Goal: Task Accomplishment & Management: Complete application form

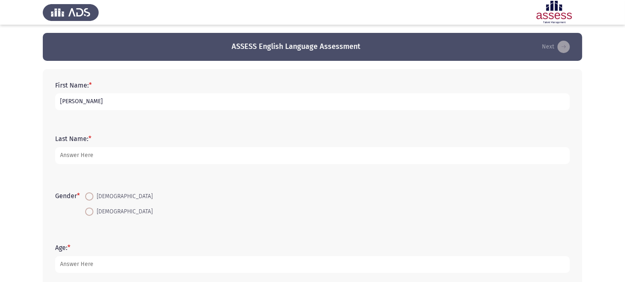
type input "[PERSON_NAME]"
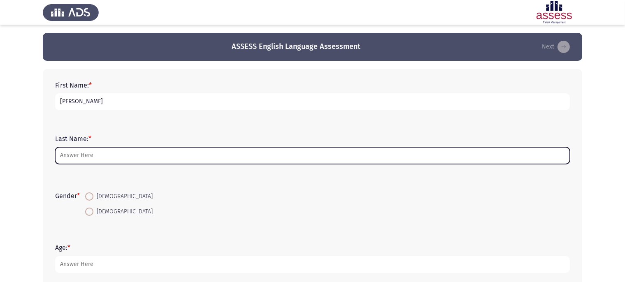
click at [167, 156] on input "Last Name: *" at bounding box center [312, 155] width 515 height 17
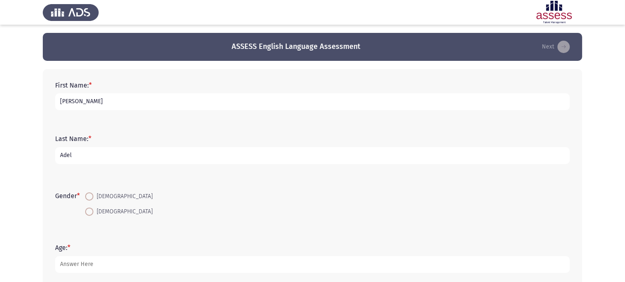
type input "Adel"
click at [96, 196] on span "[DEMOGRAPHIC_DATA]" at bounding box center [122, 197] width 59 height 10
click at [93, 196] on input "Male" at bounding box center [89, 197] width 8 height 8
radio input "true"
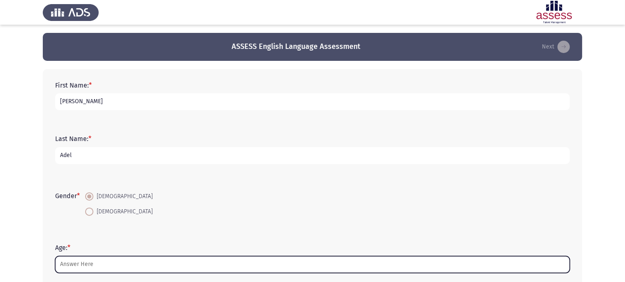
click at [68, 261] on input "Age: *" at bounding box center [312, 264] width 515 height 17
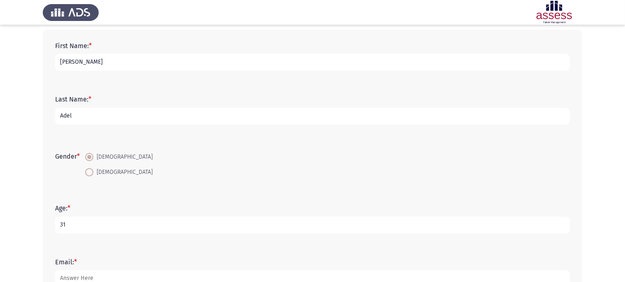
scroll to position [193, 0]
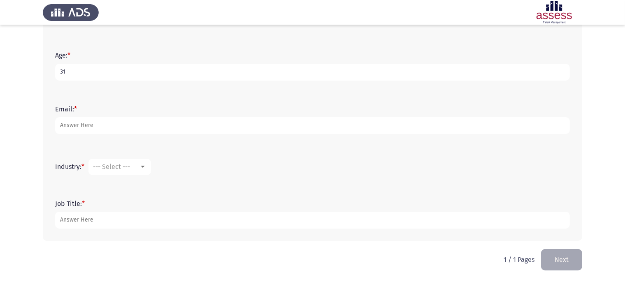
type input "31"
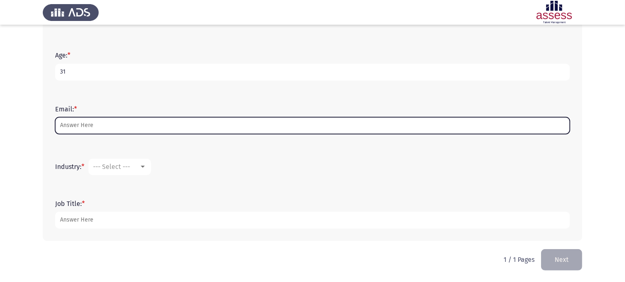
click at [139, 125] on input "Email: *" at bounding box center [312, 125] width 515 height 17
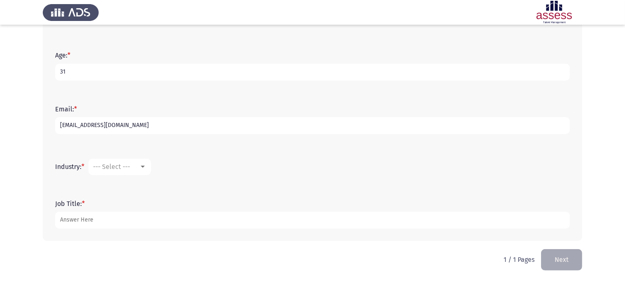
type input "[EMAIL_ADDRESS][DOMAIN_NAME]"
click at [128, 164] on span "--- Select ---" at bounding box center [111, 167] width 37 height 8
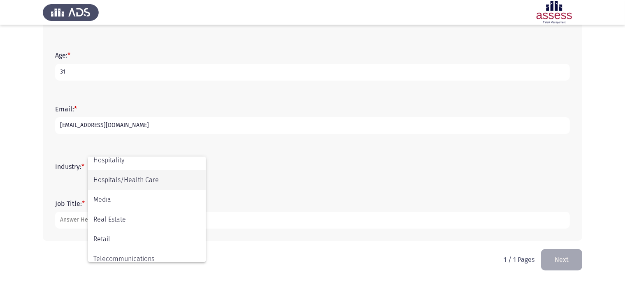
click at [144, 186] on span "Hospitals/Health Care" at bounding box center [146, 180] width 107 height 20
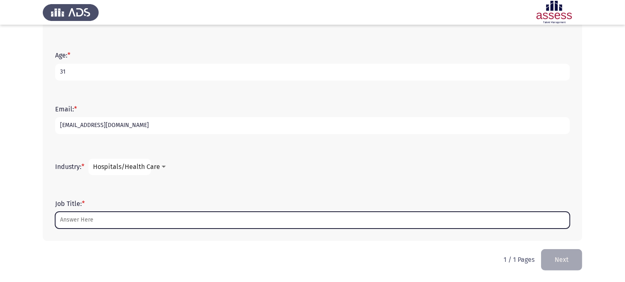
click at [130, 224] on input "Job Title: *" at bounding box center [312, 220] width 515 height 17
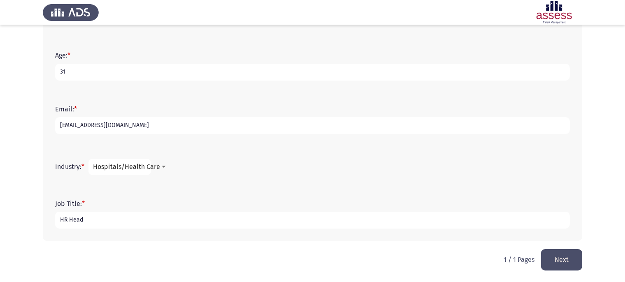
type input "HR Head"
click at [570, 253] on button "Next" at bounding box center [561, 259] width 41 height 21
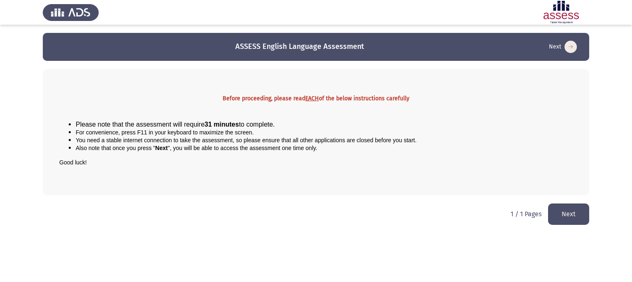
click at [573, 210] on button "Next" at bounding box center [568, 214] width 41 height 21
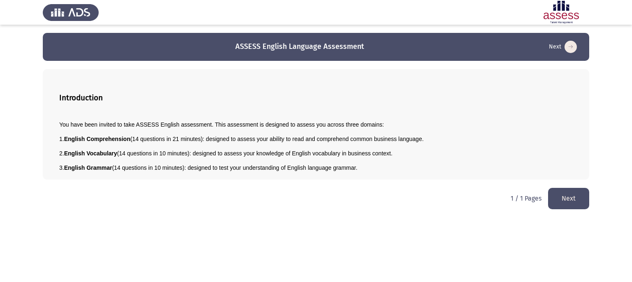
click at [575, 197] on button "Next" at bounding box center [568, 198] width 41 height 21
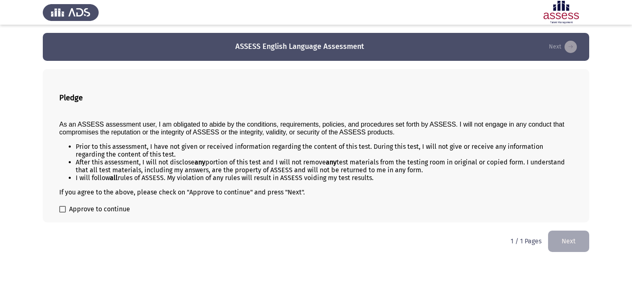
click at [99, 212] on span "Approve to continue" at bounding box center [99, 210] width 61 height 10
click at [63, 213] on input "Approve to continue" at bounding box center [62, 213] width 0 height 0
checkbox input "true"
click at [568, 244] on button "Next" at bounding box center [568, 241] width 41 height 21
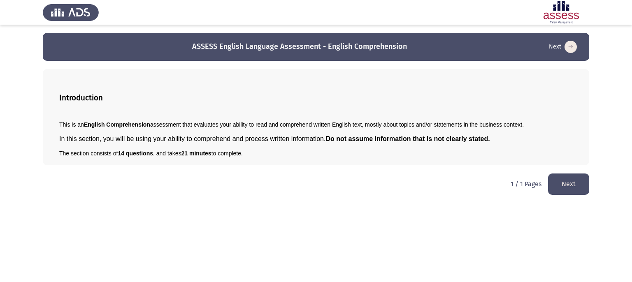
click at [572, 191] on button "Next" at bounding box center [568, 184] width 41 height 21
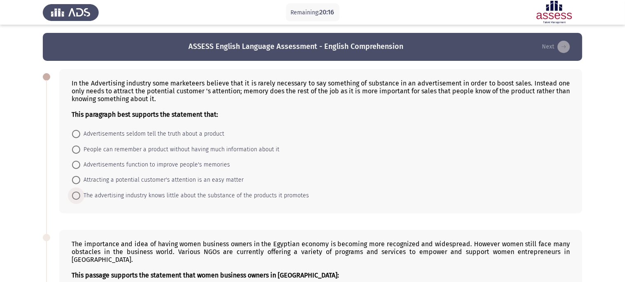
click at [153, 195] on span "The advertising industry knows little about the substance of the products it pr…" at bounding box center [194, 196] width 229 height 10
click at [80, 195] on input "The advertising industry knows little about the substance of the products it pr…" at bounding box center [76, 196] width 8 height 8
radio input "true"
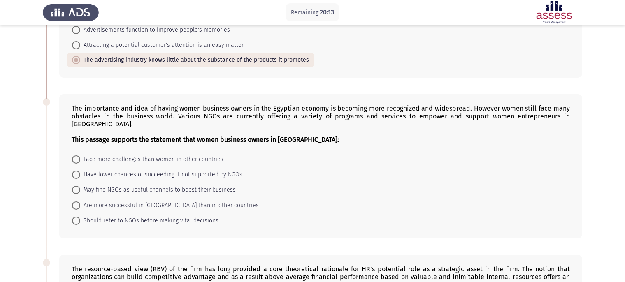
scroll to position [137, 0]
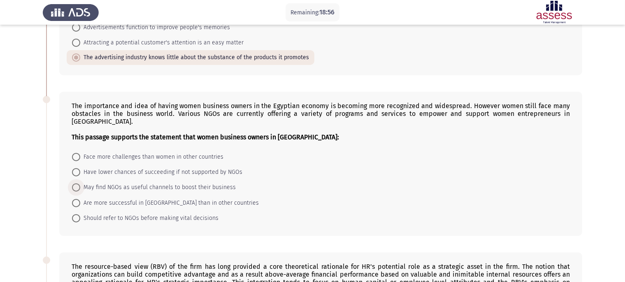
click at [117, 183] on span "May find NGOs as useful channels to boost their business" at bounding box center [158, 188] width 156 height 10
click at [80, 184] on input "May find NGOs as useful channels to boost their business" at bounding box center [76, 188] width 8 height 8
radio input "true"
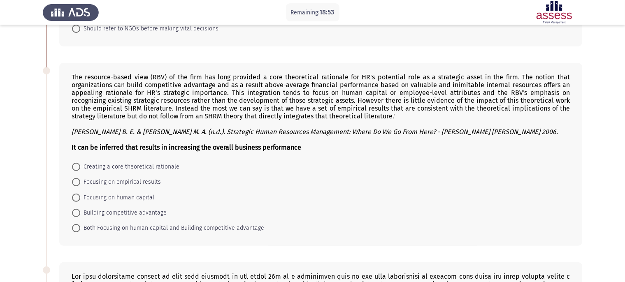
scroll to position [329, 0]
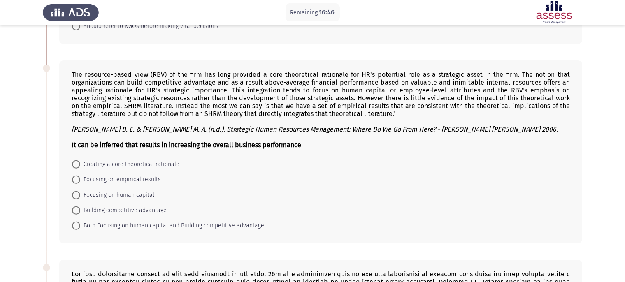
click at [107, 221] on span "Both Focusing on human capital and Building competitive advantage" at bounding box center [172, 226] width 184 height 10
click at [80, 222] on input "Both Focusing on human capital and Building competitive advantage" at bounding box center [76, 226] width 8 height 8
radio input "true"
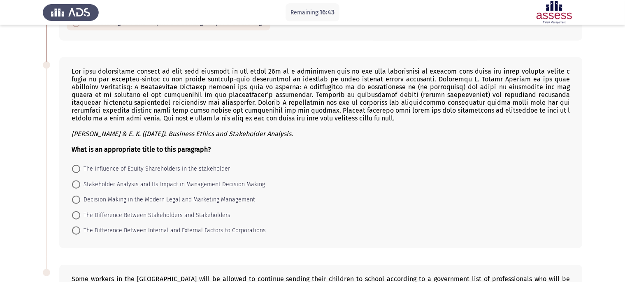
scroll to position [535, 0]
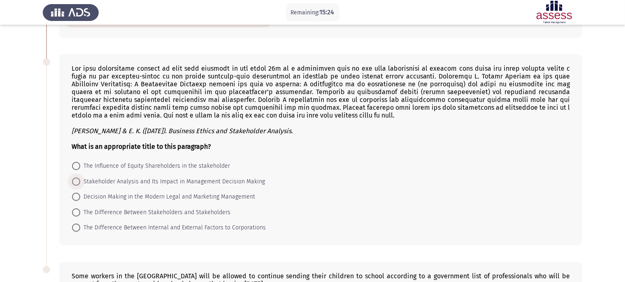
click at [170, 180] on span "Stakeholder Analysis and Its Impact in Management Decision Making" at bounding box center [172, 182] width 185 height 10
click at [80, 180] on input "Stakeholder Analysis and Its Impact in Management Decision Making" at bounding box center [76, 182] width 8 height 8
radio input "true"
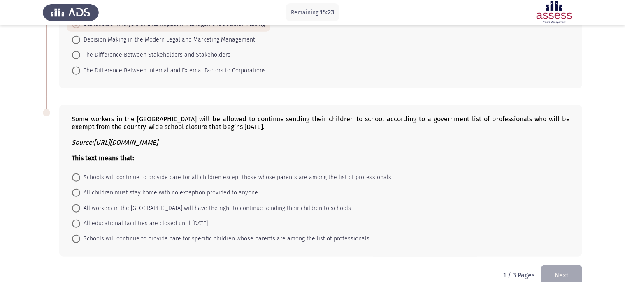
scroll to position [701, 0]
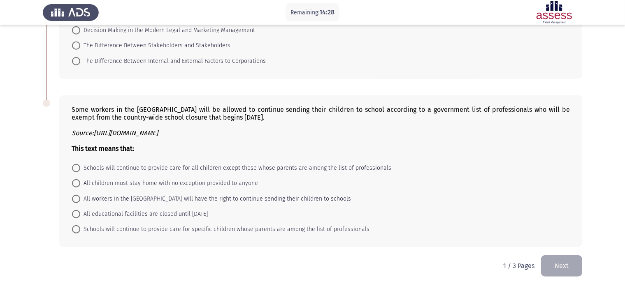
click at [195, 226] on span "Schools will continue to provide care for specific children whose parents are a…" at bounding box center [224, 230] width 289 height 10
click at [80, 226] on input "Schools will continue to provide care for specific children whose parents are a…" at bounding box center [76, 230] width 8 height 8
radio input "true"
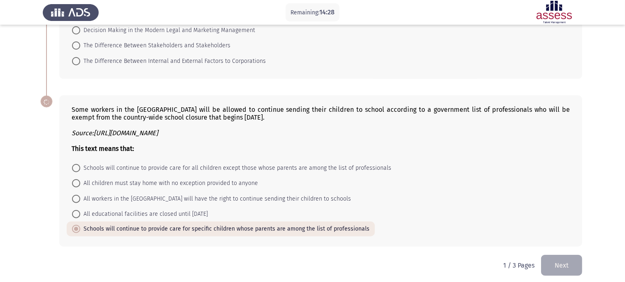
scroll to position [700, 0]
click at [564, 256] on button "Next" at bounding box center [561, 266] width 41 height 21
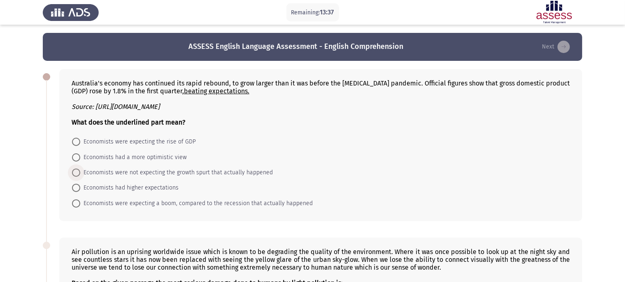
click at [251, 170] on span "Economists were not expecting the growth spurt that actually happened" at bounding box center [176, 173] width 193 height 10
click at [80, 170] on input "Economists were not expecting the growth spurt that actually happened" at bounding box center [76, 173] width 8 height 8
radio input "true"
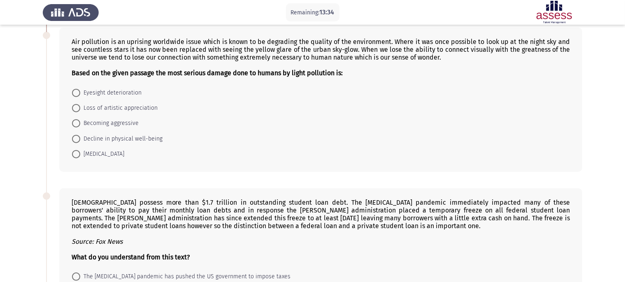
scroll to position [211, 0]
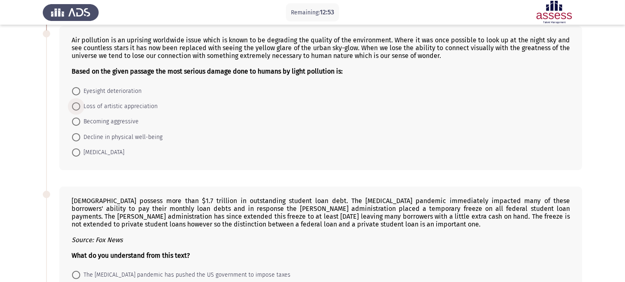
click at [138, 104] on span "Loss of artistic appreciation" at bounding box center [118, 107] width 77 height 10
click at [80, 104] on input "Loss of artistic appreciation" at bounding box center [76, 106] width 8 height 8
radio input "true"
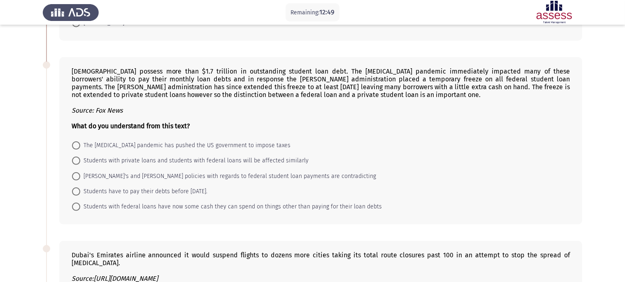
scroll to position [342, 0]
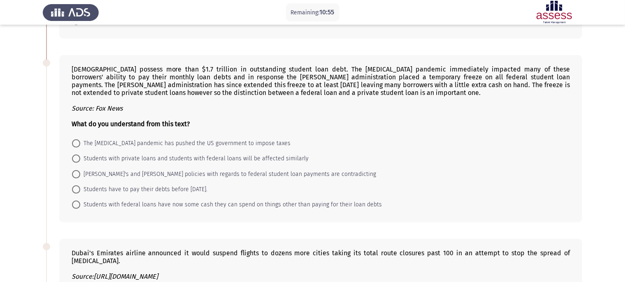
click at [191, 161] on span "Students with private loans and students with federal loans will be affected si…" at bounding box center [194, 159] width 228 height 10
click at [80, 161] on input "Students with private loans and students with federal loans will be affected si…" at bounding box center [76, 159] width 8 height 8
radio input "true"
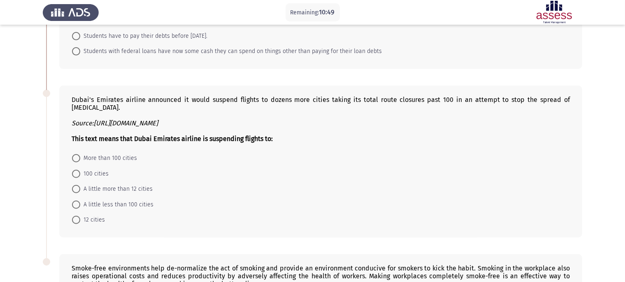
scroll to position [495, 0]
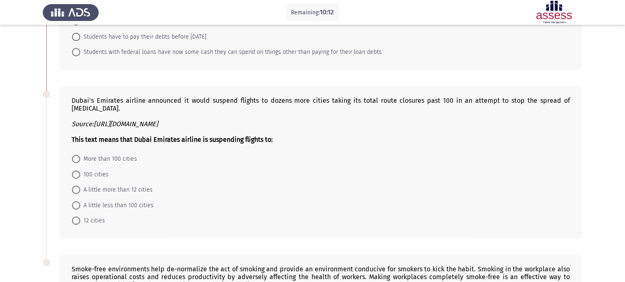
click at [135, 157] on mat-radio-button "More than 100 cities" at bounding box center [105, 158] width 76 height 15
click at [121, 164] on span "More than 100 cities" at bounding box center [108, 159] width 57 height 10
click at [80, 163] on input "More than 100 cities" at bounding box center [76, 159] width 8 height 8
radio input "true"
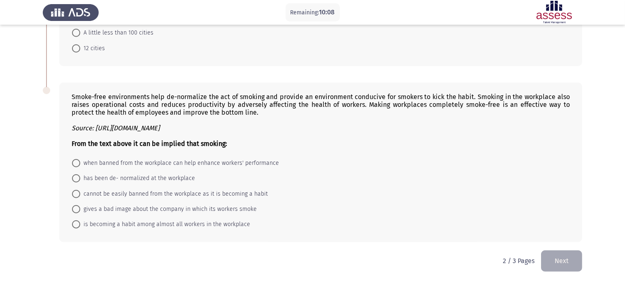
scroll to position [668, 0]
click at [111, 167] on span "when banned from the workplace can help enhance workers' performance" at bounding box center [179, 163] width 199 height 10
click at [80, 167] on input "when banned from the workplace can help enhance workers' performance" at bounding box center [76, 162] width 8 height 8
radio input "true"
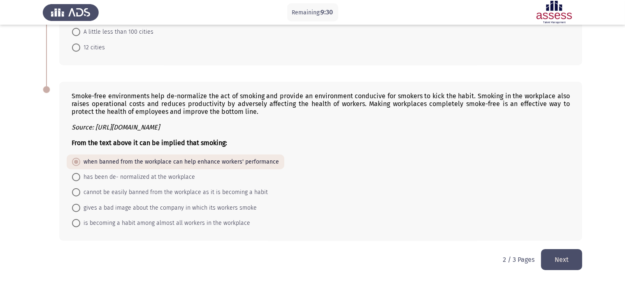
click at [548, 256] on button "Next" at bounding box center [561, 259] width 41 height 21
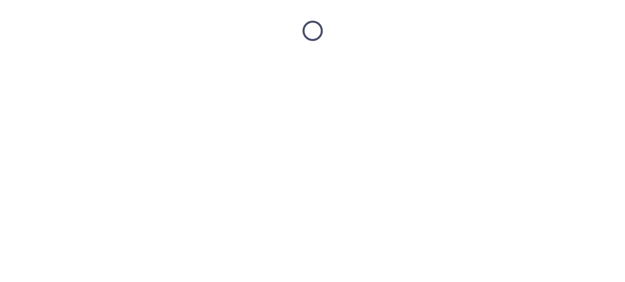
scroll to position [0, 0]
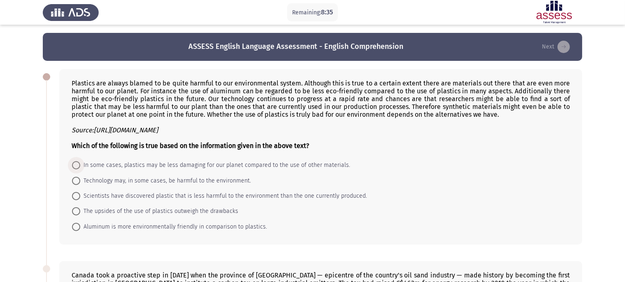
click at [284, 167] on span "In some cases, plastics may be less damaging for our planet compared to the use…" at bounding box center [215, 165] width 270 height 10
click at [80, 167] on input "In some cases, plastics may be less damaging for our planet compared to the use…" at bounding box center [76, 165] width 8 height 8
radio input "true"
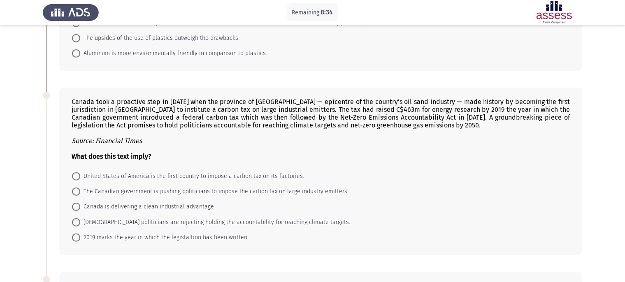
scroll to position [217, 0]
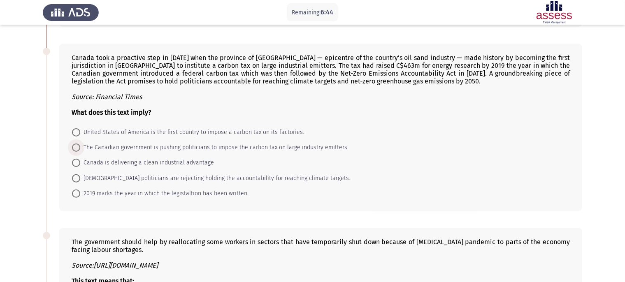
click at [318, 146] on span "The Canadian government is pushing politicians to impose the carbon tax on larg…" at bounding box center [214, 148] width 268 height 10
click at [80, 146] on input "The Canadian government is pushing politicians to impose the carbon tax on larg…" at bounding box center [76, 148] width 8 height 8
radio input "true"
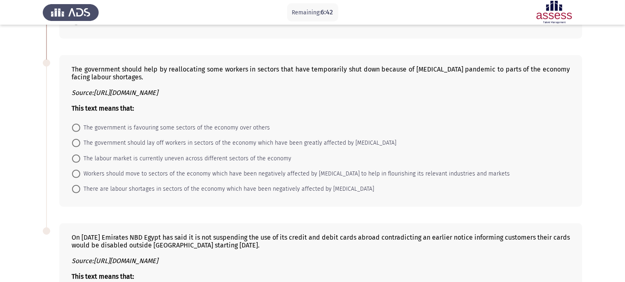
scroll to position [390, 0]
click at [219, 179] on span "Workers should move to sectors of the economy which have been negatively affect…" at bounding box center [295, 174] width 430 height 10
click at [80, 178] on input "Workers should move to sectors of the economy which have been negatively affect…" at bounding box center [76, 174] width 8 height 8
radio input "true"
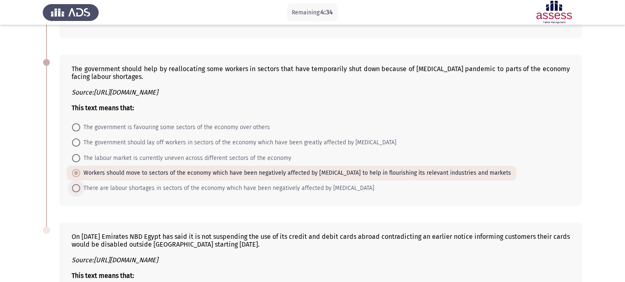
click at [186, 187] on span "There are labour shortages in sectors of the economy which have been negatively…" at bounding box center [227, 189] width 294 height 10
click at [80, 187] on input "There are labour shortages in sectors of the economy which have been negatively…" at bounding box center [76, 188] width 8 height 8
radio input "true"
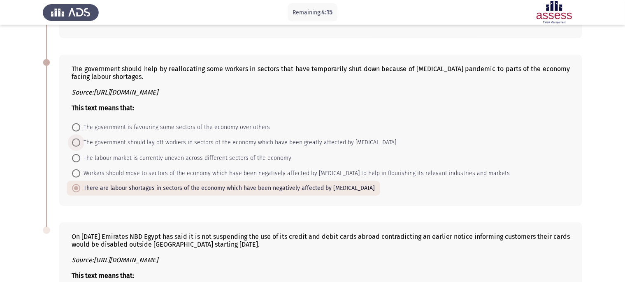
click at [184, 143] on span "The government should lay off workers in sectors of the economy which have been…" at bounding box center [238, 143] width 316 height 10
click at [80, 143] on input "The government should lay off workers in sectors of the economy which have been…" at bounding box center [76, 143] width 8 height 8
radio input "true"
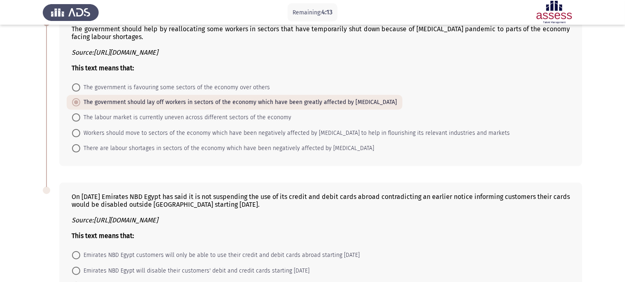
scroll to position [415, 0]
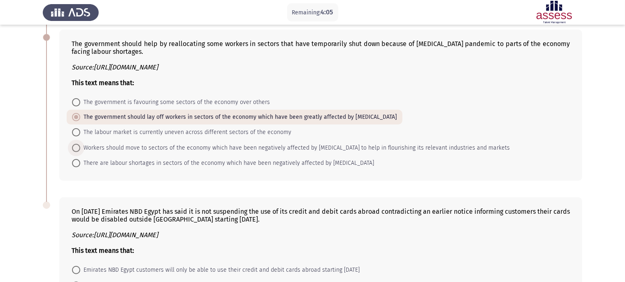
click at [261, 153] on span "Workers should move to sectors of the economy which have been negatively affect…" at bounding box center [295, 148] width 430 height 10
click at [80, 152] on input "Workers should move to sectors of the economy which have been negatively affect…" at bounding box center [76, 148] width 8 height 8
radio input "true"
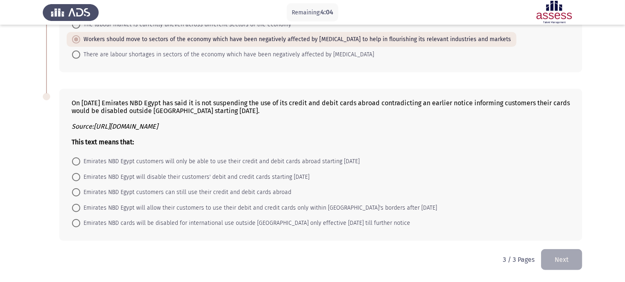
scroll to position [525, 0]
click at [273, 190] on span "Emirates NBD Egypt customers can still use their credit and debit cards abroad" at bounding box center [185, 193] width 211 height 10
click at [80, 190] on input "Emirates NBD Egypt customers can still use their credit and debit cards abroad" at bounding box center [76, 192] width 8 height 8
radio input "true"
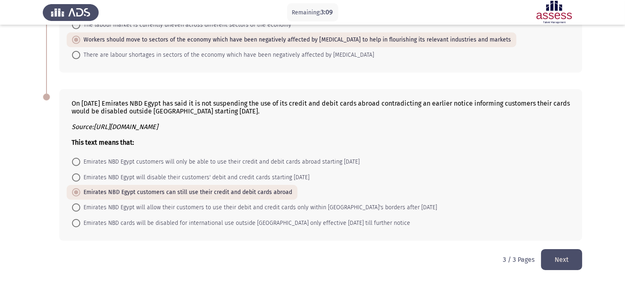
click at [572, 255] on button "Next" at bounding box center [561, 259] width 41 height 21
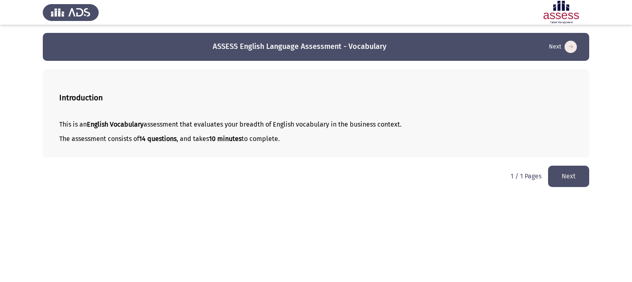
click at [569, 185] on button "Next" at bounding box center [568, 176] width 41 height 21
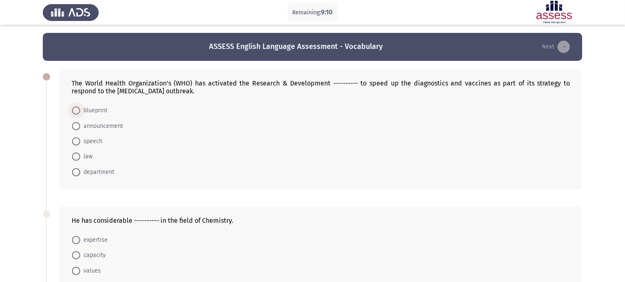
click at [98, 111] on span "blueprint" at bounding box center [93, 111] width 27 height 10
click at [80, 111] on input "blueprint" at bounding box center [76, 111] width 8 height 8
radio input "true"
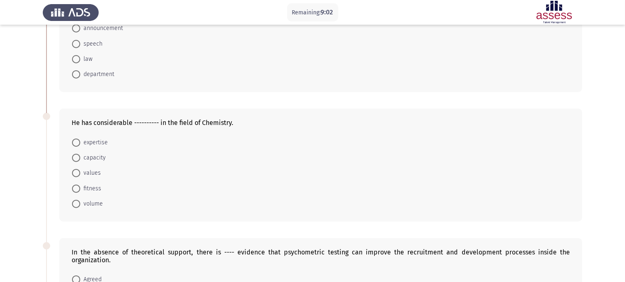
scroll to position [102, 0]
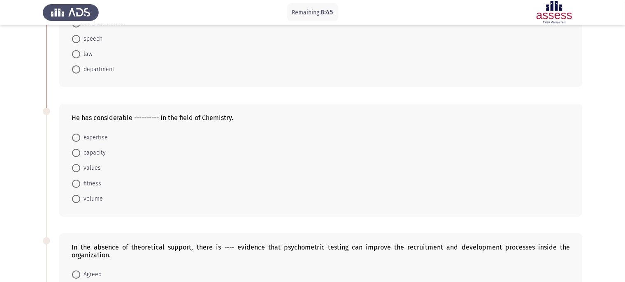
click at [97, 140] on span "expertise" at bounding box center [94, 138] width 28 height 10
click at [80, 140] on input "expertise" at bounding box center [76, 138] width 8 height 8
radio input "true"
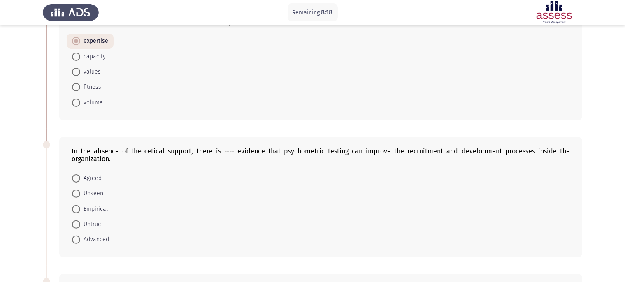
scroll to position [219, 0]
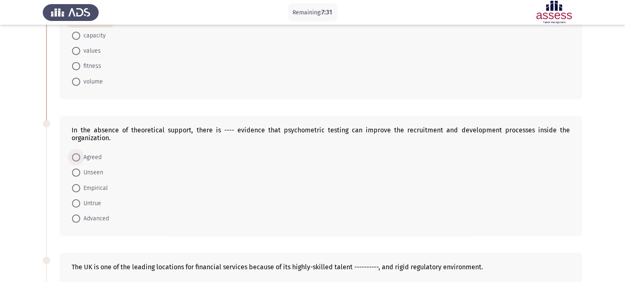
click at [93, 157] on span "Agreed" at bounding box center [90, 158] width 21 height 10
click at [80, 157] on input "Agreed" at bounding box center [76, 158] width 8 height 8
radio input "true"
click at [99, 189] on span "Empirical" at bounding box center [94, 188] width 28 height 10
click at [80, 189] on input "Empirical" at bounding box center [76, 188] width 8 height 8
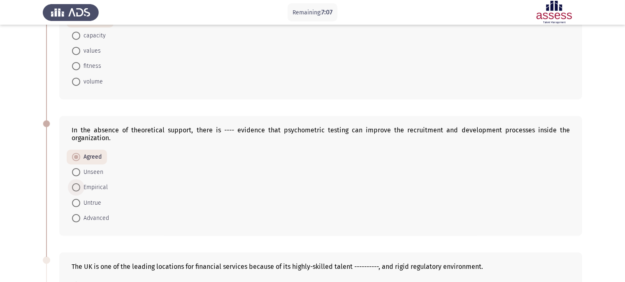
radio input "true"
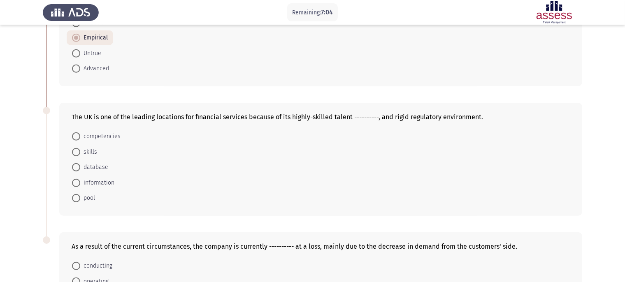
scroll to position [379, 0]
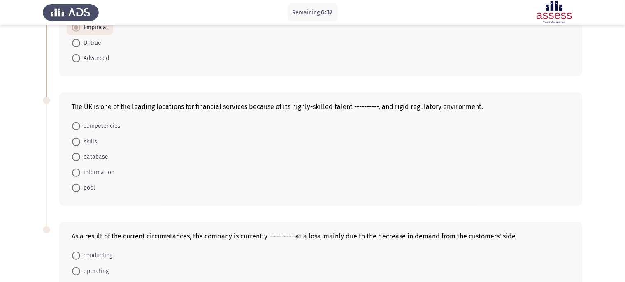
click at [99, 123] on span "competencies" at bounding box center [100, 126] width 40 height 10
click at [80, 123] on input "competencies" at bounding box center [76, 126] width 8 height 8
radio input "true"
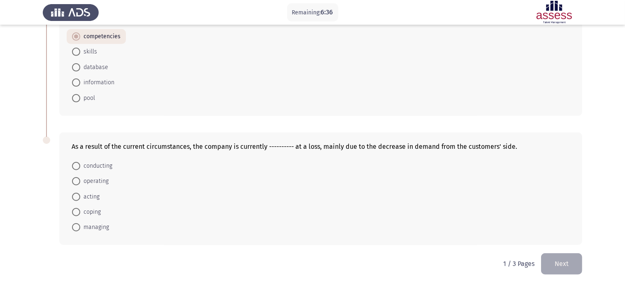
scroll to position [472, 0]
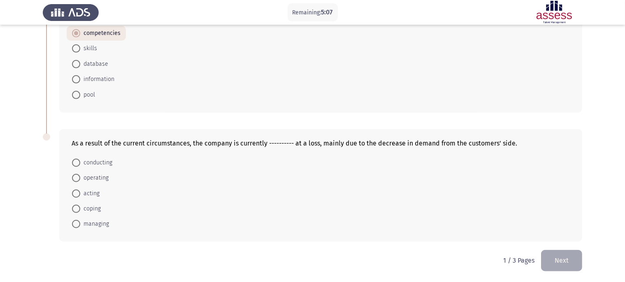
click at [105, 163] on span "conducting" at bounding box center [96, 163] width 32 height 10
click at [80, 163] on input "conducting" at bounding box center [76, 163] width 8 height 8
radio input "true"
click at [569, 258] on button "Next" at bounding box center [561, 260] width 41 height 21
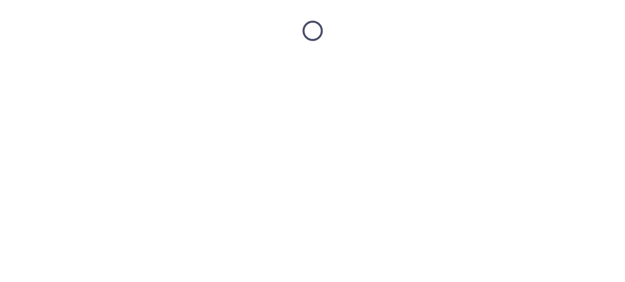
scroll to position [0, 0]
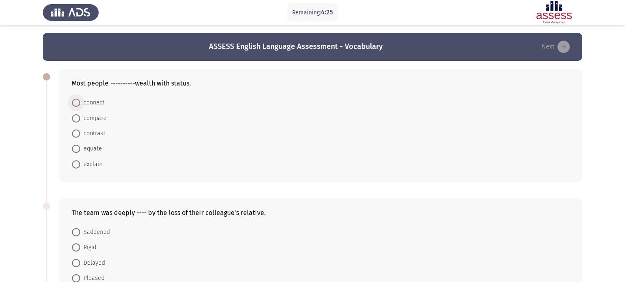
click at [95, 102] on span "connect" at bounding box center [92, 103] width 24 height 10
click at [80, 102] on input "connect" at bounding box center [76, 103] width 8 height 8
radio input "true"
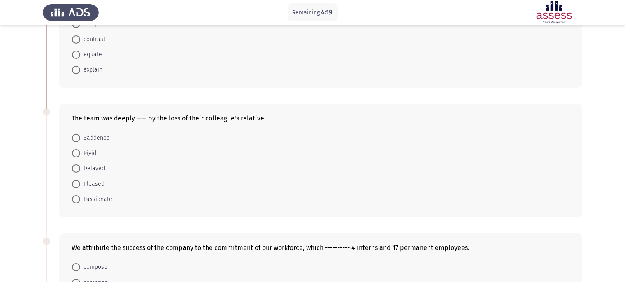
scroll to position [93, 0]
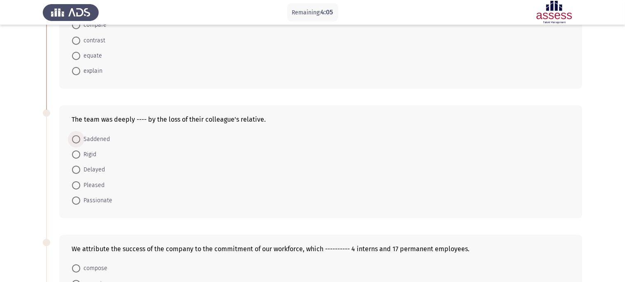
click at [95, 141] on span "Saddened" at bounding box center [95, 140] width 30 height 10
click at [80, 141] on input "Saddened" at bounding box center [76, 139] width 8 height 8
radio input "true"
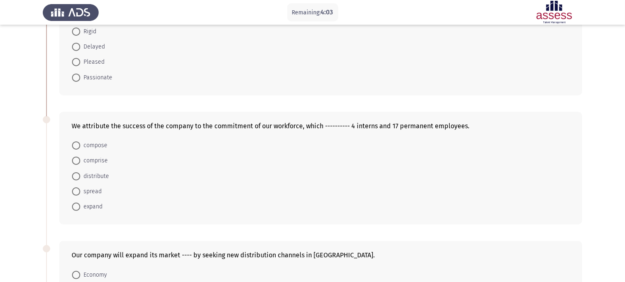
scroll to position [224, 0]
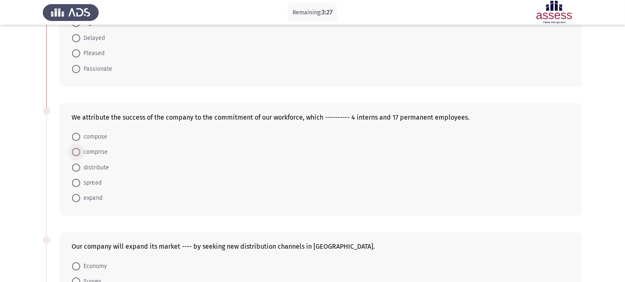
click at [76, 153] on span at bounding box center [76, 152] width 8 height 8
click at [76, 153] on input "comprise" at bounding box center [76, 152] width 8 height 8
radio input "true"
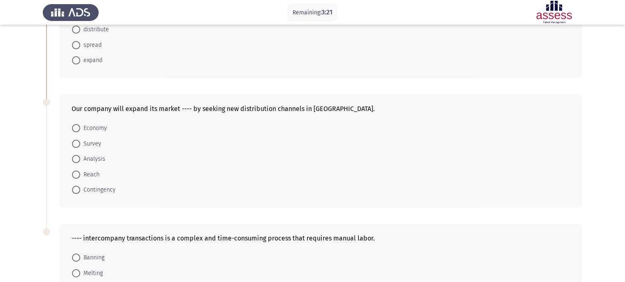
scroll to position [362, 0]
click at [91, 170] on span "Reach" at bounding box center [89, 175] width 19 height 10
click at [80, 170] on input "Reach" at bounding box center [76, 174] width 8 height 8
radio input "true"
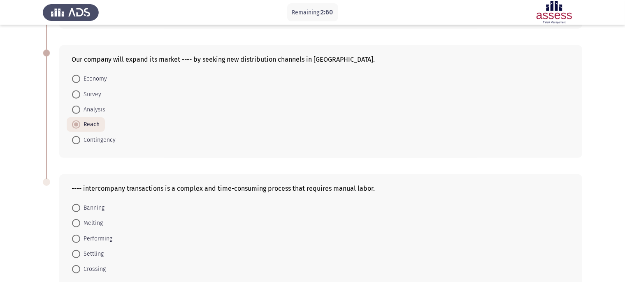
scroll to position [456, 0]
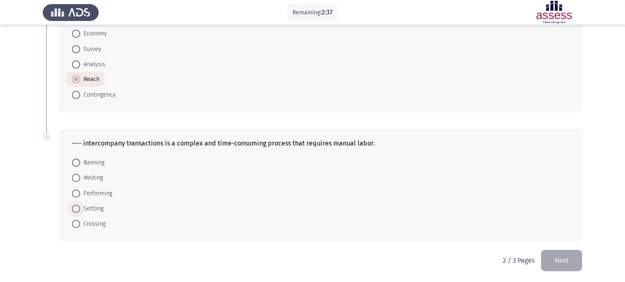
click at [97, 208] on span "Settling" at bounding box center [91, 209] width 23 height 10
click at [80, 208] on input "Settling" at bounding box center [76, 209] width 8 height 8
radio input "true"
click at [548, 254] on button "Next" at bounding box center [561, 260] width 41 height 21
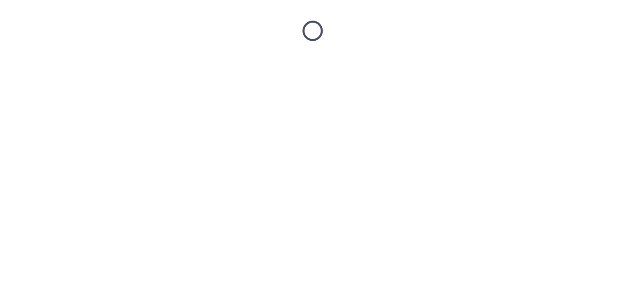
scroll to position [0, 0]
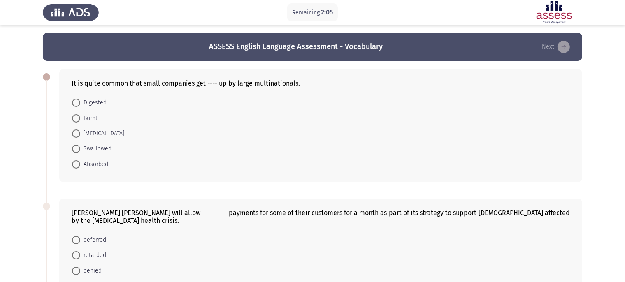
click at [91, 105] on span "Digested" at bounding box center [93, 103] width 26 height 10
click at [80, 105] on input "Digested" at bounding box center [76, 103] width 8 height 8
radio input "true"
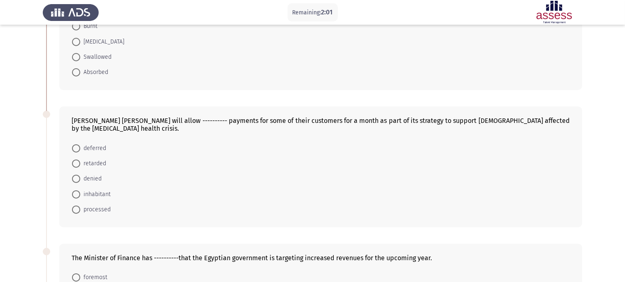
scroll to position [99, 0]
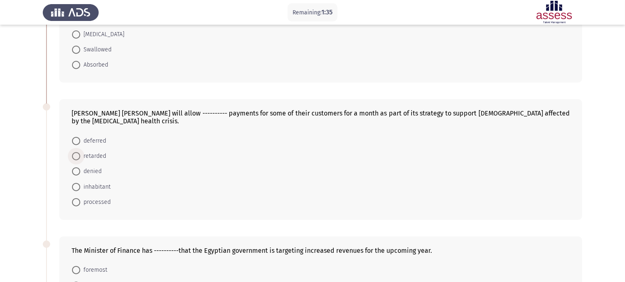
click at [99, 156] on span "retarded" at bounding box center [93, 156] width 26 height 10
click at [80, 156] on input "retarded" at bounding box center [76, 156] width 8 height 8
radio input "true"
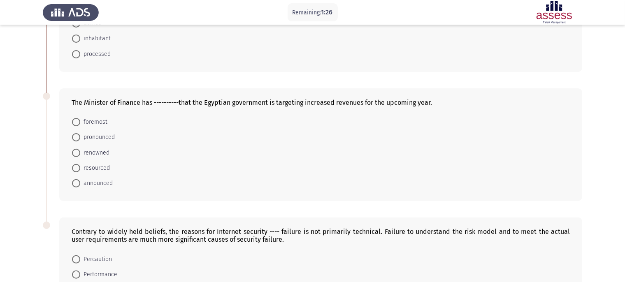
scroll to position [249, 0]
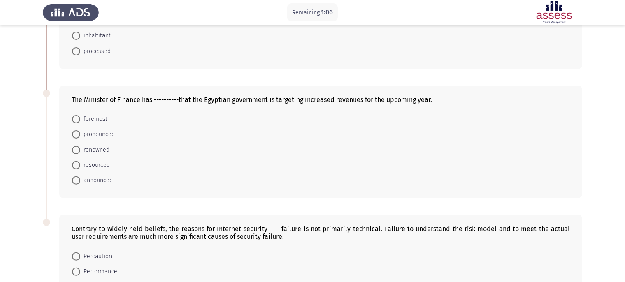
click at [95, 138] on span "pronounced" at bounding box center [97, 135] width 35 height 10
click at [80, 138] on input "pronounced" at bounding box center [76, 134] width 8 height 8
radio input "true"
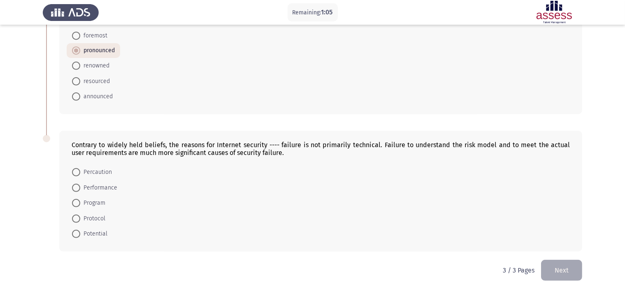
scroll to position [343, 0]
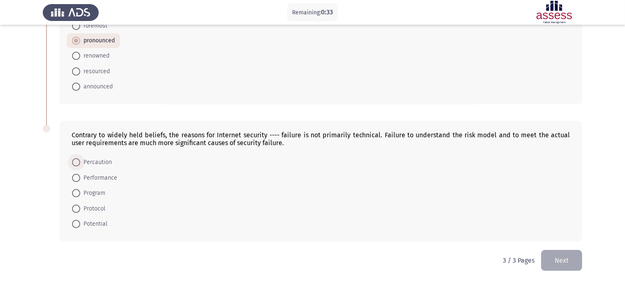
click at [86, 160] on span "Percaution" at bounding box center [96, 163] width 32 height 10
click at [80, 160] on input "Percaution" at bounding box center [76, 162] width 8 height 8
radio input "true"
click at [551, 260] on button "Next" at bounding box center [561, 260] width 41 height 21
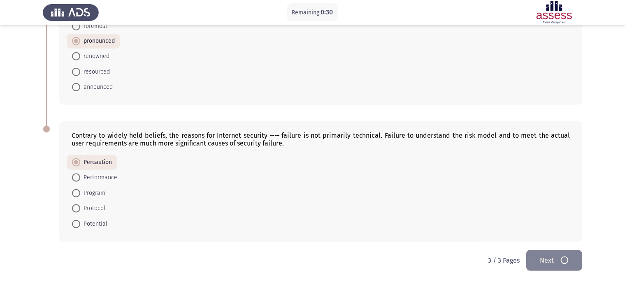
scroll to position [0, 0]
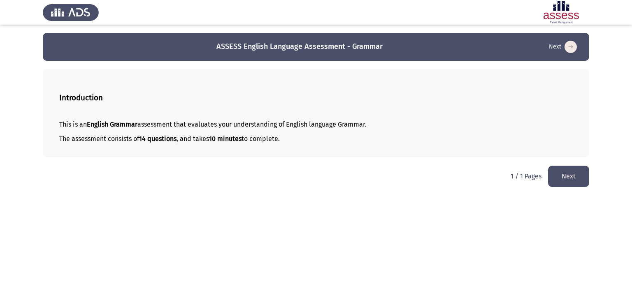
click at [584, 177] on button "Next" at bounding box center [568, 176] width 41 height 21
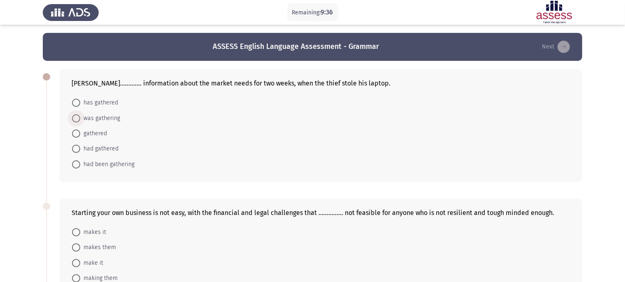
click at [108, 116] on span "was gathering" at bounding box center [100, 119] width 40 height 10
click at [80, 116] on input "was gathering" at bounding box center [76, 118] width 8 height 8
radio input "true"
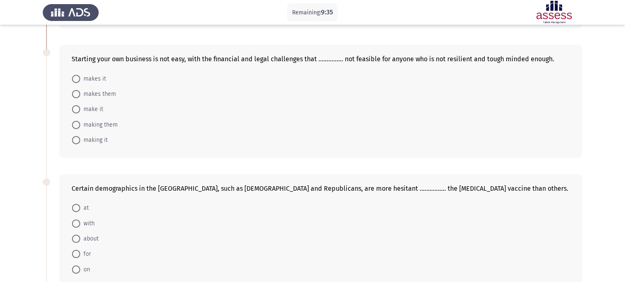
scroll to position [154, 0]
click at [89, 138] on span "making it" at bounding box center [94, 140] width 28 height 10
click at [80, 138] on input "making it" at bounding box center [76, 140] width 8 height 8
radio input "true"
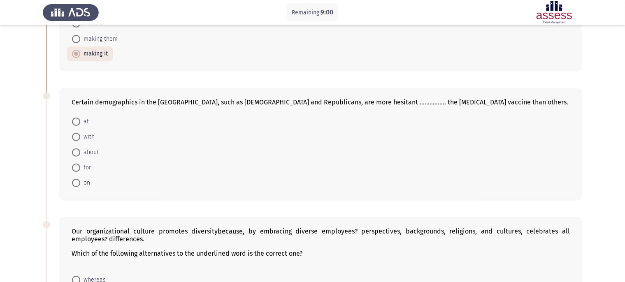
scroll to position [240, 0]
click at [94, 154] on span "about" at bounding box center [89, 152] width 19 height 10
click at [80, 154] on input "about" at bounding box center [76, 152] width 8 height 8
radio input "true"
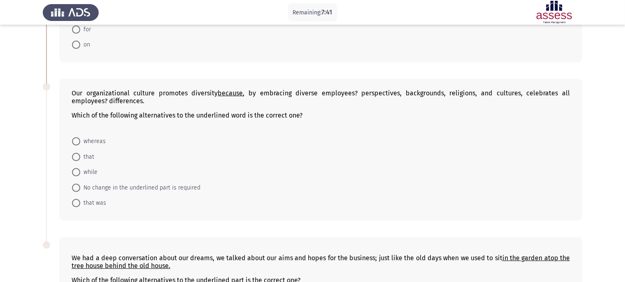
scroll to position [387, 0]
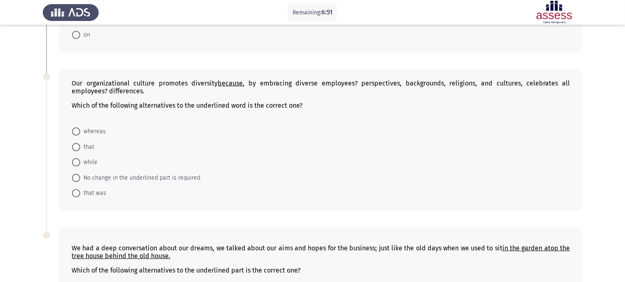
click at [109, 170] on mat-radio-button "No change in the underlined part is required" at bounding box center [136, 177] width 139 height 15
click at [113, 178] on span "No change in the underlined part is required" at bounding box center [140, 178] width 120 height 10
click at [80, 178] on input "No change in the underlined part is required" at bounding box center [76, 178] width 8 height 8
radio input "true"
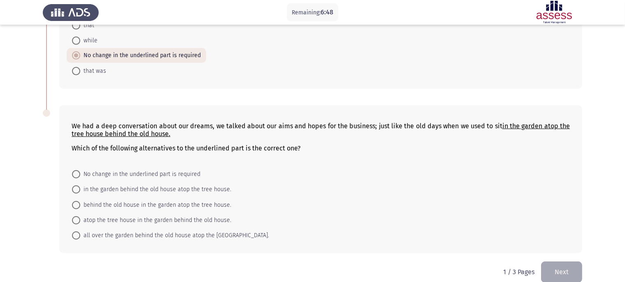
scroll to position [520, 0]
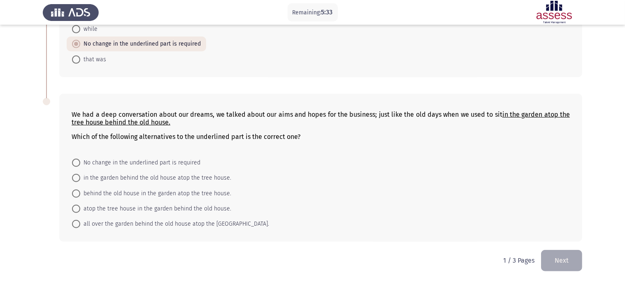
click at [170, 212] on span "atop the tree house in the garden behind the old house." at bounding box center [155, 209] width 151 height 10
click at [80, 212] on input "atop the tree house in the garden behind the old house." at bounding box center [76, 209] width 8 height 8
radio input "true"
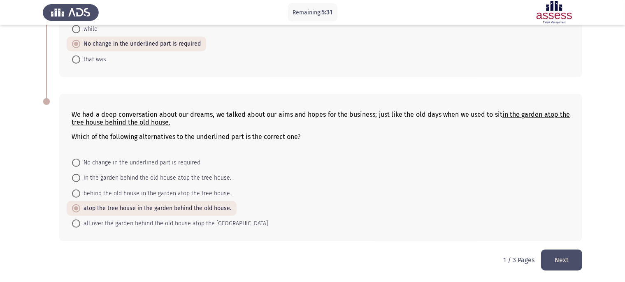
click at [552, 269] on button "Next" at bounding box center [561, 260] width 41 height 21
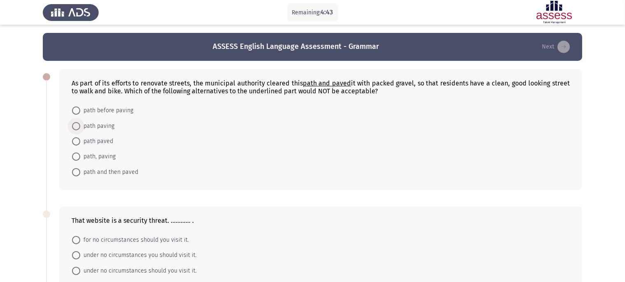
click at [100, 123] on span "path paving" at bounding box center [97, 126] width 34 height 10
click at [80, 123] on input "path paving" at bounding box center [76, 126] width 8 height 8
radio input "true"
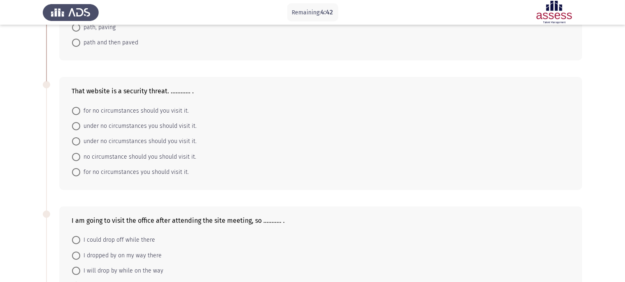
scroll to position [131, 0]
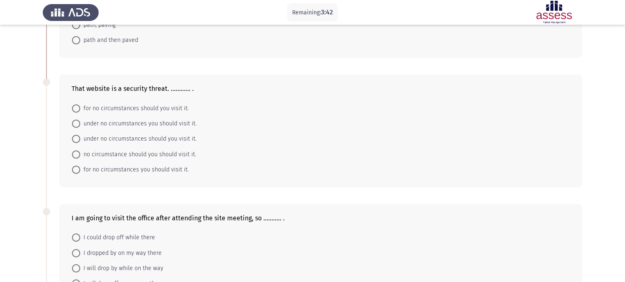
click at [172, 124] on span "under no circumstances you should visit it." at bounding box center [138, 124] width 116 height 10
click at [80, 124] on input "under no circumstances you should visit it." at bounding box center [76, 124] width 8 height 8
radio input "true"
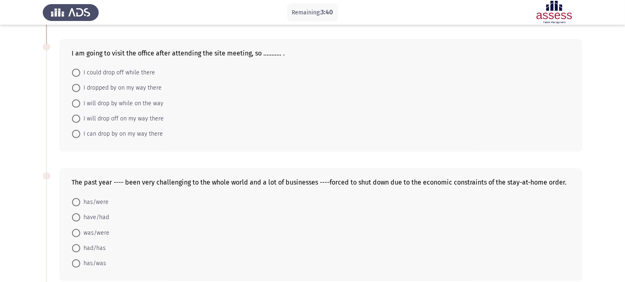
scroll to position [294, 0]
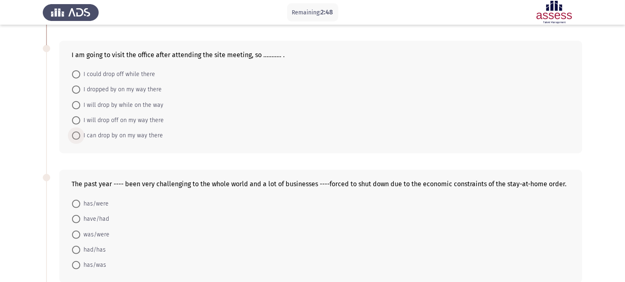
click at [128, 137] on span "I can drop by on my way there" at bounding box center [121, 136] width 83 height 10
click at [80, 137] on input "I can drop by on my way there" at bounding box center [76, 136] width 8 height 8
radio input "true"
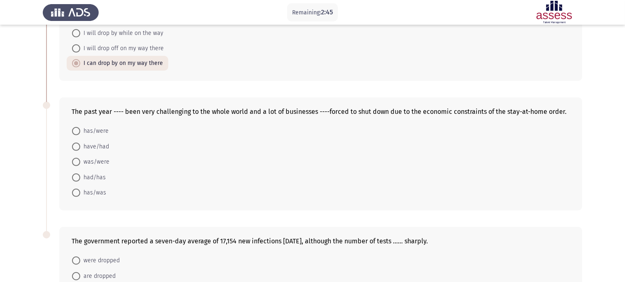
scroll to position [368, 0]
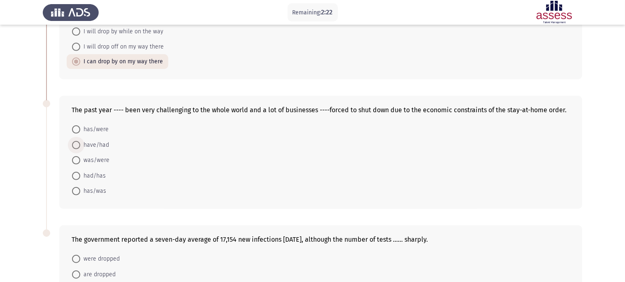
click at [96, 142] on span "have/had" at bounding box center [94, 145] width 29 height 10
click at [80, 142] on input "have/had" at bounding box center [76, 145] width 8 height 8
radio input "true"
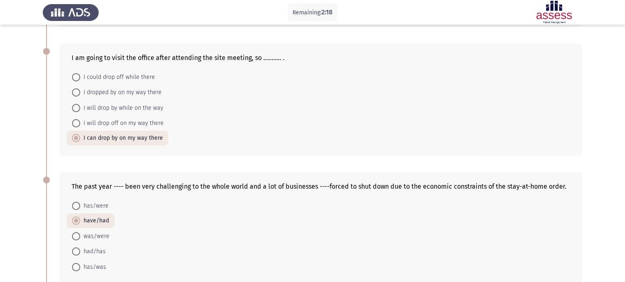
scroll to position [464, 0]
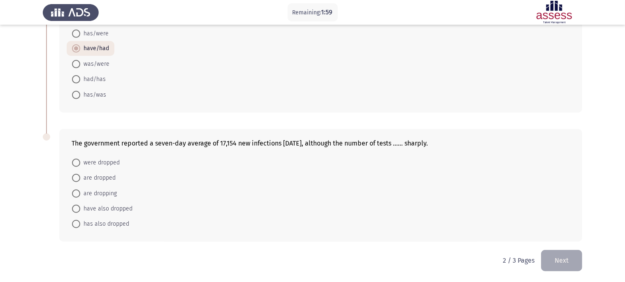
click at [119, 162] on span "were dropped" at bounding box center [100, 163] width 40 height 10
click at [80, 162] on input "were dropped" at bounding box center [76, 163] width 8 height 8
radio input "true"
click at [560, 262] on button "Next" at bounding box center [561, 260] width 41 height 21
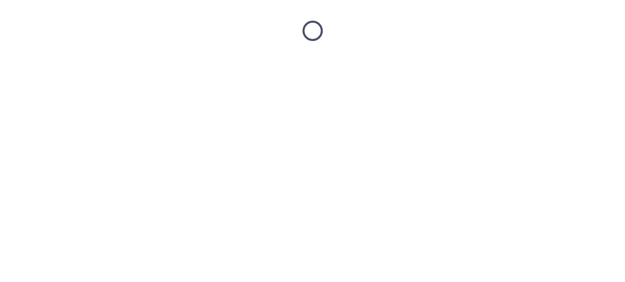
scroll to position [0, 0]
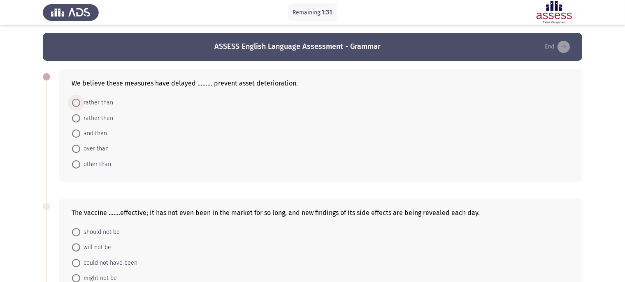
click at [106, 100] on span "rather than" at bounding box center [96, 103] width 33 height 10
click at [80, 100] on input "rather than" at bounding box center [76, 103] width 8 height 8
radio input "true"
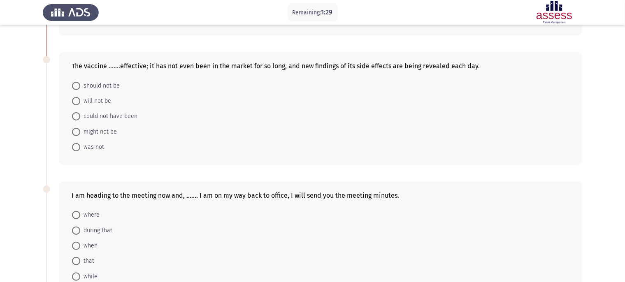
scroll to position [147, 0]
click at [94, 98] on span "will not be" at bounding box center [95, 100] width 31 height 10
click at [80, 98] on input "will not be" at bounding box center [76, 100] width 8 height 8
radio input "true"
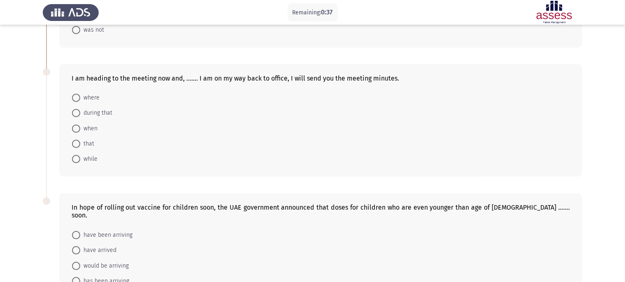
scroll to position [272, 0]
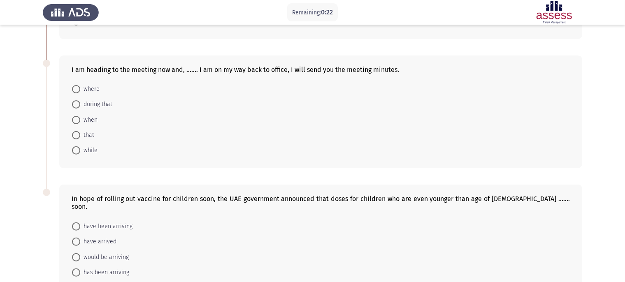
click at [105, 104] on span "during that" at bounding box center [96, 105] width 32 height 10
click at [80, 104] on input "during that" at bounding box center [76, 104] width 8 height 8
radio input "true"
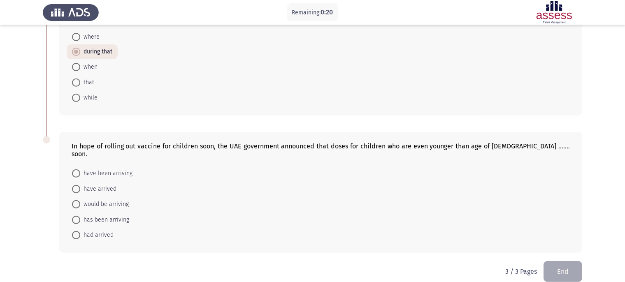
scroll to position [327, 0]
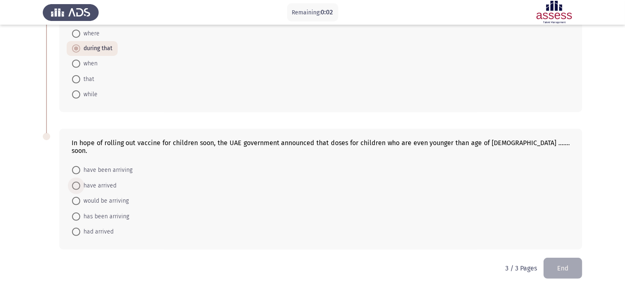
click at [107, 181] on span "have arrived" at bounding box center [98, 186] width 36 height 10
click at [80, 182] on input "have arrived" at bounding box center [76, 186] width 8 height 8
radio input "true"
click at [556, 261] on button "End" at bounding box center [563, 268] width 39 height 21
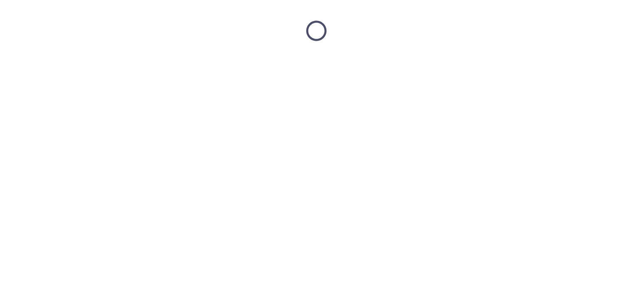
scroll to position [0, 0]
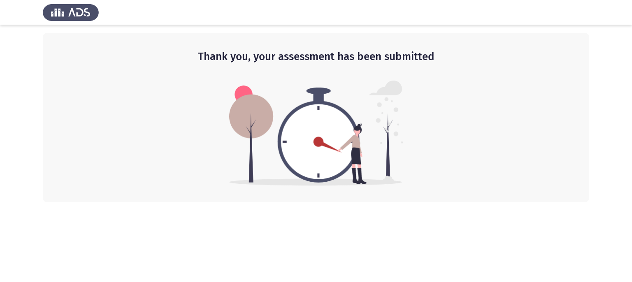
click at [252, 123] on img at bounding box center [316, 133] width 174 height 105
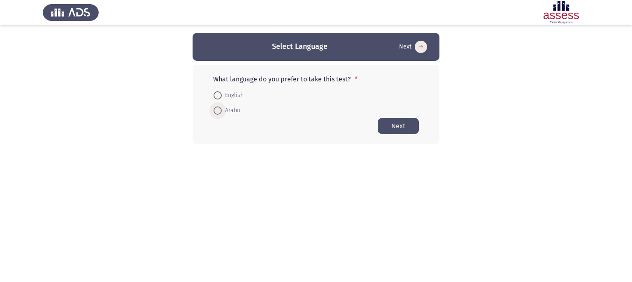
click at [229, 111] on span "Arabic" at bounding box center [232, 111] width 20 height 10
click at [222, 111] on input "Arabic" at bounding box center [218, 111] width 8 height 8
radio input "true"
click at [401, 129] on button "Next" at bounding box center [398, 126] width 41 height 16
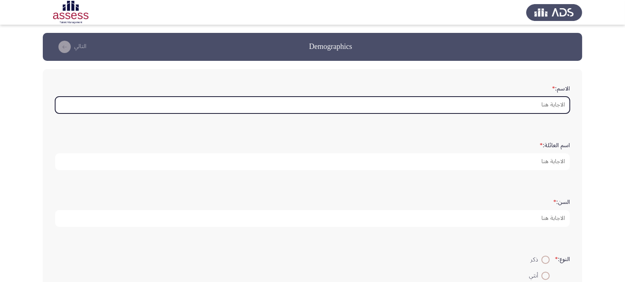
click at [451, 109] on input "الاسم: *" at bounding box center [312, 105] width 515 height 17
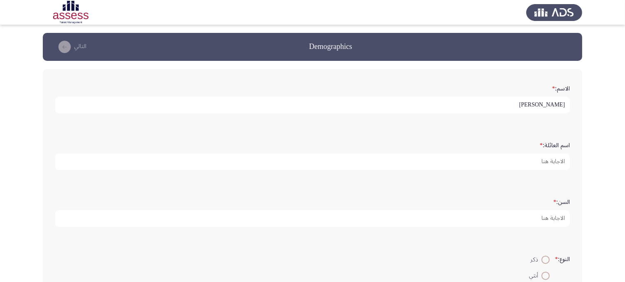
type input "[PERSON_NAME]"
type input "31"
click at [542, 256] on input "ذكر" at bounding box center [546, 260] width 8 height 8
radio input "true"
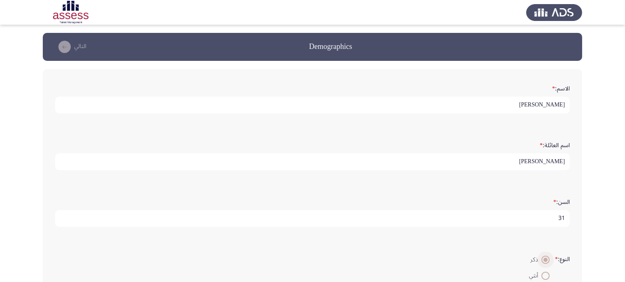
click at [542, 272] on input "أنثي" at bounding box center [546, 276] width 8 height 8
radio input "true"
click at [542, 256] on input "ذكر" at bounding box center [546, 260] width 8 height 8
radio input "true"
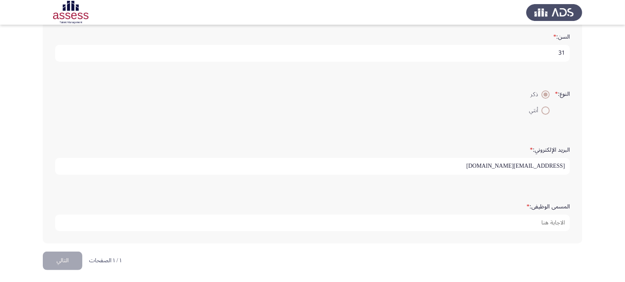
type input "[EMAIL_ADDRESS][DOMAIN_NAME]"
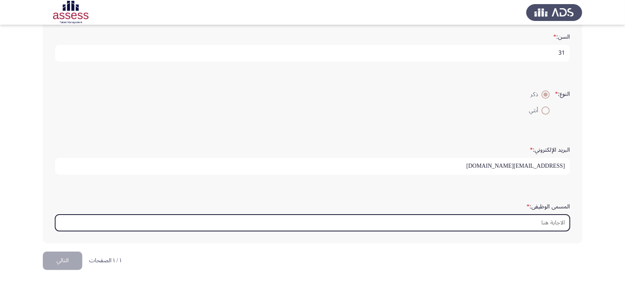
click at [488, 218] on input "المسمى الوظيفى: *" at bounding box center [312, 223] width 515 height 17
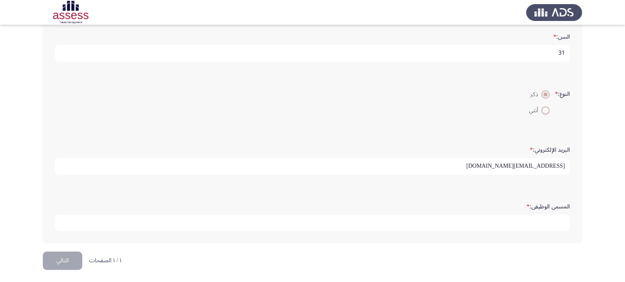
click at [488, 218] on input "المسمى الوظيفى: *" at bounding box center [312, 223] width 515 height 17
type input "HR Head"
click at [61, 267] on button "التالي" at bounding box center [63, 261] width 40 height 19
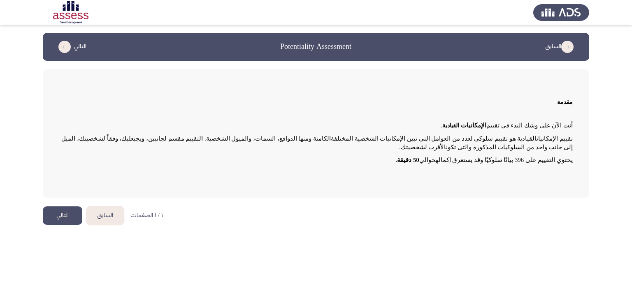
click at [65, 218] on button "التالي" at bounding box center [63, 216] width 40 height 19
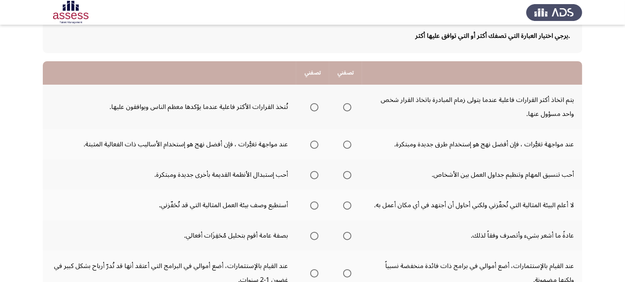
scroll to position [51, 0]
click at [348, 103] on span "Select an option" at bounding box center [347, 107] width 8 height 8
click at [348, 103] on input "Select an option" at bounding box center [347, 107] width 8 height 8
click at [316, 142] on span "Select an option" at bounding box center [314, 144] width 8 height 8
click at [316, 142] on input "Select an option" at bounding box center [314, 144] width 8 height 8
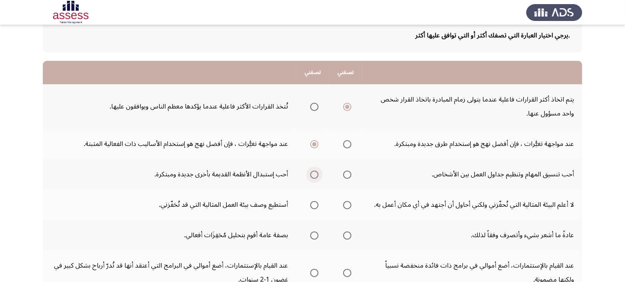
click at [313, 177] on span "Select an option" at bounding box center [314, 175] width 8 height 8
click at [313, 177] on input "Select an option" at bounding box center [314, 175] width 8 height 8
click at [347, 203] on span "Select an option" at bounding box center [347, 205] width 8 height 8
click at [347, 203] on input "Select an option" at bounding box center [347, 205] width 8 height 8
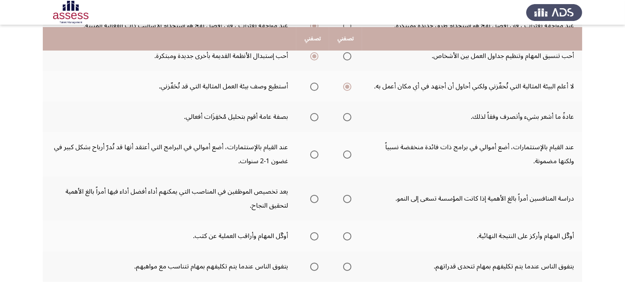
scroll to position [173, 0]
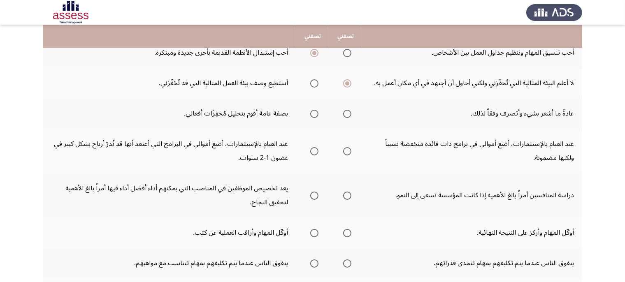
click at [314, 110] on span "Select an option" at bounding box center [314, 114] width 8 height 8
click at [314, 110] on input "Select an option" at bounding box center [314, 114] width 8 height 8
click at [311, 152] on span "Select an option" at bounding box center [314, 151] width 8 height 8
click at [311, 152] on input "Select an option" at bounding box center [314, 151] width 8 height 8
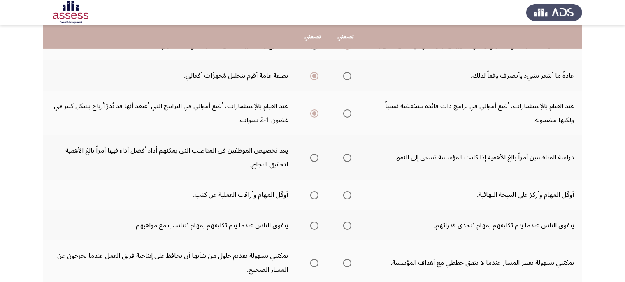
scroll to position [211, 0]
click at [311, 156] on span "Select an option" at bounding box center [314, 158] width 8 height 8
click at [311, 156] on input "Select an option" at bounding box center [314, 158] width 8 height 8
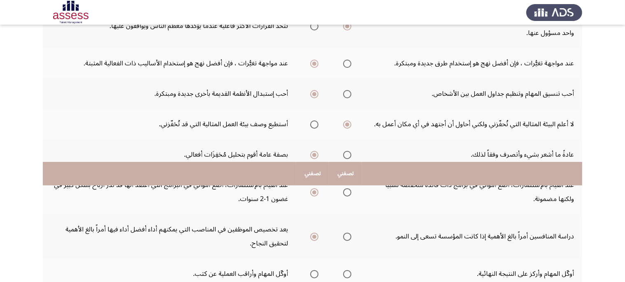
scroll to position [269, 0]
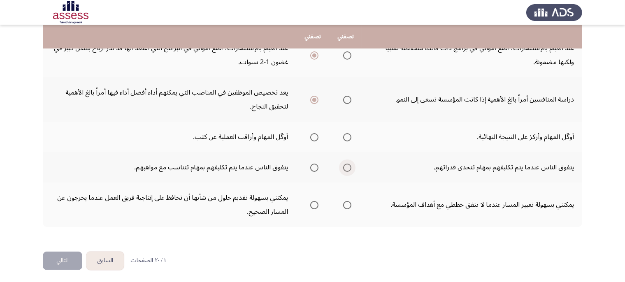
click at [349, 164] on span "Select an option" at bounding box center [347, 168] width 8 height 8
click at [349, 164] on input "Select an option" at bounding box center [347, 168] width 8 height 8
click at [347, 136] on span "Select an option" at bounding box center [347, 137] width 8 height 8
click at [347, 136] on input "Select an option" at bounding box center [347, 137] width 8 height 8
click at [316, 201] on span "Select an option" at bounding box center [314, 205] width 8 height 8
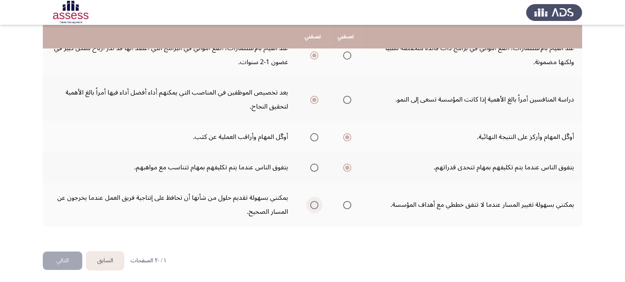
click at [316, 201] on input "Select an option" at bounding box center [314, 205] width 8 height 8
click at [56, 264] on button "التالي" at bounding box center [63, 261] width 40 height 19
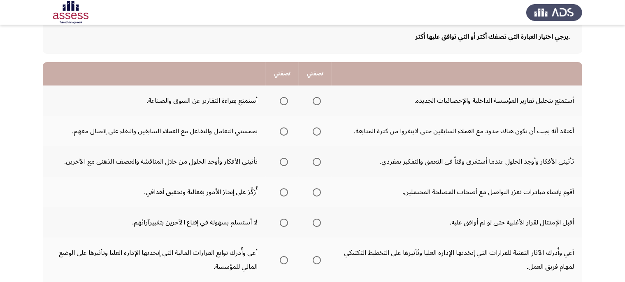
scroll to position [51, 0]
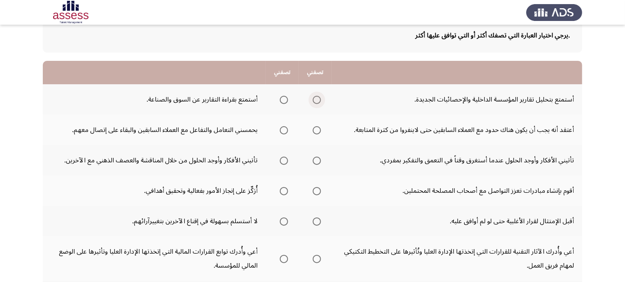
click at [314, 102] on span "Select an option" at bounding box center [317, 100] width 8 height 8
click at [314, 102] on input "Select an option" at bounding box center [317, 100] width 8 height 8
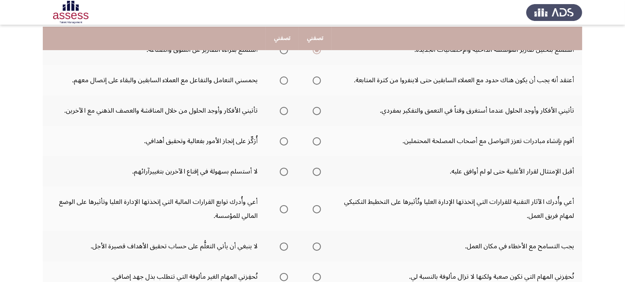
scroll to position [105, 0]
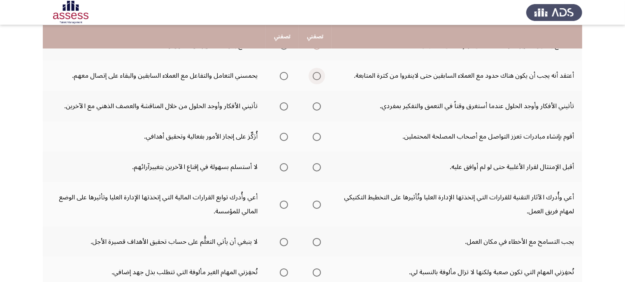
click at [320, 76] on span "Select an option" at bounding box center [317, 76] width 8 height 8
click at [320, 76] on input "Select an option" at bounding box center [317, 76] width 8 height 8
click at [282, 106] on span "Select an option" at bounding box center [284, 106] width 8 height 8
click at [282, 106] on input "Select an option" at bounding box center [284, 106] width 8 height 8
click at [285, 137] on span "Select an option" at bounding box center [284, 137] width 8 height 8
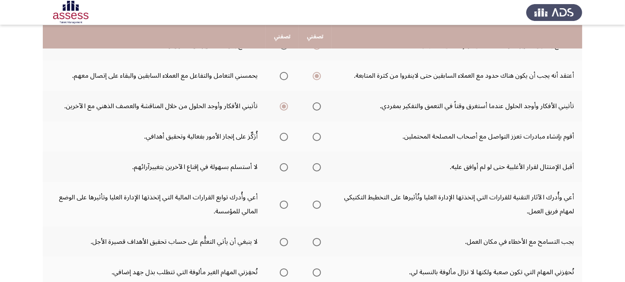
click at [285, 137] on input "Select an option" at bounding box center [284, 137] width 8 height 8
click at [285, 165] on span "Select an option" at bounding box center [284, 167] width 8 height 8
click at [285, 165] on input "Select an option" at bounding box center [284, 167] width 8 height 8
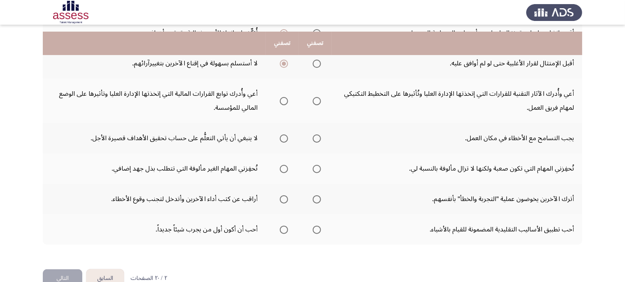
scroll to position [208, 0]
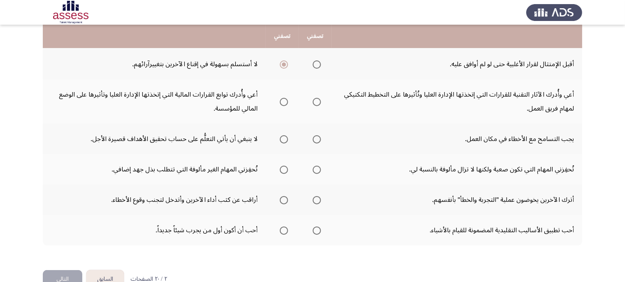
click at [318, 101] on span "Select an option" at bounding box center [317, 102] width 8 height 8
click at [318, 101] on input "Select an option" at bounding box center [317, 102] width 8 height 8
click at [317, 139] on span "Select an option" at bounding box center [317, 139] width 8 height 8
click at [317, 139] on input "Select an option" at bounding box center [317, 139] width 8 height 8
click at [317, 168] on span "Select an option" at bounding box center [317, 170] width 8 height 8
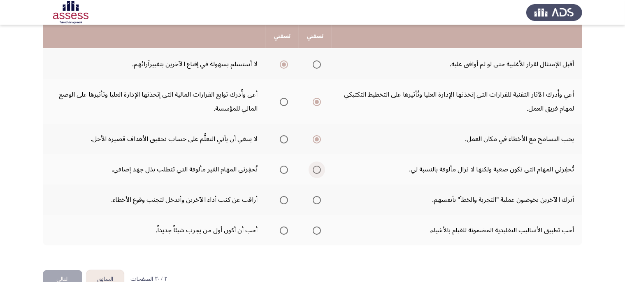
click at [317, 168] on input "Select an option" at bounding box center [317, 170] width 8 height 8
click at [317, 199] on span "Select an option" at bounding box center [317, 200] width 8 height 8
click at [317, 199] on input "Select an option" at bounding box center [317, 200] width 8 height 8
click at [344, 202] on td "أترك الآخرين يخوضون عملية "التجربة والخطأ" بأنفسهم." at bounding box center [457, 200] width 251 height 30
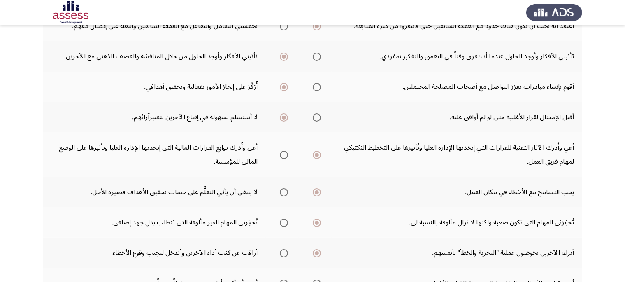
scroll to position [227, 0]
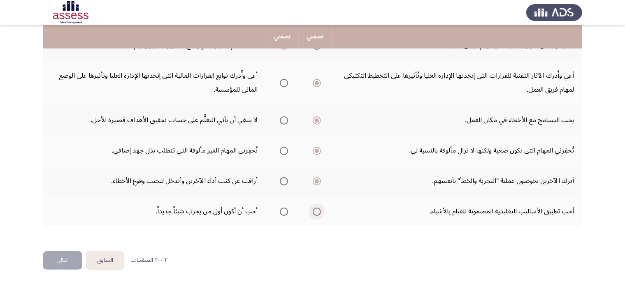
click at [316, 213] on span "Select an option" at bounding box center [317, 212] width 8 height 8
click at [316, 213] on input "Select an option" at bounding box center [317, 212] width 8 height 8
click at [59, 258] on button "التالي" at bounding box center [63, 260] width 40 height 19
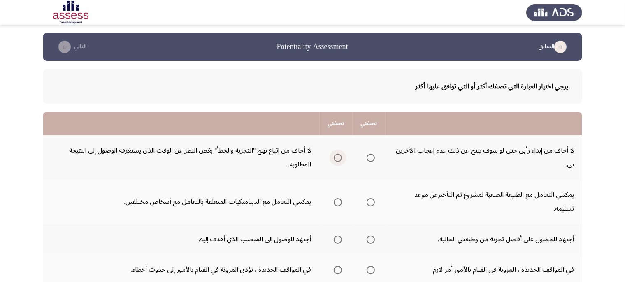
click at [335, 157] on span "Select an option" at bounding box center [338, 158] width 8 height 8
click at [335, 157] on input "Select an option" at bounding box center [338, 158] width 8 height 8
click at [370, 199] on span "Select an option" at bounding box center [371, 202] width 8 height 8
click at [370, 199] on input "Select an option" at bounding box center [371, 202] width 8 height 8
click at [337, 238] on span "Select an option" at bounding box center [338, 240] width 8 height 8
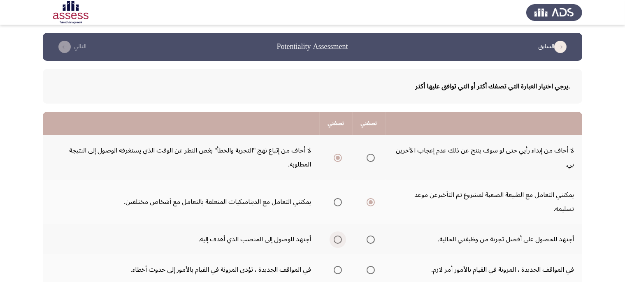
click at [337, 238] on input "Select an option" at bounding box center [338, 240] width 8 height 8
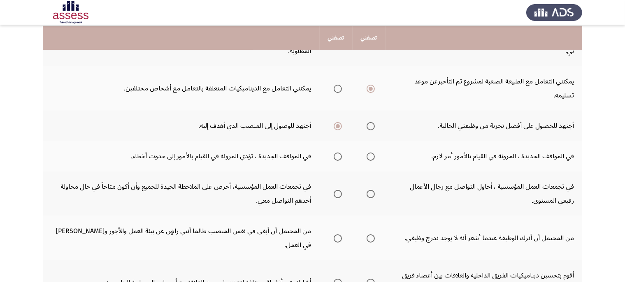
scroll to position [115, 0]
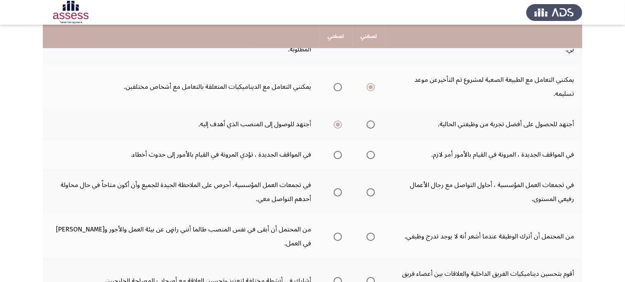
click at [398, 242] on td "من المحتمل أن أترك الوظيفة عندما أشعر أنه لا يوجد تدرج وظيفي." at bounding box center [484, 236] width 197 height 44
click at [369, 157] on span "Select an option" at bounding box center [371, 155] width 8 height 8
click at [369, 157] on input "Select an option" at bounding box center [371, 155] width 8 height 8
click at [338, 193] on span "Select an option" at bounding box center [338, 192] width 8 height 8
click at [338, 193] on input "Select an option" at bounding box center [338, 192] width 8 height 8
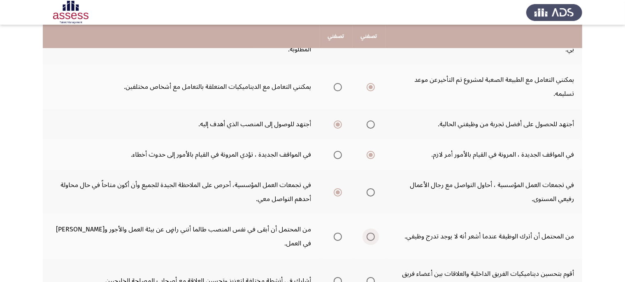
click at [371, 233] on span "Select an option" at bounding box center [371, 237] width 8 height 8
click at [371, 233] on input "Select an option" at bounding box center [371, 237] width 8 height 8
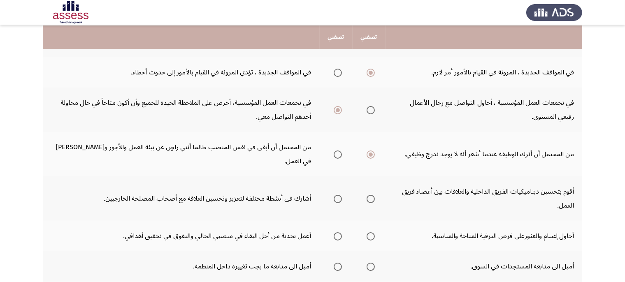
scroll to position [198, 0]
click at [370, 194] on span "Select an option" at bounding box center [371, 198] width 8 height 8
click at [370, 194] on input "Select an option" at bounding box center [371, 198] width 8 height 8
click at [370, 236] on span "Select an option" at bounding box center [370, 236] width 0 height 0
click at [370, 232] on input "Select an option" at bounding box center [371, 236] width 8 height 8
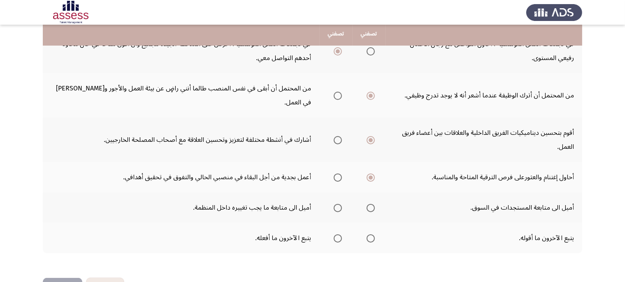
scroll to position [262, 0]
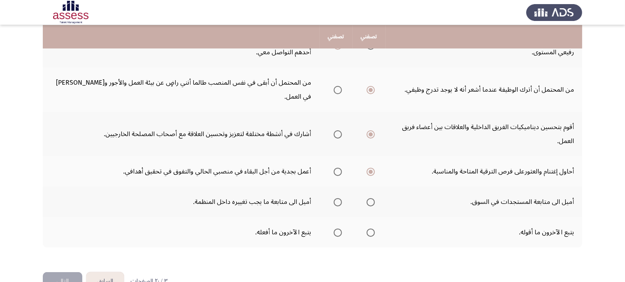
click at [336, 198] on span "Select an option" at bounding box center [338, 202] width 8 height 8
click at [336, 198] on input "Select an option" at bounding box center [338, 202] width 8 height 8
click at [371, 229] on span "Select an option" at bounding box center [371, 233] width 8 height 8
click at [371, 229] on input "Select an option" at bounding box center [371, 233] width 8 height 8
click at [49, 272] on button "التالي" at bounding box center [63, 281] width 40 height 19
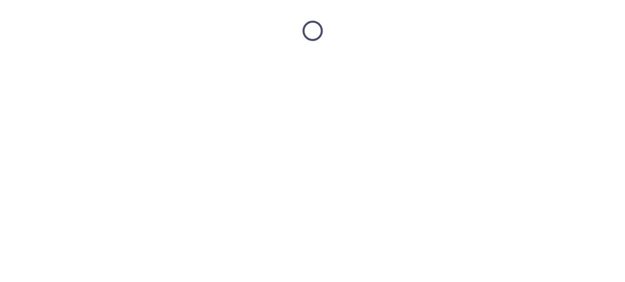
scroll to position [0, 0]
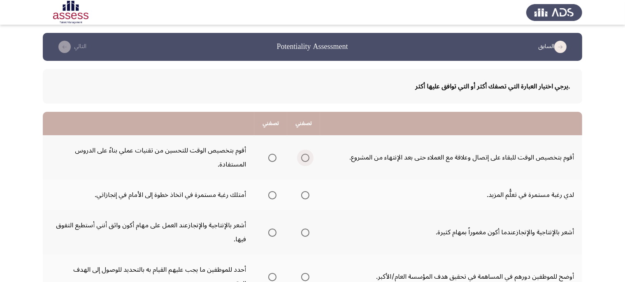
click at [303, 158] on span "Select an option" at bounding box center [305, 158] width 8 height 8
click at [303, 158] on input "Select an option" at bounding box center [305, 158] width 8 height 8
click at [304, 193] on span "Select an option" at bounding box center [305, 195] width 8 height 8
click at [304, 193] on input "Select an option" at bounding box center [305, 195] width 8 height 8
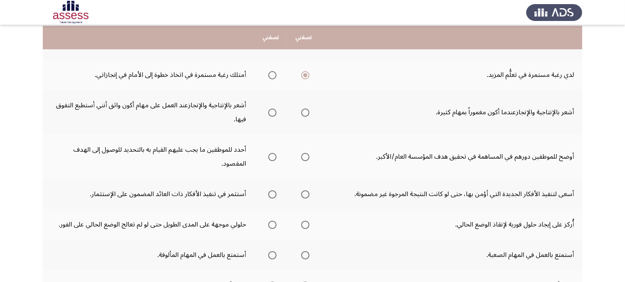
scroll to position [121, 0]
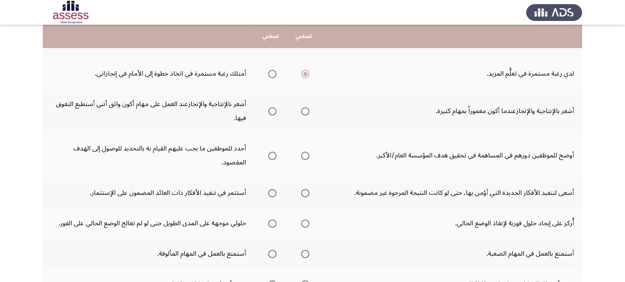
click at [304, 109] on span "Select an option" at bounding box center [305, 111] width 8 height 8
click at [304, 109] on input "Select an option" at bounding box center [305, 111] width 8 height 8
click at [309, 153] on span "Select an option" at bounding box center [305, 156] width 8 height 8
click at [309, 153] on input "Select an option" at bounding box center [305, 156] width 8 height 8
click at [307, 192] on span "Select an option" at bounding box center [305, 193] width 8 height 8
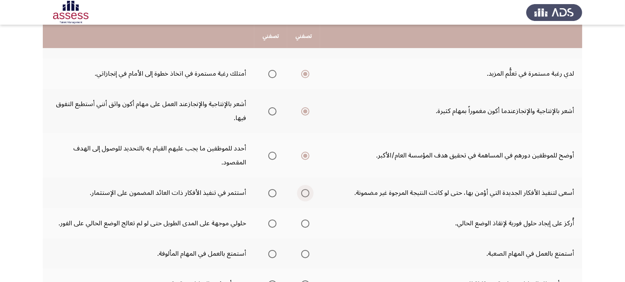
click at [307, 192] on input "Select an option" at bounding box center [305, 193] width 8 height 8
click at [308, 223] on span "Select an option" at bounding box center [305, 224] width 8 height 8
click at [308, 223] on input "Select an option" at bounding box center [305, 224] width 8 height 8
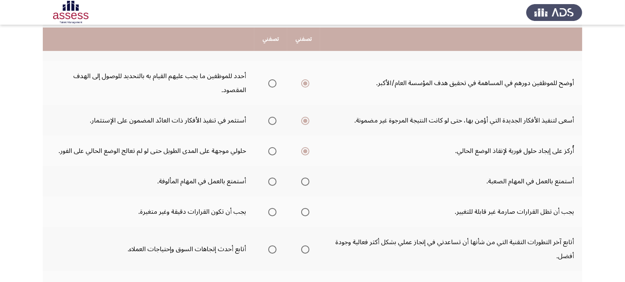
scroll to position [197, 0]
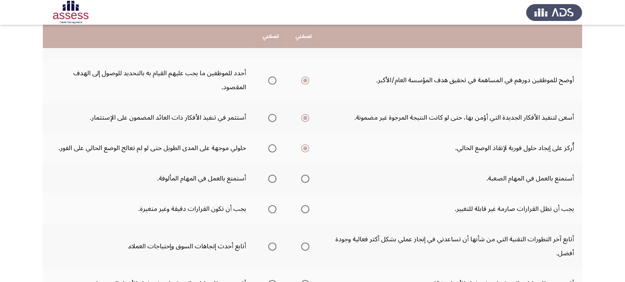
click at [304, 176] on span "Select an option" at bounding box center [305, 179] width 8 height 8
click at [304, 176] on input "Select an option" at bounding box center [305, 179] width 8 height 8
click at [269, 206] on span "Select an option" at bounding box center [272, 209] width 8 height 8
click at [269, 206] on input "Select an option" at bounding box center [272, 209] width 8 height 8
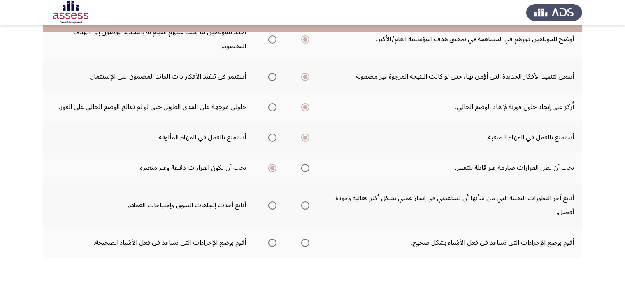
scroll to position [238, 0]
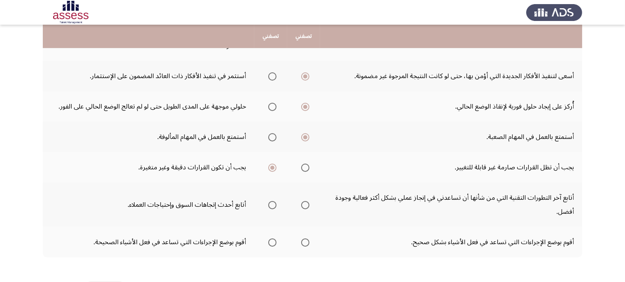
click at [308, 201] on span "Select an option" at bounding box center [305, 205] width 8 height 8
click at [308, 201] on input "Select an option" at bounding box center [305, 205] width 8 height 8
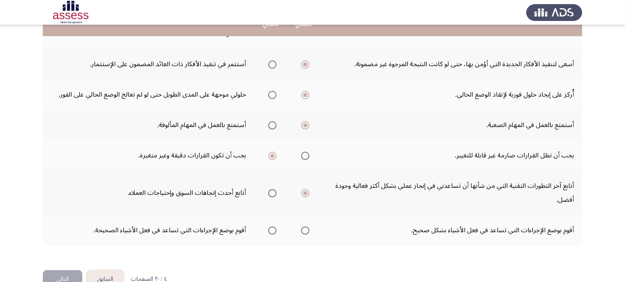
scroll to position [269, 0]
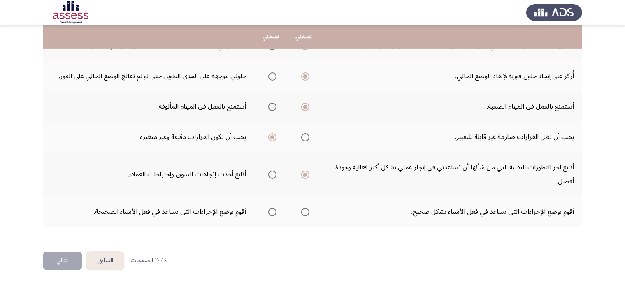
click at [271, 214] on mat-radio-group "Select an option" at bounding box center [271, 212] width 12 height 14
click at [271, 209] on span "Select an option" at bounding box center [272, 212] width 8 height 8
click at [271, 209] on input "Select an option" at bounding box center [272, 212] width 8 height 8
click at [70, 258] on button "التالي" at bounding box center [63, 261] width 40 height 19
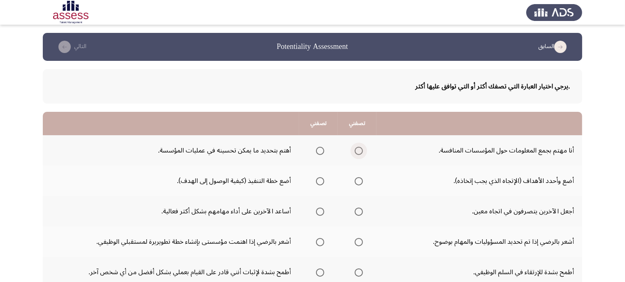
click at [357, 151] on span "Select an option" at bounding box center [359, 151] width 8 height 8
click at [357, 151] on input "Select an option" at bounding box center [359, 151] width 8 height 8
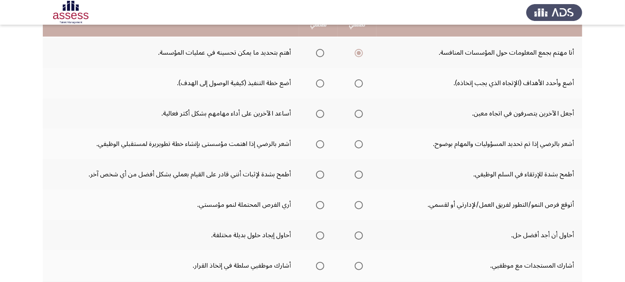
scroll to position [83, 0]
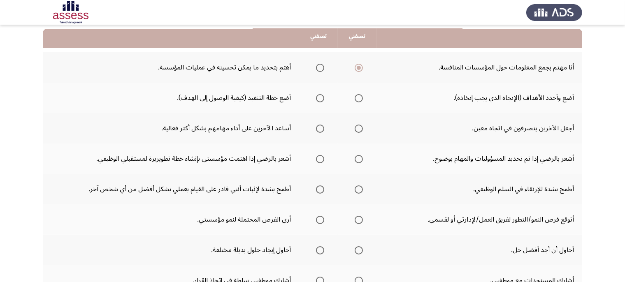
click at [319, 96] on span "Select an option" at bounding box center [320, 98] width 8 height 8
click at [319, 96] on input "Select an option" at bounding box center [320, 98] width 8 height 8
click at [360, 129] on span "Select an option" at bounding box center [359, 129] width 8 height 8
click at [360, 129] on input "Select an option" at bounding box center [359, 129] width 8 height 8
click at [321, 160] on span "Select an option" at bounding box center [320, 159] width 8 height 8
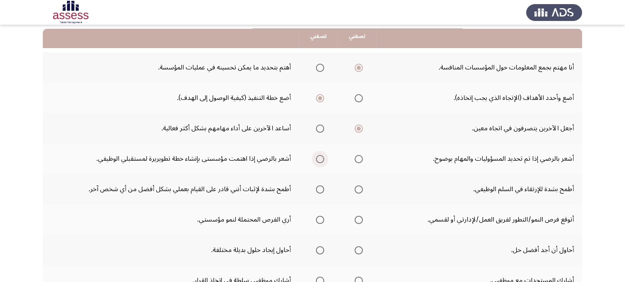
click at [321, 160] on input "Select an option" at bounding box center [320, 159] width 8 height 8
click at [361, 188] on span "Select an option" at bounding box center [359, 190] width 8 height 8
click at [361, 188] on input "Select an option" at bounding box center [359, 190] width 8 height 8
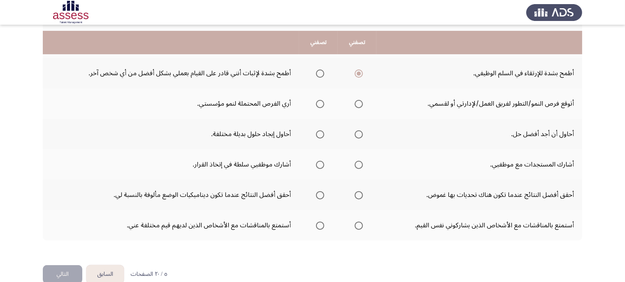
scroll to position [191, 0]
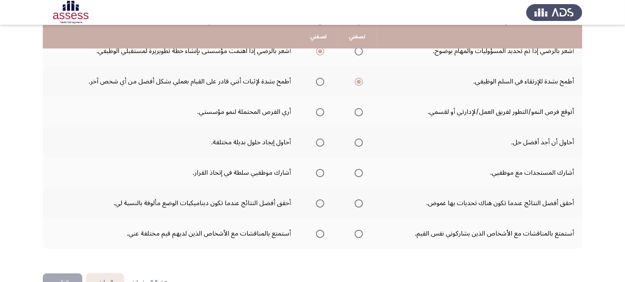
click at [357, 111] on span "Select an option" at bounding box center [359, 112] width 8 height 8
click at [357, 111] on input "Select an option" at bounding box center [359, 112] width 8 height 8
click at [316, 142] on span "Select an option" at bounding box center [320, 143] width 8 height 8
click at [316, 142] on input "Select an option" at bounding box center [320, 143] width 8 height 8
click at [319, 172] on span "Select an option" at bounding box center [320, 173] width 8 height 8
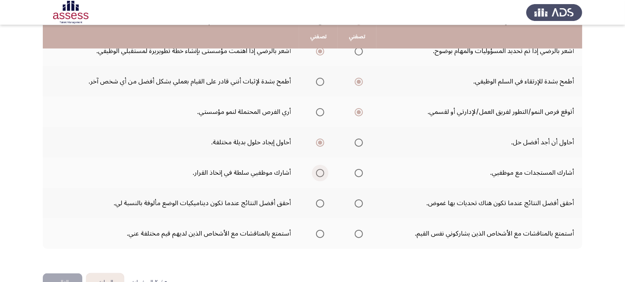
click at [319, 172] on input "Select an option" at bounding box center [320, 173] width 8 height 8
click at [359, 201] on span "Select an option" at bounding box center [359, 204] width 8 height 8
click at [359, 201] on input "Select an option" at bounding box center [359, 204] width 8 height 8
click at [316, 232] on span "Select an option" at bounding box center [320, 234] width 8 height 8
click at [316, 232] on input "Select an option" at bounding box center [320, 234] width 8 height 8
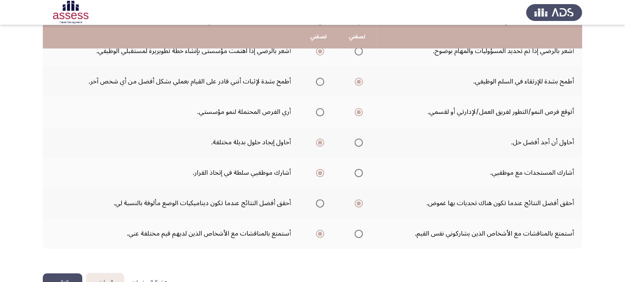
click at [74, 274] on button "التالي" at bounding box center [63, 283] width 40 height 19
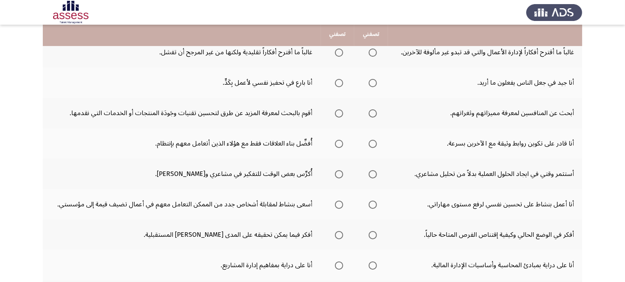
scroll to position [96, 0]
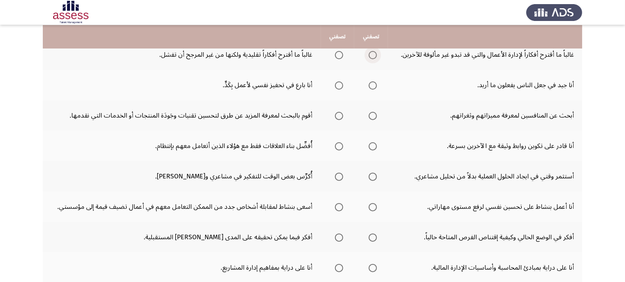
click at [372, 56] on span "Select an option" at bounding box center [373, 55] width 8 height 8
click at [372, 56] on input "Select an option" at bounding box center [373, 55] width 8 height 8
click at [370, 82] on span "Select an option" at bounding box center [373, 85] width 8 height 8
click at [370, 82] on input "Select an option" at bounding box center [373, 85] width 8 height 8
click at [373, 116] on span "Select an option" at bounding box center [373, 116] width 8 height 8
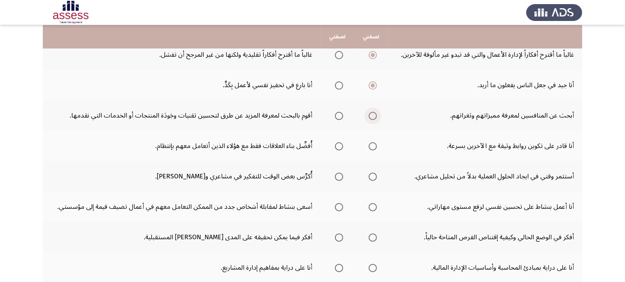
click at [373, 116] on input "Select an option" at bounding box center [373, 116] width 8 height 8
click at [376, 148] on span "Select an option" at bounding box center [373, 146] width 8 height 8
click at [376, 148] on input "Select an option" at bounding box center [373, 146] width 8 height 8
click at [372, 177] on span "Select an option" at bounding box center [373, 177] width 8 height 8
click at [372, 177] on input "Select an option" at bounding box center [373, 177] width 8 height 8
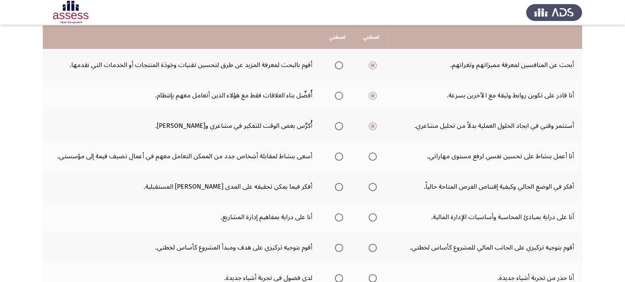
scroll to position [147, 0]
click at [374, 156] on span "Select an option" at bounding box center [373, 156] width 8 height 8
click at [374, 156] on input "Select an option" at bounding box center [373, 156] width 8 height 8
click at [373, 183] on span "Select an option" at bounding box center [373, 187] width 8 height 8
click at [373, 183] on input "Select an option" at bounding box center [373, 187] width 8 height 8
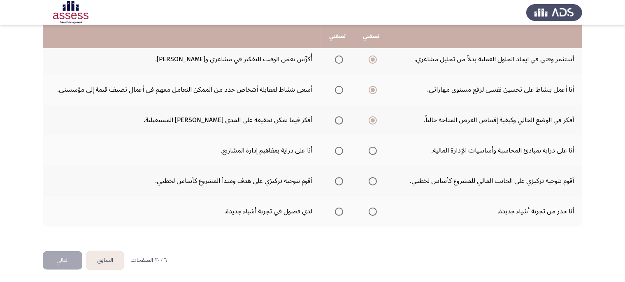
scroll to position [214, 0]
click at [340, 150] on span "Select an option" at bounding box center [339, 151] width 8 height 8
click at [340, 150] on input "Select an option" at bounding box center [339, 151] width 8 height 8
click at [340, 179] on span "Select an option" at bounding box center [339, 181] width 8 height 8
click at [340, 179] on input "Select an option" at bounding box center [339, 181] width 8 height 8
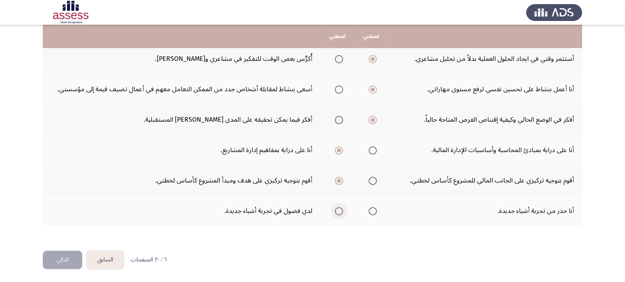
click at [337, 210] on span "Select an option" at bounding box center [339, 211] width 8 height 8
click at [337, 210] on input "Select an option" at bounding box center [339, 211] width 8 height 8
click at [59, 254] on button "التالي" at bounding box center [63, 260] width 40 height 19
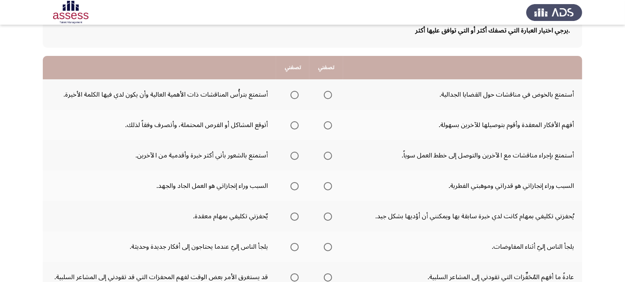
scroll to position [58, 0]
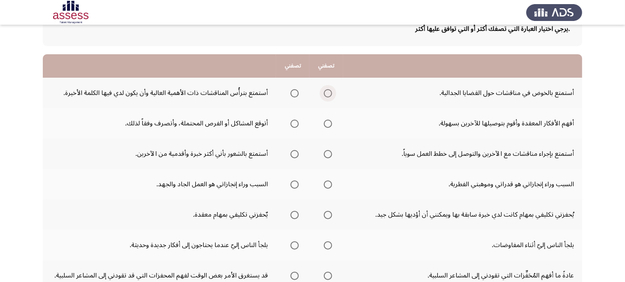
click at [325, 94] on span "Select an option" at bounding box center [328, 93] width 8 height 8
click at [325, 94] on input "Select an option" at bounding box center [328, 93] width 8 height 8
click at [330, 124] on span "Select an option" at bounding box center [328, 124] width 8 height 8
click at [330, 124] on input "Select an option" at bounding box center [328, 124] width 8 height 8
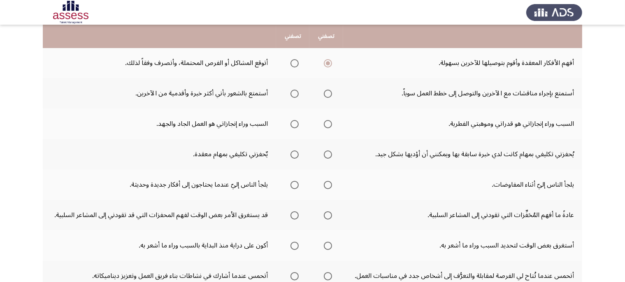
scroll to position [121, 0]
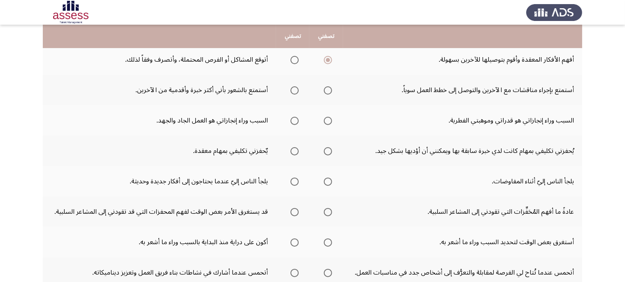
click at [331, 91] on span "Select an option" at bounding box center [328, 90] width 8 height 8
click at [331, 91] on input "Select an option" at bounding box center [328, 90] width 8 height 8
click at [293, 120] on span "Select an option" at bounding box center [295, 121] width 8 height 8
click at [293, 120] on input "Select an option" at bounding box center [295, 121] width 8 height 8
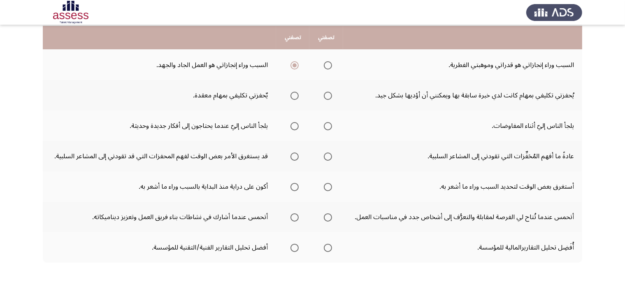
scroll to position [179, 0]
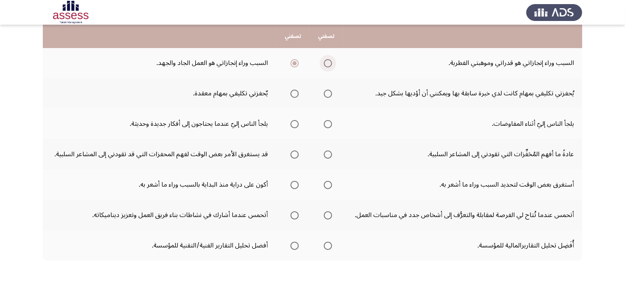
click at [326, 65] on span "Select an option" at bounding box center [328, 63] width 8 height 8
click at [326, 65] on input "Select an option" at bounding box center [328, 63] width 8 height 8
click at [331, 91] on span "Select an option" at bounding box center [328, 94] width 8 height 8
click at [331, 91] on input "Select an option" at bounding box center [328, 94] width 8 height 8
click at [325, 124] on span "Select an option" at bounding box center [328, 124] width 8 height 8
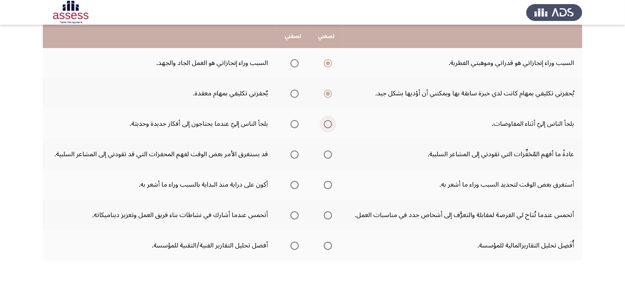
click at [325, 124] on input "Select an option" at bounding box center [328, 124] width 8 height 8
click at [297, 157] on span "Select an option" at bounding box center [295, 155] width 8 height 8
click at [297, 157] on input "Select an option" at bounding box center [295, 155] width 8 height 8
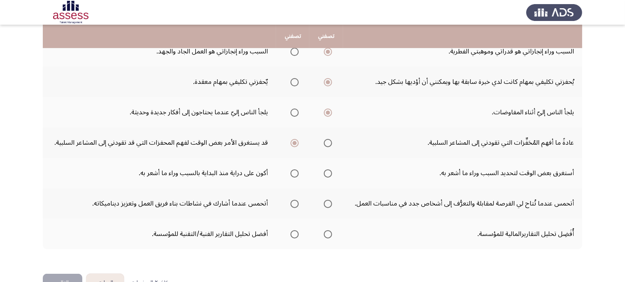
scroll to position [214, 0]
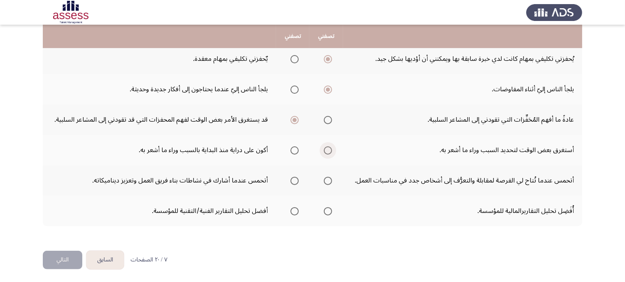
click at [330, 150] on span "Select an option" at bounding box center [328, 151] width 8 height 8
click at [330, 150] on input "Select an option" at bounding box center [328, 151] width 8 height 8
click at [330, 178] on span "Select an option" at bounding box center [328, 181] width 8 height 8
click at [330, 178] on input "Select an option" at bounding box center [328, 181] width 8 height 8
click at [329, 209] on span "Select an option" at bounding box center [328, 211] width 8 height 8
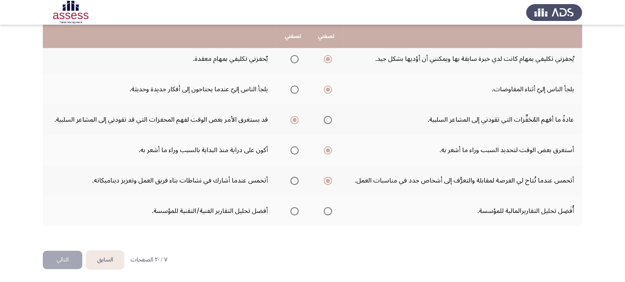
click at [329, 209] on input "Select an option" at bounding box center [328, 211] width 8 height 8
click at [66, 259] on button "التالي" at bounding box center [63, 260] width 40 height 19
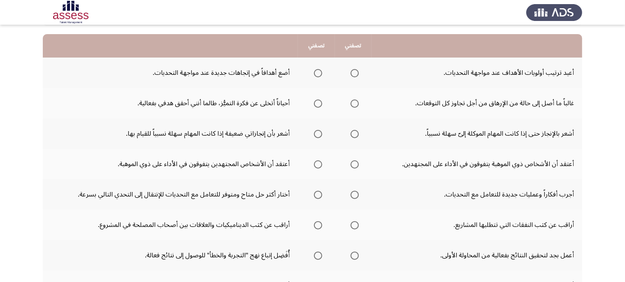
scroll to position [77, 0]
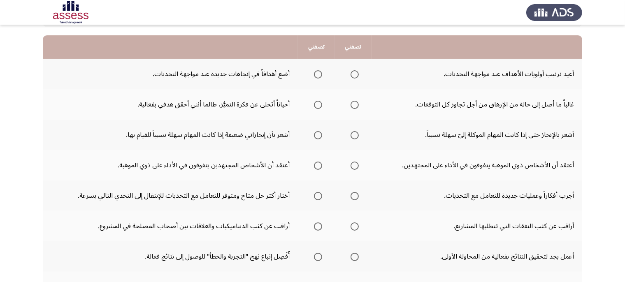
click at [356, 74] on span "Select an option" at bounding box center [355, 74] width 8 height 8
click at [356, 74] on input "Select an option" at bounding box center [355, 74] width 8 height 8
click at [351, 107] on span "Select an option" at bounding box center [355, 105] width 8 height 8
click at [351, 107] on input "Select an option" at bounding box center [355, 105] width 8 height 8
click at [314, 134] on span "Select an option" at bounding box center [318, 135] width 8 height 8
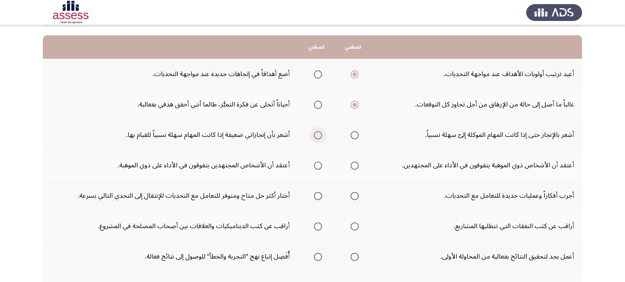
click at [314, 134] on input "Select an option" at bounding box center [318, 135] width 8 height 8
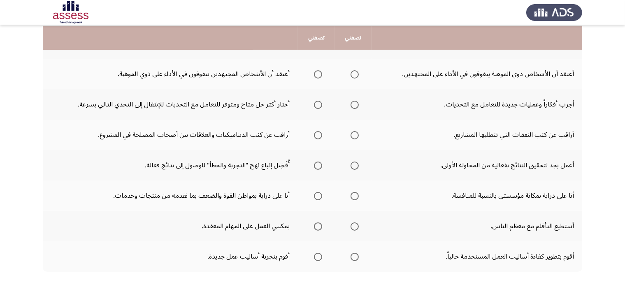
scroll to position [170, 0]
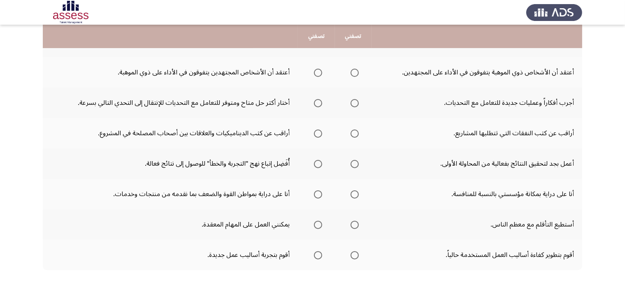
click at [318, 73] on span "Select an option" at bounding box center [318, 73] width 8 height 8
click at [318, 73] on input "Select an option" at bounding box center [318, 73] width 8 height 8
click at [354, 102] on span "Select an option" at bounding box center [355, 103] width 8 height 8
click at [354, 102] on input "Select an option" at bounding box center [355, 103] width 8 height 8
click at [316, 131] on span "Select an option" at bounding box center [318, 134] width 8 height 8
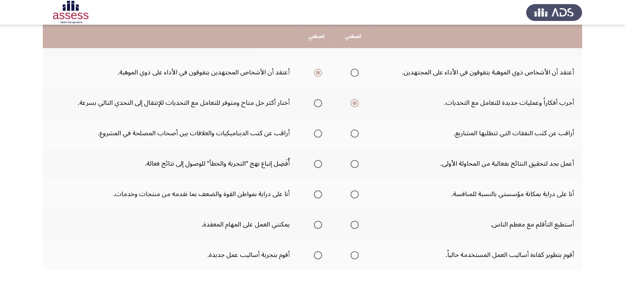
click at [316, 131] on input "Select an option" at bounding box center [318, 134] width 8 height 8
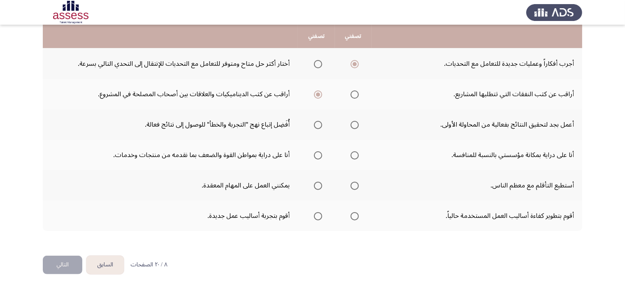
scroll to position [214, 0]
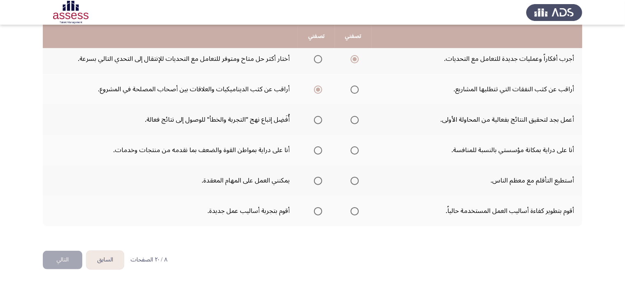
click at [400, 134] on tbody "أعيد ترتيب أولويات الأهداف عند مواجهة التحديات. أضع أهدافاً في إتجاهات جديدة عن…" at bounding box center [313, 74] width 540 height 305
click at [318, 120] on span "Select an option" at bounding box center [318, 120] width 8 height 8
click at [318, 120] on input "Select an option" at bounding box center [318, 120] width 8 height 8
click at [354, 148] on span "Select an option" at bounding box center [355, 151] width 8 height 8
click at [354, 148] on input "Select an option" at bounding box center [355, 151] width 8 height 8
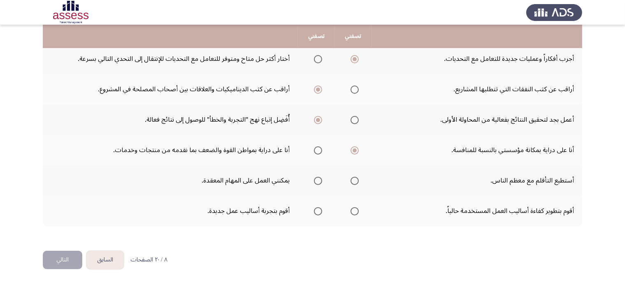
click at [318, 181] on span "Select an option" at bounding box center [318, 181] width 8 height 8
click at [318, 181] on input "Select an option" at bounding box center [318, 181] width 8 height 8
click at [318, 209] on span "Select an option" at bounding box center [318, 211] width 8 height 8
click at [318, 209] on input "Select an option" at bounding box center [318, 211] width 8 height 8
click at [59, 253] on button "التالي" at bounding box center [63, 260] width 40 height 19
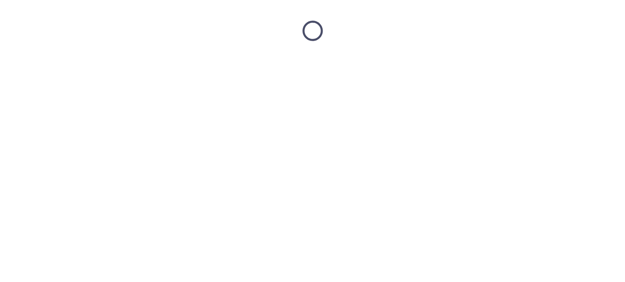
scroll to position [0, 0]
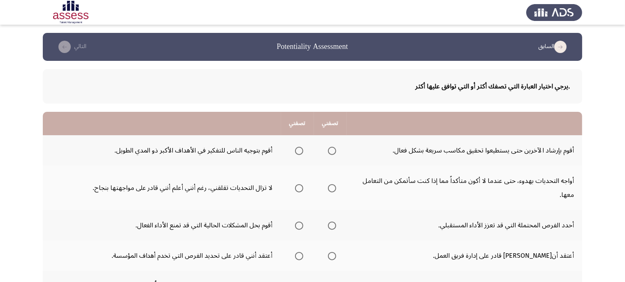
click at [335, 151] on span "Select an option" at bounding box center [332, 151] width 8 height 8
click at [335, 151] on input "Select an option" at bounding box center [332, 151] width 8 height 8
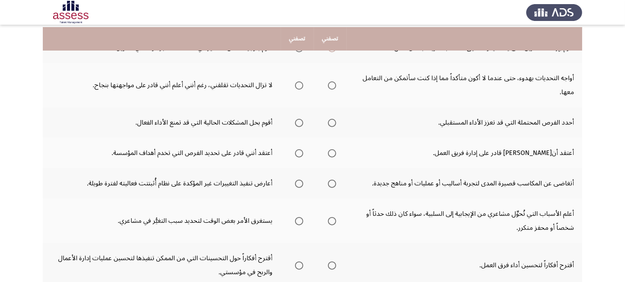
scroll to position [102, 0]
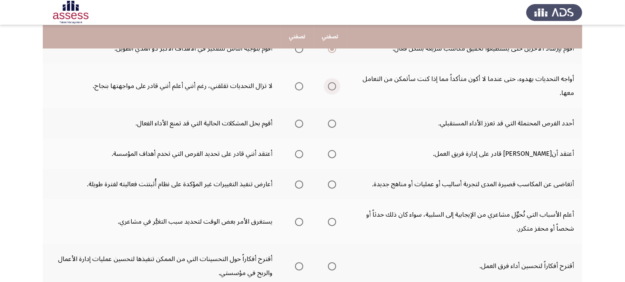
click at [331, 87] on span "Select an option" at bounding box center [332, 86] width 8 height 8
click at [331, 87] on input "Select an option" at bounding box center [332, 86] width 8 height 8
click at [299, 122] on span "Select an option" at bounding box center [299, 124] width 8 height 8
click at [299, 122] on input "Select an option" at bounding box center [299, 124] width 8 height 8
click at [334, 155] on span "Select an option" at bounding box center [332, 154] width 8 height 8
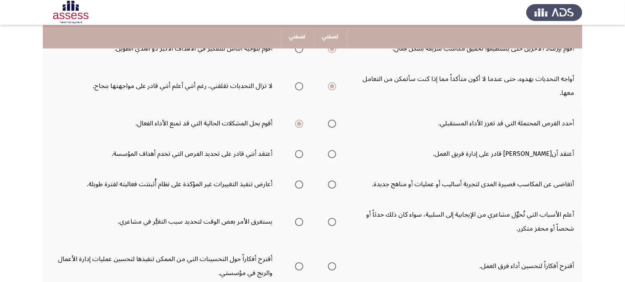
click at [334, 155] on input "Select an option" at bounding box center [332, 154] width 8 height 8
click at [334, 184] on span "Select an option" at bounding box center [332, 185] width 8 height 8
click at [334, 184] on input "Select an option" at bounding box center [332, 185] width 8 height 8
click at [298, 221] on span "Select an option" at bounding box center [299, 222] width 8 height 8
click at [298, 221] on input "Select an option" at bounding box center [299, 222] width 8 height 8
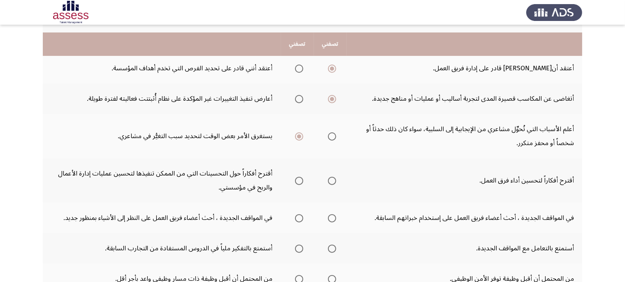
scroll to position [196, 0]
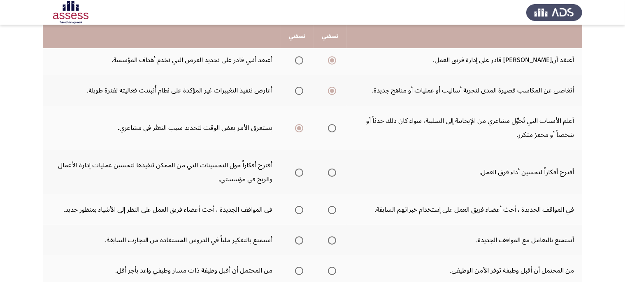
click at [333, 171] on span "Select an option" at bounding box center [332, 173] width 8 height 8
click at [333, 171] on input "Select an option" at bounding box center [332, 173] width 8 height 8
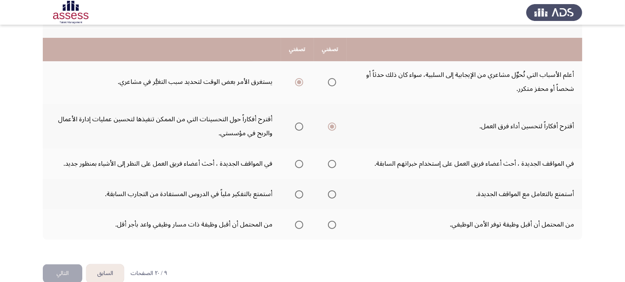
scroll to position [255, 0]
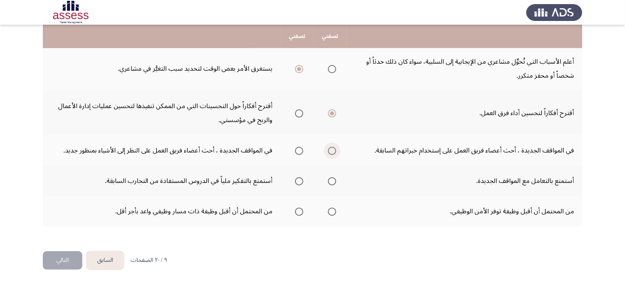
click at [333, 151] on span "Select an option" at bounding box center [332, 151] width 8 height 8
click at [333, 151] on input "Select an option" at bounding box center [332, 151] width 8 height 8
click at [300, 180] on span "Select an option" at bounding box center [299, 181] width 8 height 8
click at [300, 180] on input "Select an option" at bounding box center [299, 181] width 8 height 8
click at [291, 211] on th at bounding box center [297, 211] width 33 height 30
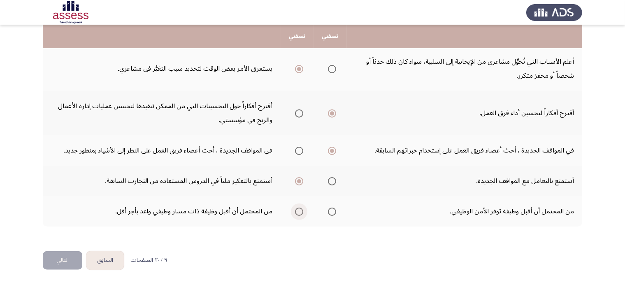
click at [297, 211] on span "Select an option" at bounding box center [299, 212] width 8 height 8
click at [297, 211] on input "Select an option" at bounding box center [299, 212] width 8 height 8
click at [56, 262] on button "التالي" at bounding box center [63, 260] width 40 height 19
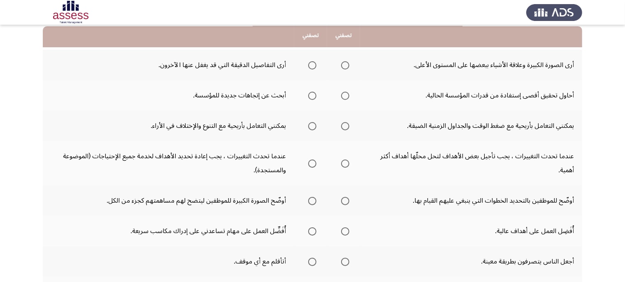
scroll to position [86, 0]
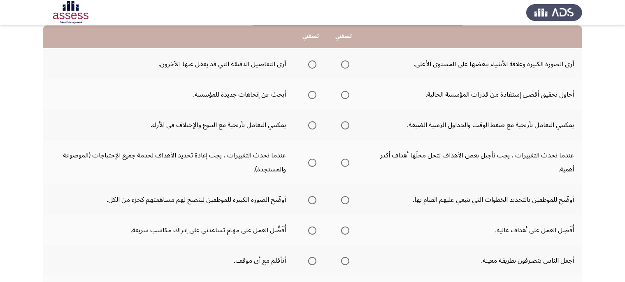
click at [347, 66] on span "Select an option" at bounding box center [345, 64] width 8 height 8
click at [347, 66] on input "Select an option" at bounding box center [345, 64] width 8 height 8
click at [344, 95] on span "Select an option" at bounding box center [345, 95] width 8 height 8
click at [344, 95] on input "Select an option" at bounding box center [345, 95] width 8 height 8
click at [340, 126] on label "Select an option" at bounding box center [344, 125] width 12 height 8
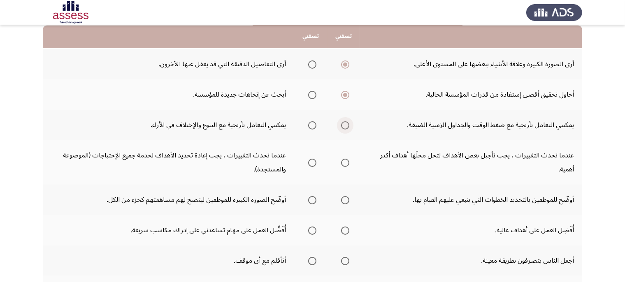
click at [341, 126] on input "Select an option" at bounding box center [345, 125] width 8 height 8
click at [344, 162] on span "Select an option" at bounding box center [345, 163] width 8 height 8
click at [344, 162] on input "Select an option" at bounding box center [345, 163] width 8 height 8
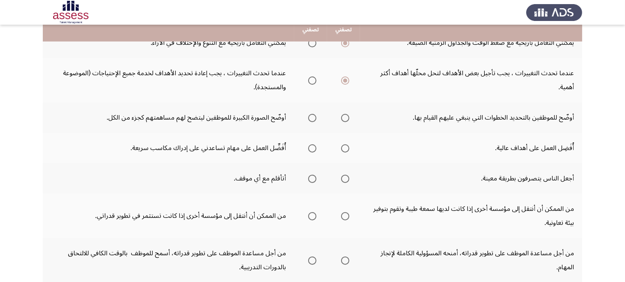
scroll to position [170, 0]
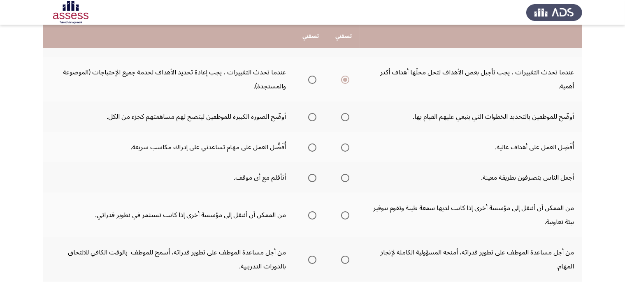
click at [309, 119] on span "Select an option" at bounding box center [312, 117] width 8 height 8
click at [309, 119] on input "Select an option" at bounding box center [312, 117] width 8 height 8
click at [341, 150] on span "Select an option" at bounding box center [345, 148] width 8 height 8
click at [341, 150] on input "Select an option" at bounding box center [345, 148] width 8 height 8
click at [309, 178] on span "Select an option" at bounding box center [312, 178] width 8 height 8
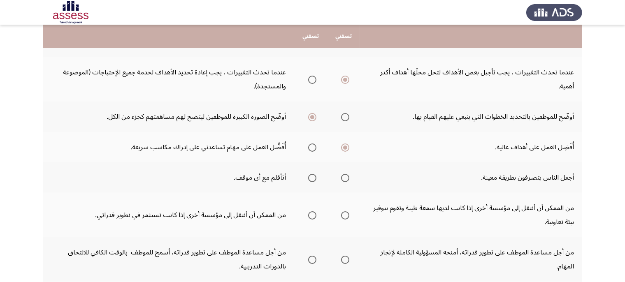
click at [309, 178] on input "Select an option" at bounding box center [312, 178] width 8 height 8
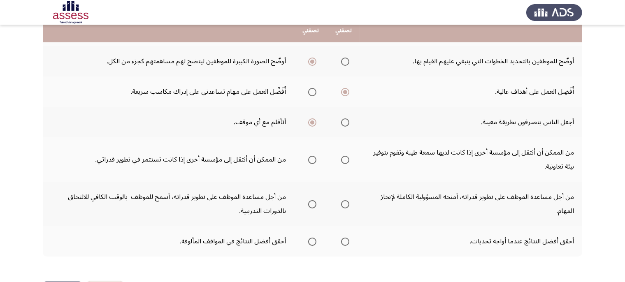
scroll to position [230, 0]
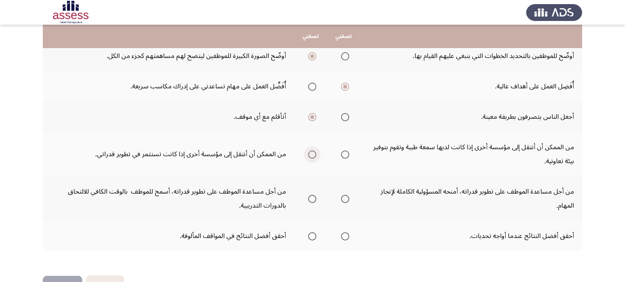
click at [309, 155] on span "Select an option" at bounding box center [312, 155] width 8 height 8
click at [309, 155] on input "Select an option" at bounding box center [312, 155] width 8 height 8
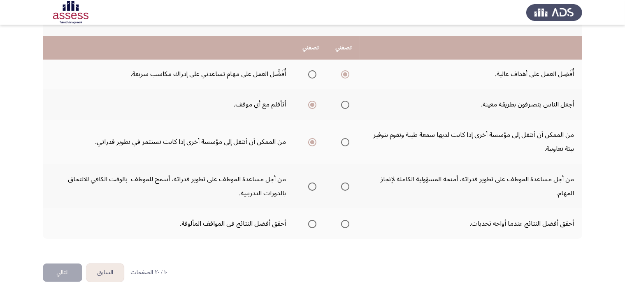
scroll to position [255, 0]
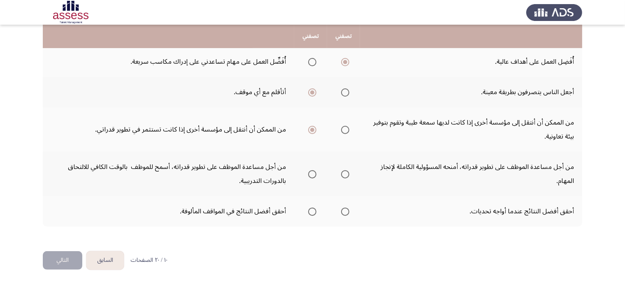
click at [347, 171] on span "Select an option" at bounding box center [345, 174] width 8 height 8
click at [347, 171] on input "Select an option" at bounding box center [345, 174] width 8 height 8
click at [349, 209] on th at bounding box center [343, 211] width 33 height 30
click at [344, 209] on span "Select an option" at bounding box center [345, 212] width 8 height 8
click at [344, 209] on input "Select an option" at bounding box center [345, 212] width 8 height 8
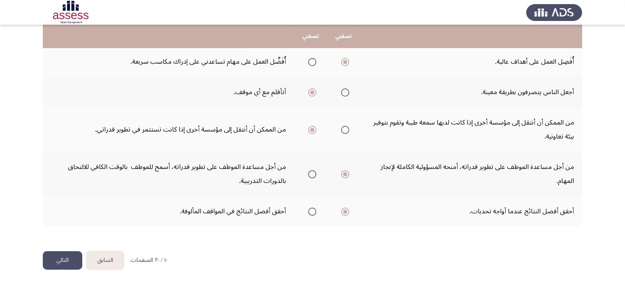
click at [51, 261] on button "التالي" at bounding box center [63, 260] width 40 height 19
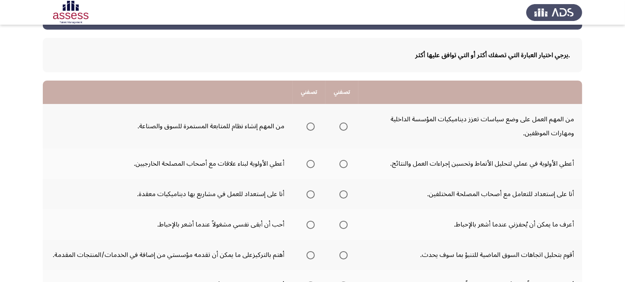
scroll to position [32, 0]
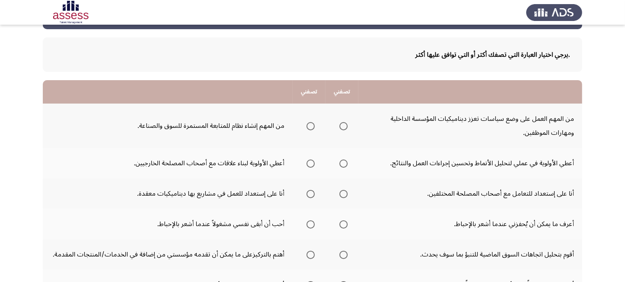
click at [341, 128] on span "Select an option" at bounding box center [344, 126] width 8 height 8
click at [341, 128] on input "Select an option" at bounding box center [344, 126] width 8 height 8
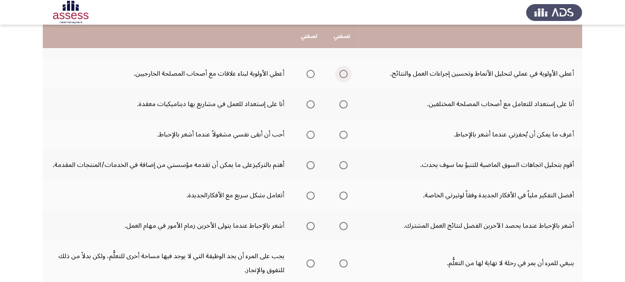
click at [342, 74] on span "Select an option" at bounding box center [344, 74] width 8 height 8
click at [342, 74] on input "Select an option" at bounding box center [344, 74] width 8 height 8
click at [344, 101] on span "Select an option" at bounding box center [344, 104] width 8 height 8
click at [344, 101] on input "Select an option" at bounding box center [344, 104] width 8 height 8
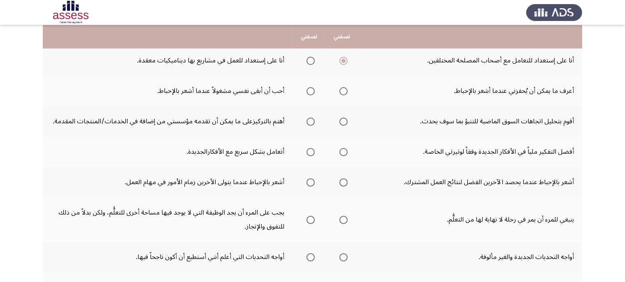
scroll to position [173, 0]
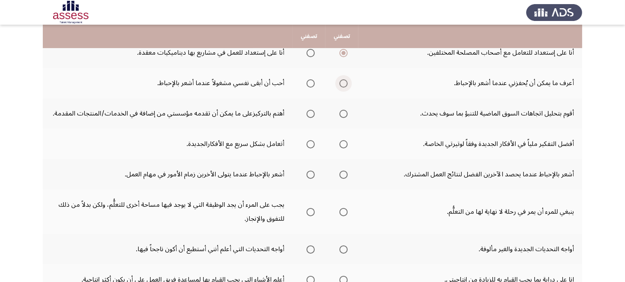
click at [342, 84] on span "Select an option" at bounding box center [344, 83] width 8 height 8
click at [342, 84] on input "Select an option" at bounding box center [344, 83] width 8 height 8
click at [344, 111] on span "Select an option" at bounding box center [344, 114] width 8 height 8
click at [344, 111] on input "Select an option" at bounding box center [344, 114] width 8 height 8
click at [312, 144] on span "Select an option" at bounding box center [311, 144] width 8 height 8
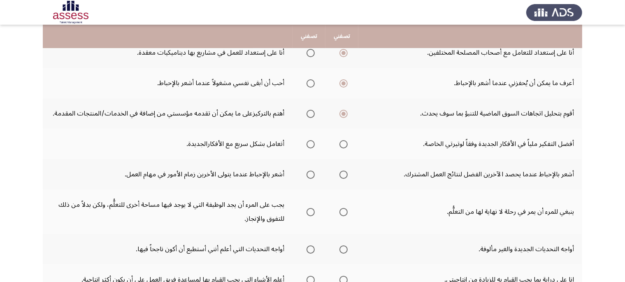
click at [312, 144] on input "Select an option" at bounding box center [311, 144] width 8 height 8
click at [309, 175] on span "Select an option" at bounding box center [311, 175] width 8 height 8
click at [309, 175] on input "Select an option" at bounding box center [311, 175] width 8 height 8
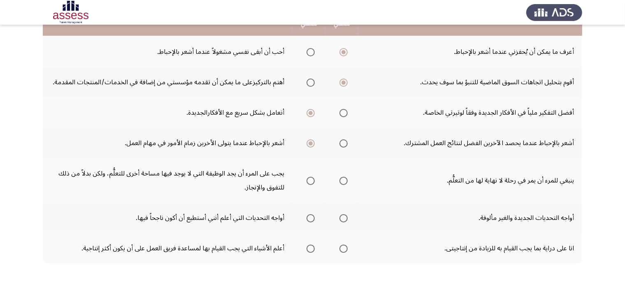
scroll to position [210, 0]
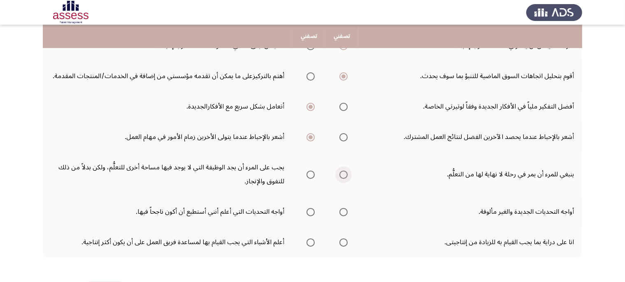
click at [342, 172] on span "Select an option" at bounding box center [344, 175] width 8 height 8
click at [342, 172] on input "Select an option" at bounding box center [344, 175] width 8 height 8
click at [341, 210] on span "Select an option" at bounding box center [344, 212] width 8 height 8
click at [341, 210] on input "Select an option" at bounding box center [344, 212] width 8 height 8
click at [312, 241] on span "Select an option" at bounding box center [311, 243] width 8 height 8
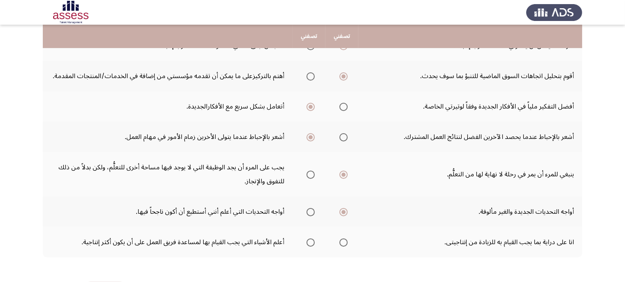
click at [312, 241] on input "Select an option" at bounding box center [311, 243] width 8 height 8
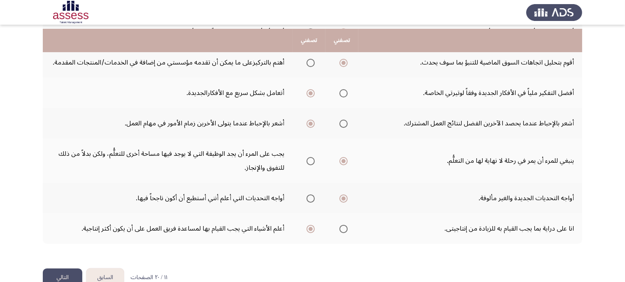
scroll to position [241, 0]
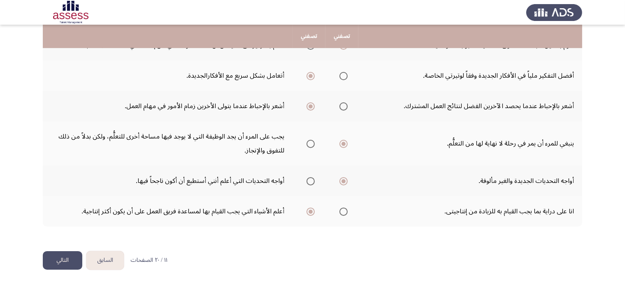
click at [73, 261] on button "التالي" at bounding box center [63, 260] width 40 height 19
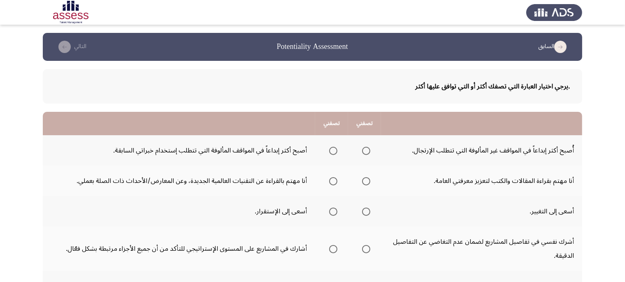
click at [334, 149] on span "Select an option" at bounding box center [333, 151] width 8 height 8
click at [334, 149] on input "Select an option" at bounding box center [333, 151] width 8 height 8
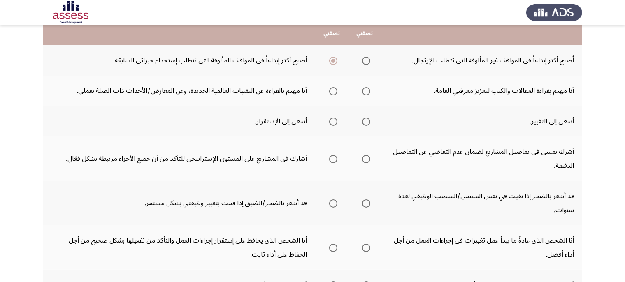
scroll to position [48, 0]
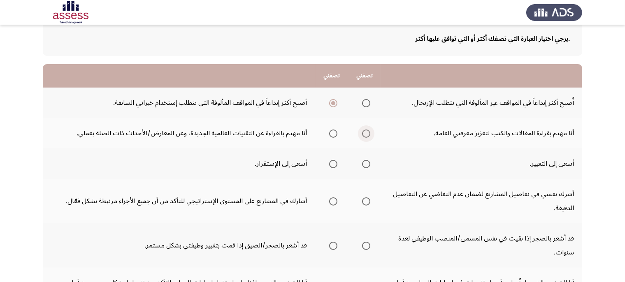
click at [367, 134] on span "Select an option" at bounding box center [366, 134] width 8 height 8
click at [367, 134] on input "Select an option" at bounding box center [366, 134] width 8 height 8
click at [335, 162] on span "Select an option" at bounding box center [333, 164] width 8 height 8
click at [335, 162] on input "Select an option" at bounding box center [333, 164] width 8 height 8
click at [450, 186] on td "أشرك نفسي في تفاصيل المشاريع لضمان عدم التغاضي عن التفاصيل الدقيقة." at bounding box center [481, 201] width 201 height 44
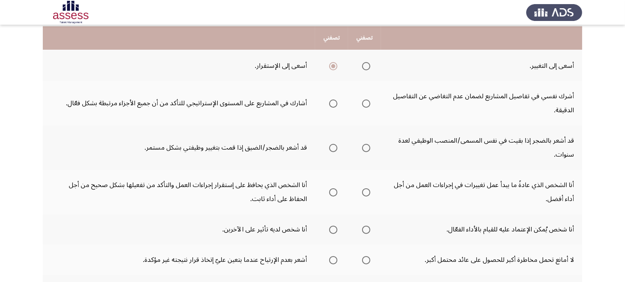
scroll to position [147, 0]
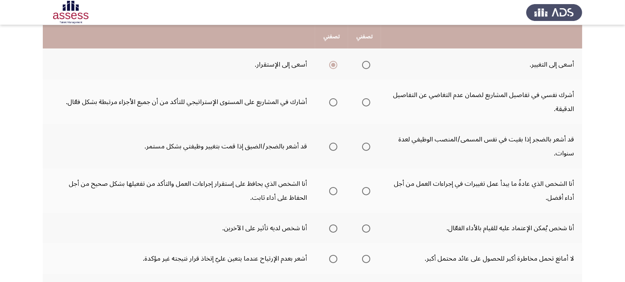
click at [369, 103] on span "Select an option" at bounding box center [366, 102] width 8 height 8
click at [369, 103] on input "Select an option" at bounding box center [366, 102] width 8 height 8
click at [370, 144] on span "Select an option" at bounding box center [366, 147] width 8 height 8
click at [370, 144] on input "Select an option" at bounding box center [366, 147] width 8 height 8
click at [367, 188] on span "Select an option" at bounding box center [366, 191] width 8 height 8
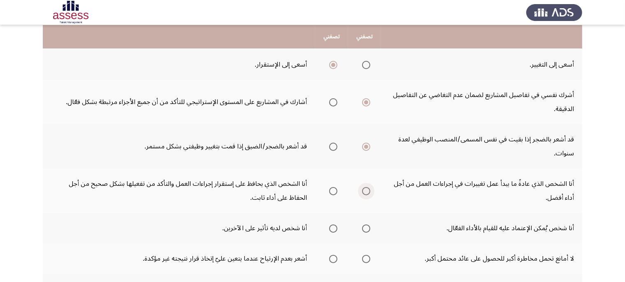
click at [367, 188] on input "Select an option" at bounding box center [366, 191] width 8 height 8
click at [332, 228] on span "Select an option" at bounding box center [333, 229] width 8 height 8
click at [332, 228] on input "Select an option" at bounding box center [333, 229] width 8 height 8
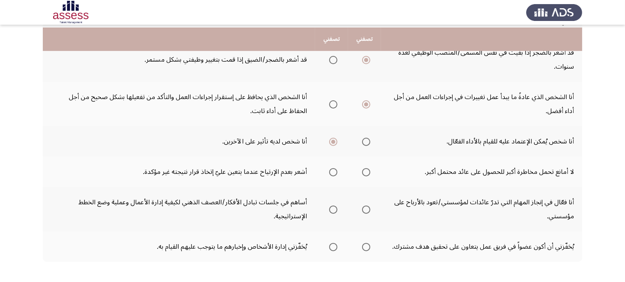
scroll to position [240, 0]
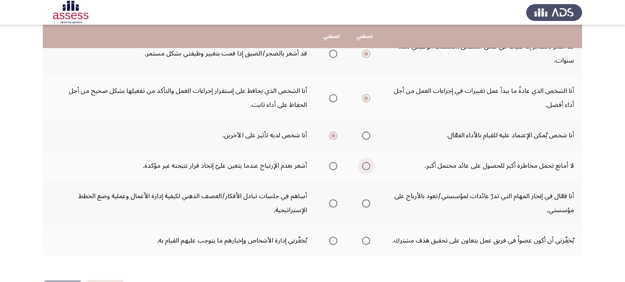
click at [367, 162] on span "Select an option" at bounding box center [366, 166] width 8 height 8
click at [367, 162] on input "Select an option" at bounding box center [366, 166] width 8 height 8
click at [331, 201] on span "Select an option" at bounding box center [333, 204] width 8 height 8
click at [331, 201] on input "Select an option" at bounding box center [333, 204] width 8 height 8
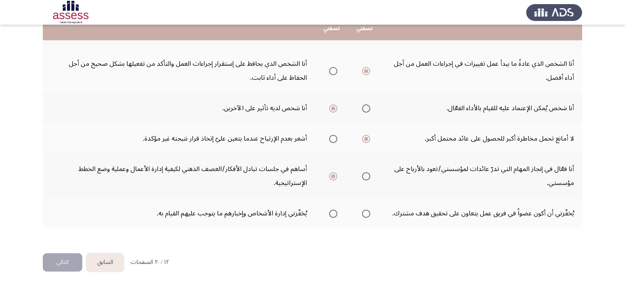
scroll to position [269, 0]
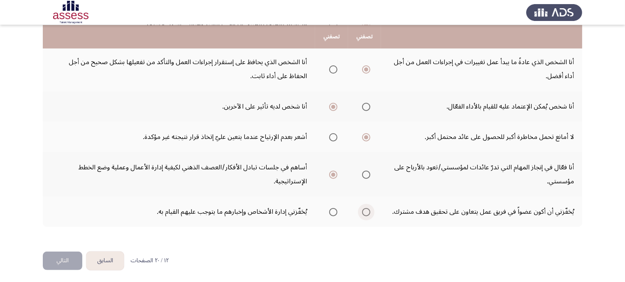
click at [367, 208] on span "Select an option" at bounding box center [366, 212] width 8 height 8
click at [367, 208] on input "Select an option" at bounding box center [366, 212] width 8 height 8
click at [57, 263] on button "التالي" at bounding box center [63, 261] width 40 height 19
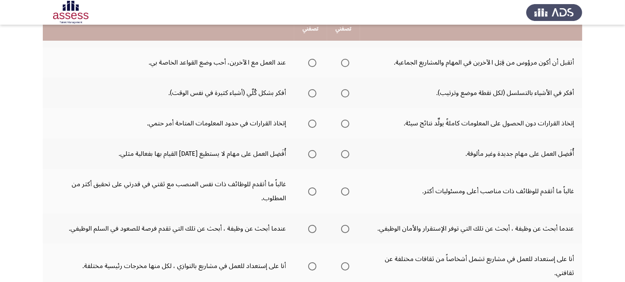
scroll to position [38, 0]
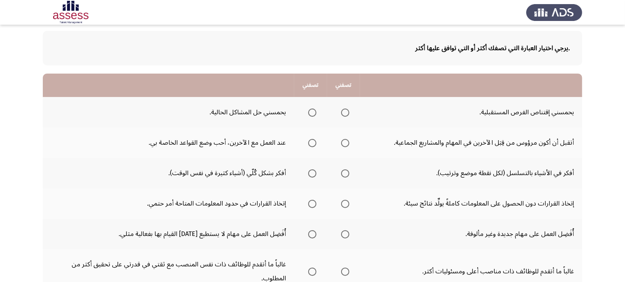
click at [343, 111] on span "Select an option" at bounding box center [345, 113] width 8 height 8
click at [343, 111] on input "Select an option" at bounding box center [345, 113] width 8 height 8
click at [313, 142] on span "Select an option" at bounding box center [312, 143] width 8 height 8
click at [313, 142] on input "Select an option" at bounding box center [312, 143] width 8 height 8
click at [347, 173] on span "Select an option" at bounding box center [345, 174] width 8 height 8
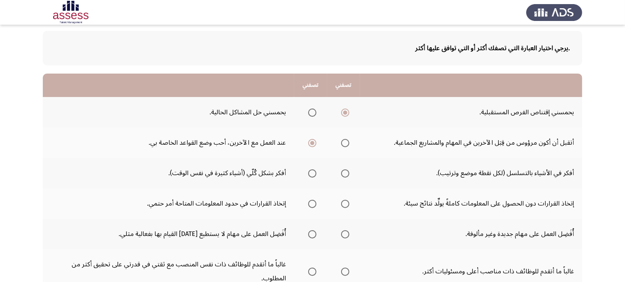
click at [347, 173] on input "Select an option" at bounding box center [345, 174] width 8 height 8
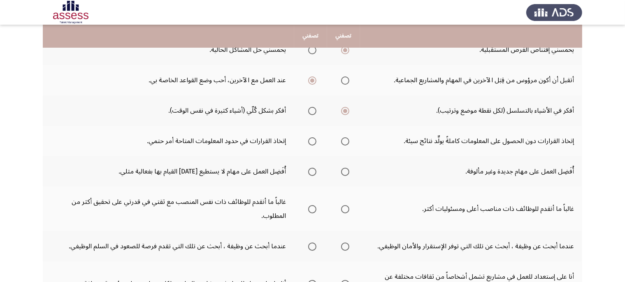
scroll to position [102, 0]
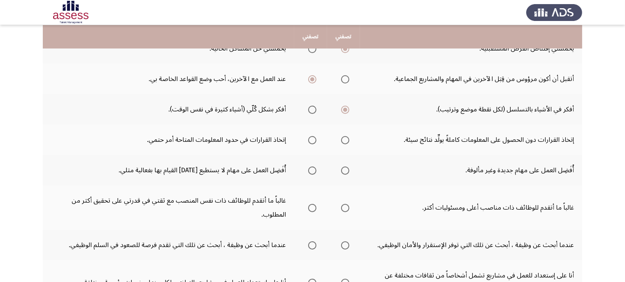
click at [314, 139] on span "Select an option" at bounding box center [312, 140] width 8 height 8
click at [314, 139] on input "Select an option" at bounding box center [312, 140] width 8 height 8
click at [309, 170] on span "Select an option" at bounding box center [312, 171] width 8 height 8
click at [309, 170] on input "Select an option" at bounding box center [312, 171] width 8 height 8
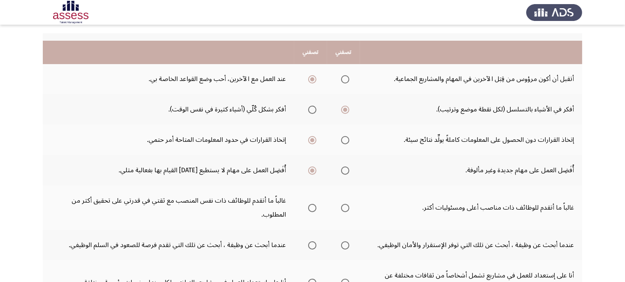
scroll to position [181, 0]
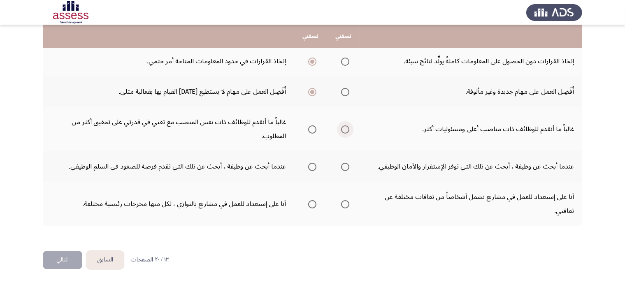
click at [343, 128] on span "Select an option" at bounding box center [345, 130] width 8 height 8
click at [343, 128] on input "Select an option" at bounding box center [345, 130] width 8 height 8
click at [313, 163] on span "Select an option" at bounding box center [312, 167] width 8 height 8
click at [313, 163] on input "Select an option" at bounding box center [312, 167] width 8 height 8
click at [348, 202] on span "Select an option" at bounding box center [345, 204] width 8 height 8
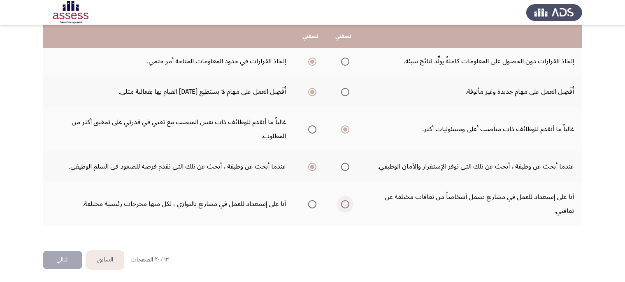
click at [348, 202] on input "Select an option" at bounding box center [345, 204] width 8 height 8
click at [58, 258] on button "التالي" at bounding box center [63, 260] width 40 height 19
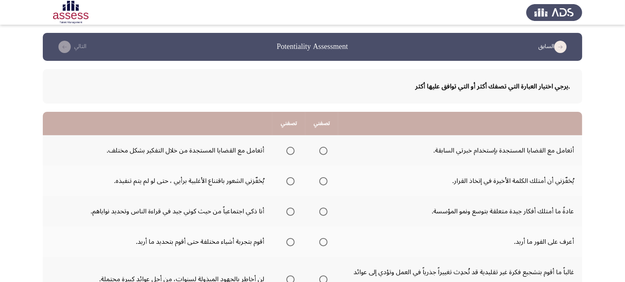
click at [324, 152] on span "Select an option" at bounding box center [323, 151] width 8 height 8
click at [324, 152] on input "Select an option" at bounding box center [323, 151] width 8 height 8
click at [292, 181] on span "Select an option" at bounding box center [290, 181] width 8 height 8
click at [292, 181] on input "Select an option" at bounding box center [290, 181] width 8 height 8
click at [292, 211] on span "Select an option" at bounding box center [290, 212] width 8 height 8
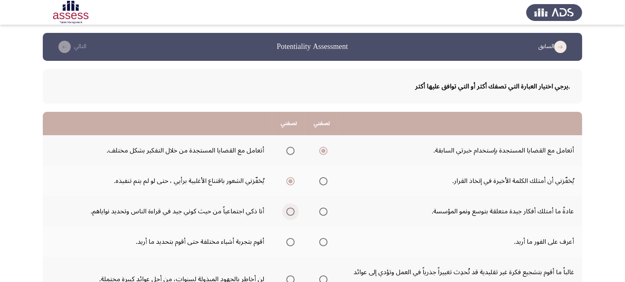
click at [292, 211] on input "Select an option" at bounding box center [290, 212] width 8 height 8
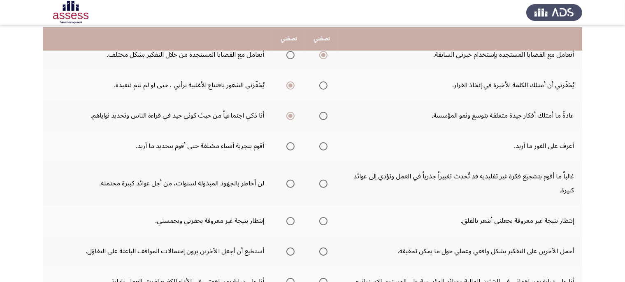
scroll to position [99, 0]
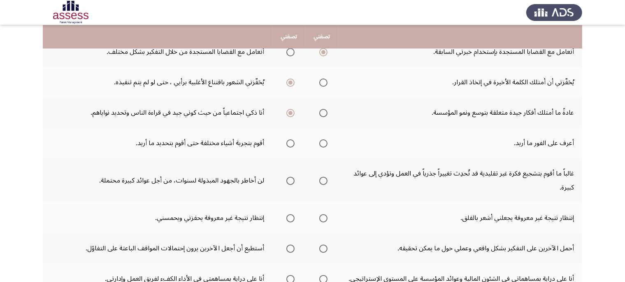
click at [324, 144] on span "Select an option" at bounding box center [323, 144] width 8 height 8
click at [324, 144] on input "Select an option" at bounding box center [323, 144] width 8 height 8
click at [320, 178] on span "Select an option" at bounding box center [323, 181] width 8 height 8
click at [320, 178] on input "Select an option" at bounding box center [323, 181] width 8 height 8
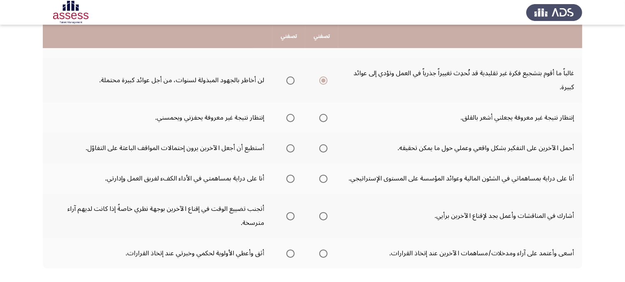
scroll to position [202, 0]
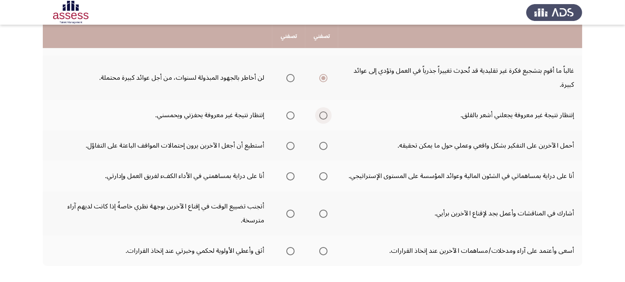
click at [324, 113] on span "Select an option" at bounding box center [323, 116] width 8 height 8
click at [324, 113] on input "Select an option" at bounding box center [323, 116] width 8 height 8
click at [289, 143] on span "Select an option" at bounding box center [290, 146] width 8 height 8
click at [289, 143] on input "Select an option" at bounding box center [290, 146] width 8 height 8
click at [286, 175] on span "Select an option" at bounding box center [290, 176] width 8 height 8
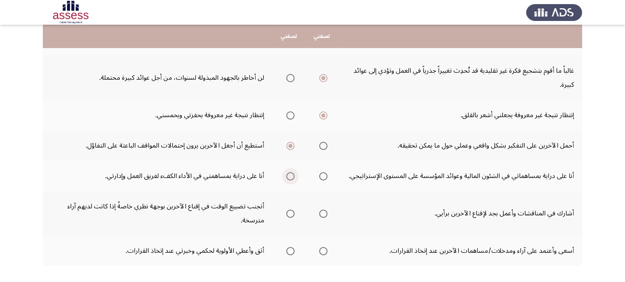
click at [286, 175] on input "Select an option" at bounding box center [290, 176] width 8 height 8
click at [291, 212] on span "Select an option" at bounding box center [290, 214] width 8 height 8
click at [291, 212] on input "Select an option" at bounding box center [290, 214] width 8 height 8
click at [322, 249] on span "Select an option" at bounding box center [323, 251] width 8 height 8
click at [322, 249] on input "Select an option" at bounding box center [323, 251] width 8 height 8
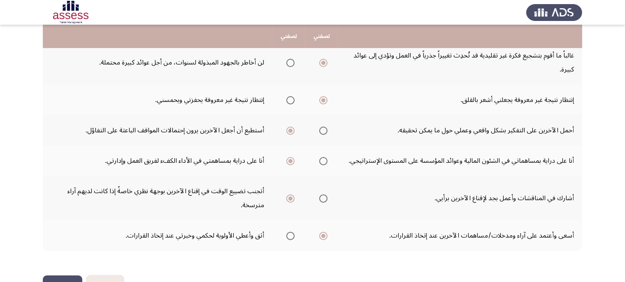
scroll to position [241, 0]
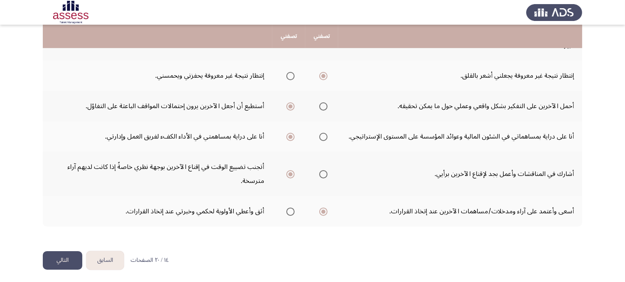
click at [66, 262] on button "التالي" at bounding box center [63, 260] width 40 height 19
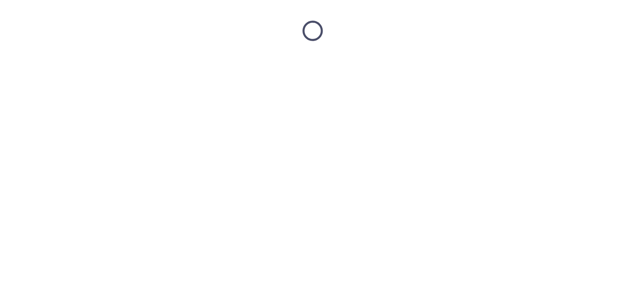
scroll to position [0, 0]
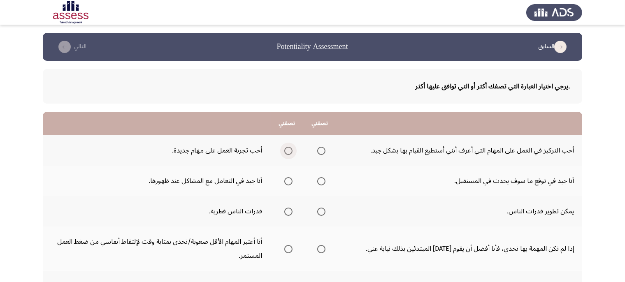
click at [289, 152] on span "Select an option" at bounding box center [288, 151] width 8 height 8
click at [289, 152] on input "Select an option" at bounding box center [288, 151] width 8 height 8
click at [317, 182] on span "Select an option" at bounding box center [321, 181] width 8 height 8
click at [317, 182] on input "Select an option" at bounding box center [321, 181] width 8 height 8
click at [317, 211] on span "Select an option" at bounding box center [321, 212] width 8 height 8
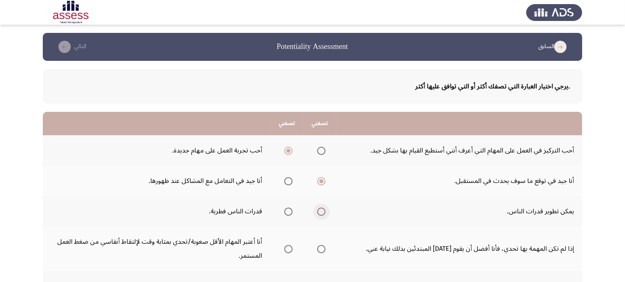
click at [317, 211] on input "Select an option" at bounding box center [321, 212] width 8 height 8
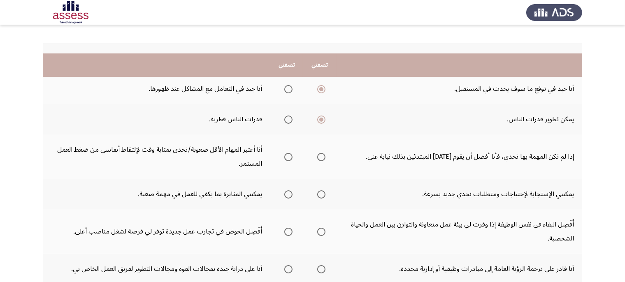
scroll to position [130, 0]
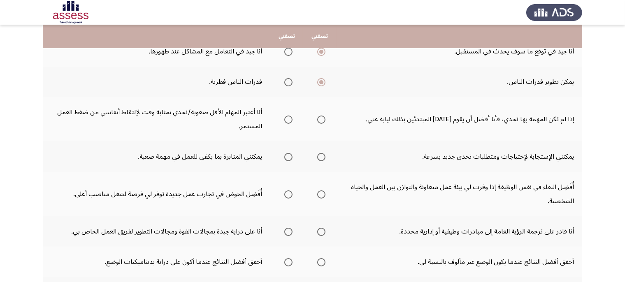
click at [321, 121] on span "Select an option" at bounding box center [321, 120] width 8 height 8
click at [321, 121] on input "Select an option" at bounding box center [321, 120] width 8 height 8
click at [321, 158] on span "Select an option" at bounding box center [321, 157] width 8 height 8
click at [321, 158] on input "Select an option" at bounding box center [321, 157] width 8 height 8
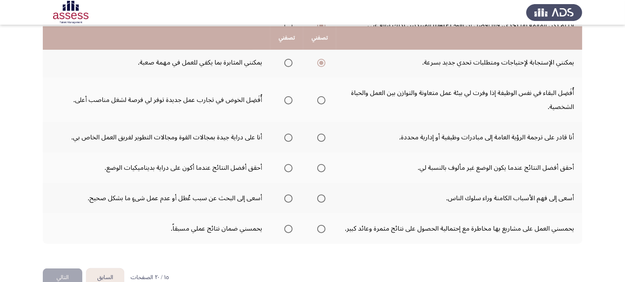
scroll to position [222, 0]
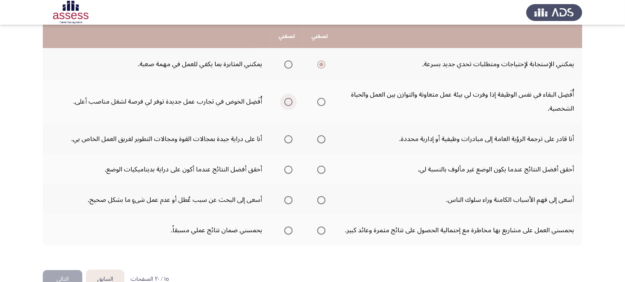
click at [290, 104] on span "Select an option" at bounding box center [288, 102] width 8 height 8
click at [290, 104] on input "Select an option" at bounding box center [288, 102] width 8 height 8
click at [284, 135] on span "Select an option" at bounding box center [288, 139] width 8 height 8
click at [284, 135] on input "Select an option" at bounding box center [288, 139] width 8 height 8
click at [284, 170] on span "Select an option" at bounding box center [288, 170] width 8 height 8
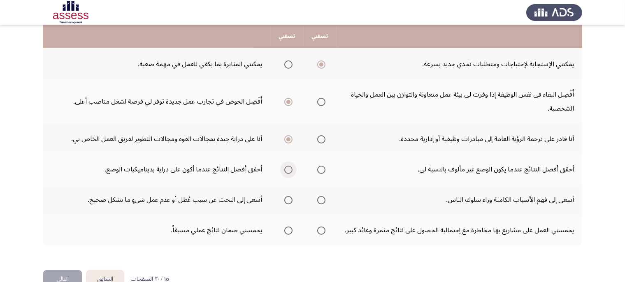
click at [284, 170] on input "Select an option" at bounding box center [288, 170] width 8 height 8
click at [317, 201] on span "Select an option" at bounding box center [321, 200] width 8 height 8
click at [317, 201] on input "Select an option" at bounding box center [321, 200] width 8 height 8
click at [323, 229] on span "Select an option" at bounding box center [321, 231] width 8 height 8
click at [323, 229] on input "Select an option" at bounding box center [321, 231] width 8 height 8
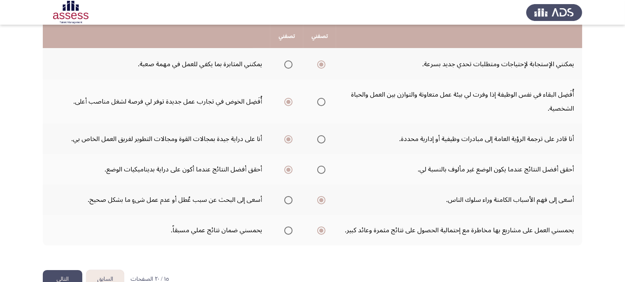
click at [67, 271] on button "التالي" at bounding box center [63, 279] width 40 height 19
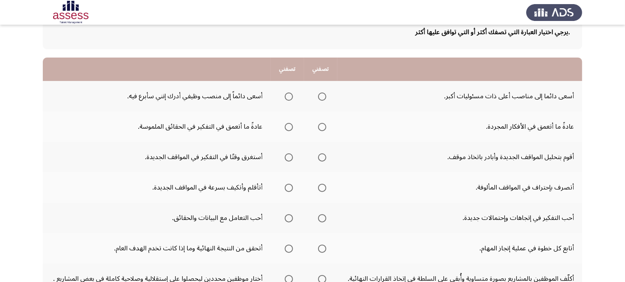
scroll to position [80, 0]
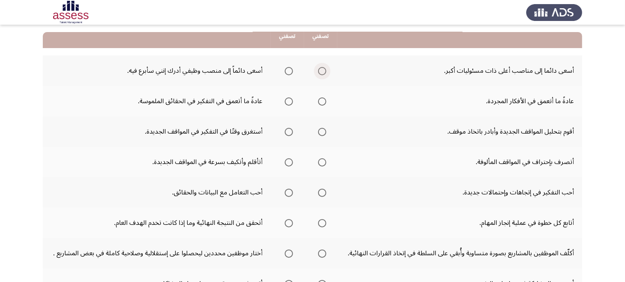
click at [324, 72] on span "Select an option" at bounding box center [322, 71] width 8 height 8
click at [324, 72] on input "Select an option" at bounding box center [322, 71] width 8 height 8
click at [320, 101] on span "Select an option" at bounding box center [322, 102] width 8 height 8
click at [320, 101] on input "Select an option" at bounding box center [322, 102] width 8 height 8
click at [326, 128] on span "Select an option" at bounding box center [322, 132] width 8 height 8
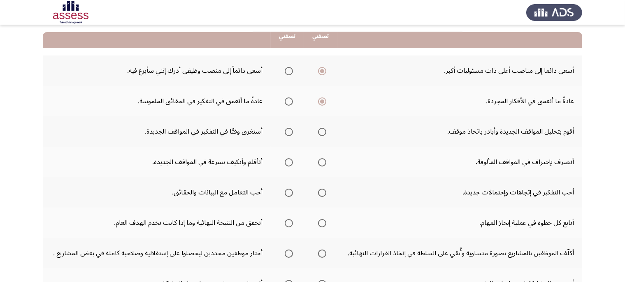
click at [326, 128] on input "Select an option" at bounding box center [322, 132] width 8 height 8
click at [292, 163] on span "Select an option" at bounding box center [289, 162] width 8 height 8
click at [292, 163] on input "Select an option" at bounding box center [289, 162] width 8 height 8
click at [326, 195] on span "Select an option" at bounding box center [322, 193] width 8 height 8
click at [326, 195] on input "Select an option" at bounding box center [322, 193] width 8 height 8
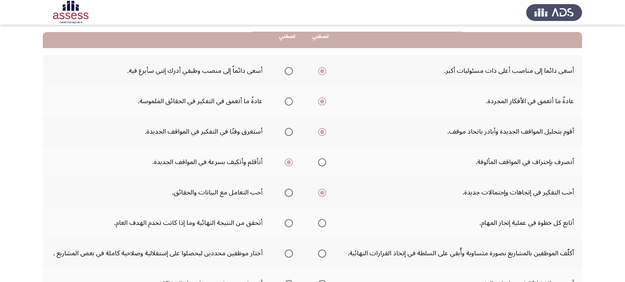
click at [291, 223] on span "Select an option" at bounding box center [289, 223] width 8 height 8
click at [291, 223] on input "Select an option" at bounding box center [289, 223] width 8 height 8
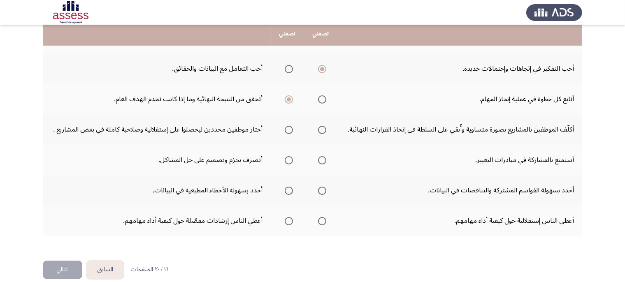
scroll to position [205, 0]
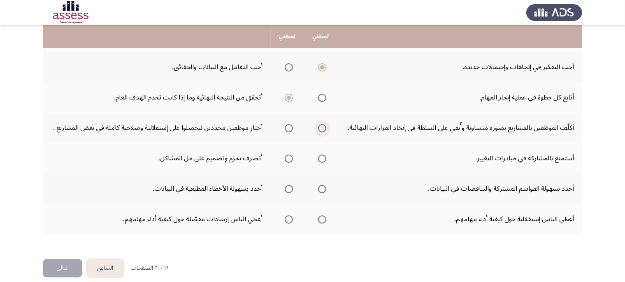
click at [322, 126] on span "Select an option" at bounding box center [322, 128] width 8 height 8
click at [322, 126] on input "Select an option" at bounding box center [322, 128] width 8 height 8
click at [326, 156] on span "Select an option" at bounding box center [322, 159] width 8 height 8
click at [326, 156] on input "Select an option" at bounding box center [322, 159] width 8 height 8
click at [325, 189] on span "Select an option" at bounding box center [322, 189] width 8 height 8
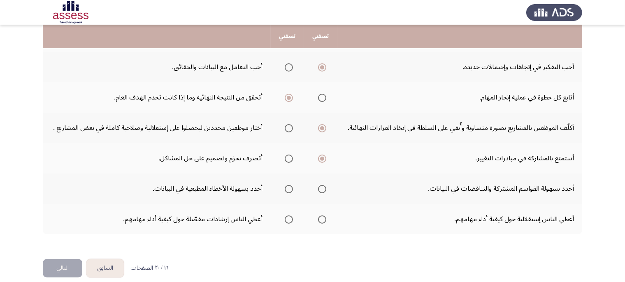
click at [325, 189] on input "Select an option" at bounding box center [322, 189] width 8 height 8
click at [322, 219] on span "Select an option" at bounding box center [322, 220] width 8 height 8
click at [322, 219] on input "Select an option" at bounding box center [322, 220] width 8 height 8
click at [57, 272] on button "التالي" at bounding box center [63, 268] width 40 height 19
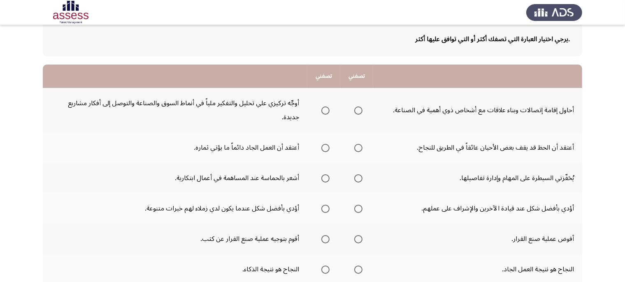
scroll to position [58, 0]
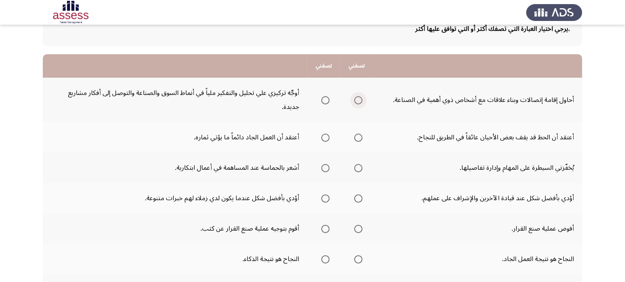
click at [355, 100] on span "Select an option" at bounding box center [358, 100] width 8 height 8
click at [355, 100] on input "Select an option" at bounding box center [358, 100] width 8 height 8
click at [326, 135] on span "Select an option" at bounding box center [325, 138] width 8 height 8
click at [326, 135] on input "Select an option" at bounding box center [325, 138] width 8 height 8
click at [326, 171] on span "Select an option" at bounding box center [325, 168] width 8 height 8
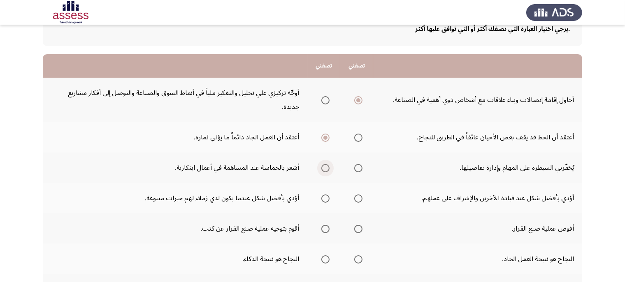
click at [326, 171] on input "Select an option" at bounding box center [325, 168] width 8 height 8
click at [355, 200] on span "Select an option" at bounding box center [358, 199] width 8 height 8
click at [355, 200] on input "Select an option" at bounding box center [358, 199] width 8 height 8
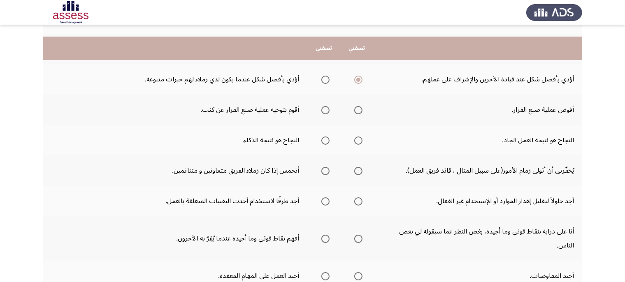
scroll to position [176, 0]
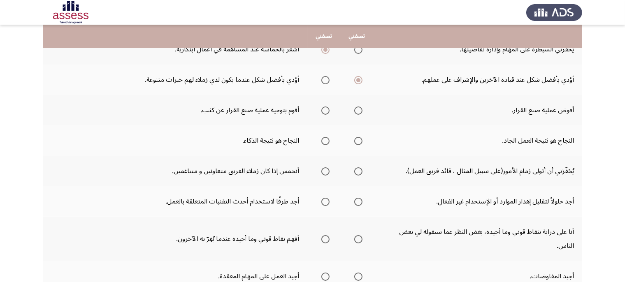
click at [321, 113] on span "Select an option" at bounding box center [325, 111] width 8 height 8
click at [321, 113] on input "Select an option" at bounding box center [325, 111] width 8 height 8
click at [323, 141] on span "Select an option" at bounding box center [325, 141] width 8 height 8
click at [323, 141] on input "Select an option" at bounding box center [325, 141] width 8 height 8
click at [357, 168] on span "Select an option" at bounding box center [358, 171] width 8 height 8
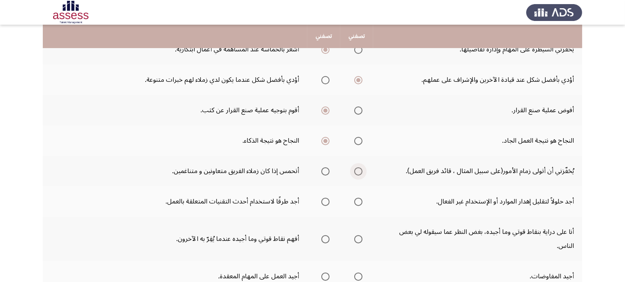
click at [357, 168] on input "Select an option" at bounding box center [358, 171] width 8 height 8
click at [358, 203] on span "Select an option" at bounding box center [358, 202] width 8 height 8
click at [358, 203] on input "Select an option" at bounding box center [358, 202] width 8 height 8
click at [357, 239] on span "Select an option" at bounding box center [358, 239] width 8 height 8
click at [357, 239] on input "Select an option" at bounding box center [358, 239] width 8 height 8
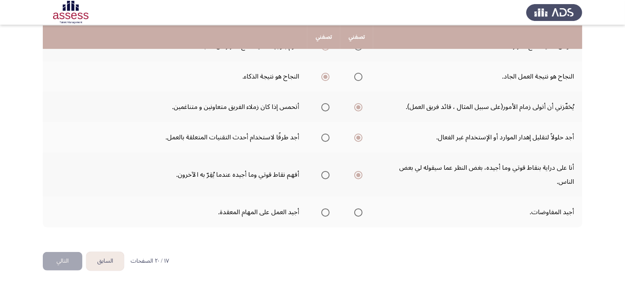
scroll to position [241, 0]
click at [355, 208] on span "Select an option" at bounding box center [358, 212] width 8 height 8
click at [355, 208] on input "Select an option" at bounding box center [358, 212] width 8 height 8
click at [74, 253] on button "التالي" at bounding box center [63, 260] width 40 height 19
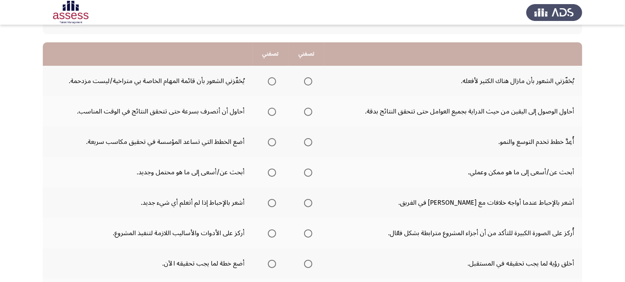
scroll to position [67, 0]
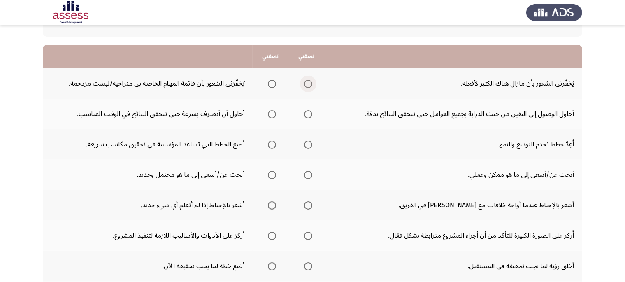
click at [310, 83] on span "Select an option" at bounding box center [308, 84] width 8 height 8
click at [310, 83] on input "Select an option" at bounding box center [308, 84] width 8 height 8
click at [270, 113] on span "Select an option" at bounding box center [272, 114] width 8 height 8
click at [270, 113] on input "Select an option" at bounding box center [272, 114] width 8 height 8
click at [308, 144] on span "Select an option" at bounding box center [308, 145] width 8 height 8
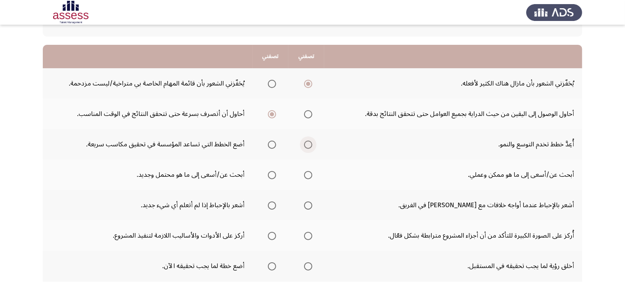
click at [308, 144] on input "Select an option" at bounding box center [308, 145] width 8 height 8
click at [305, 177] on span "Select an option" at bounding box center [308, 175] width 8 height 8
click at [305, 177] on input "Select an option" at bounding box center [308, 175] width 8 height 8
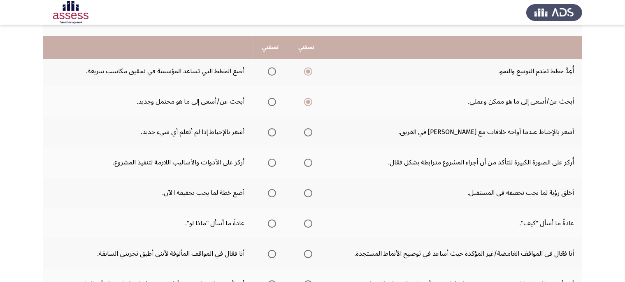
scroll to position [152, 0]
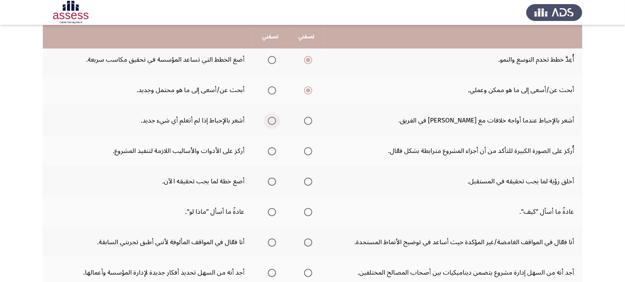
click at [273, 119] on span "Select an option" at bounding box center [272, 121] width 8 height 8
click at [273, 119] on input "Select an option" at bounding box center [272, 121] width 8 height 8
click at [310, 149] on span "Select an option" at bounding box center [308, 151] width 8 height 8
click at [310, 149] on input "Select an option" at bounding box center [308, 151] width 8 height 8
click at [272, 181] on span "Select an option" at bounding box center [272, 182] width 8 height 8
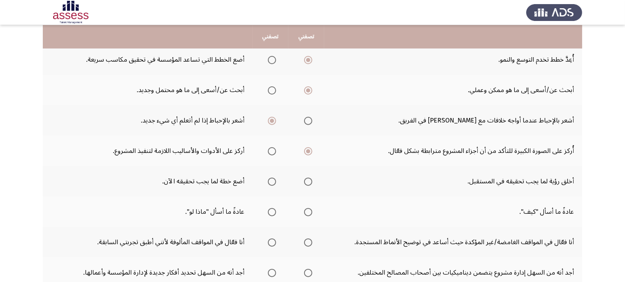
click at [272, 181] on input "Select an option" at bounding box center [272, 182] width 8 height 8
click at [273, 212] on span "Select an option" at bounding box center [272, 212] width 8 height 8
click at [273, 212] on input "Select an option" at bounding box center [272, 212] width 8 height 8
click at [307, 239] on span "Select an option" at bounding box center [308, 243] width 8 height 8
click at [307, 239] on input "Select an option" at bounding box center [308, 243] width 8 height 8
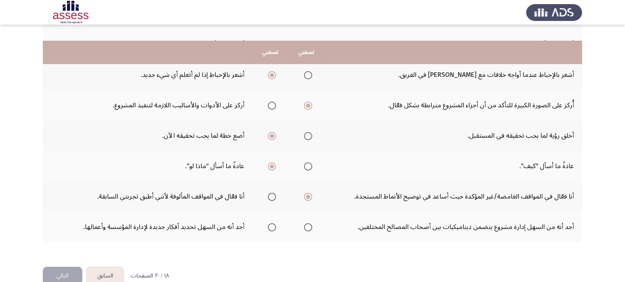
scroll to position [214, 0]
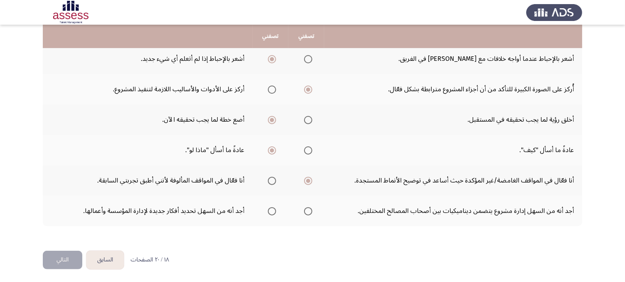
click at [274, 209] on span "Select an option" at bounding box center [272, 211] width 8 height 8
click at [274, 209] on input "Select an option" at bounding box center [272, 211] width 8 height 8
click at [66, 251] on button "التالي" at bounding box center [63, 260] width 40 height 19
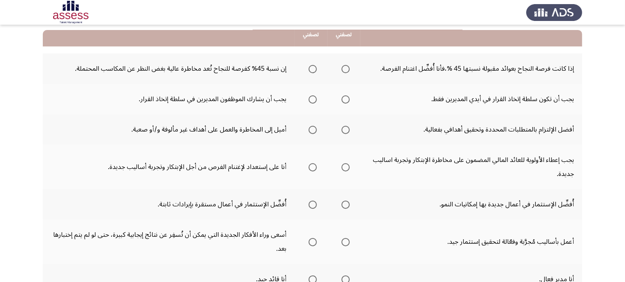
scroll to position [80, 0]
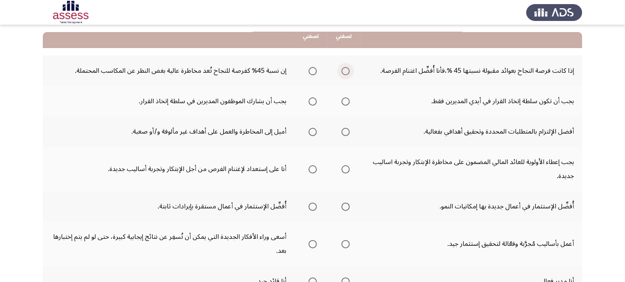
click at [347, 70] on span "Select an option" at bounding box center [346, 71] width 8 height 8
click at [347, 70] on input "Select an option" at bounding box center [346, 71] width 8 height 8
click at [309, 102] on span "Select an option" at bounding box center [313, 102] width 8 height 8
click at [309, 102] on input "Select an option" at bounding box center [313, 102] width 8 height 8
click at [345, 133] on span "Select an option" at bounding box center [346, 132] width 8 height 8
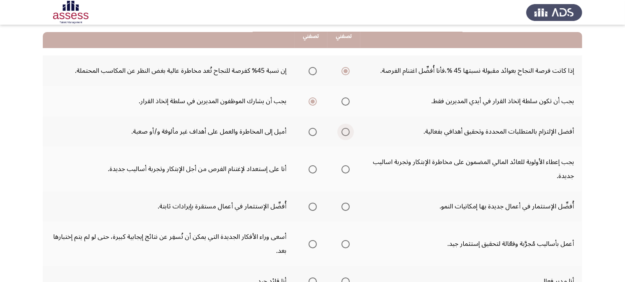
click at [345, 133] on input "Select an option" at bounding box center [346, 132] width 8 height 8
click at [314, 165] on span "Select an option" at bounding box center [313, 169] width 8 height 8
click at [314, 165] on input "Select an option" at bounding box center [313, 169] width 8 height 8
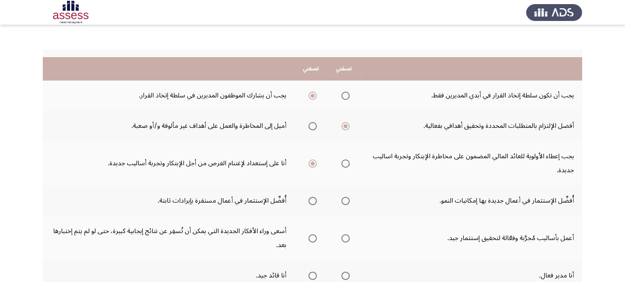
scroll to position [160, 0]
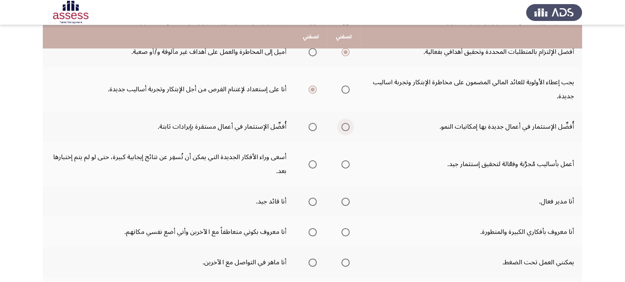
click at [346, 126] on span "Select an option" at bounding box center [346, 127] width 8 height 8
click at [346, 126] on input "Select an option" at bounding box center [346, 127] width 8 height 8
click at [314, 163] on span "Select an option" at bounding box center [313, 164] width 8 height 8
click at [314, 163] on input "Select an option" at bounding box center [313, 164] width 8 height 8
click at [309, 201] on span "Select an option" at bounding box center [313, 202] width 8 height 8
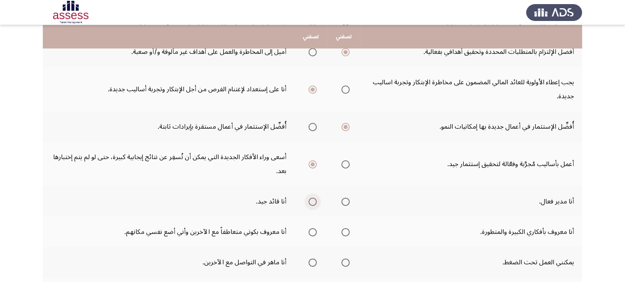
click at [309, 201] on input "Select an option" at bounding box center [313, 202] width 8 height 8
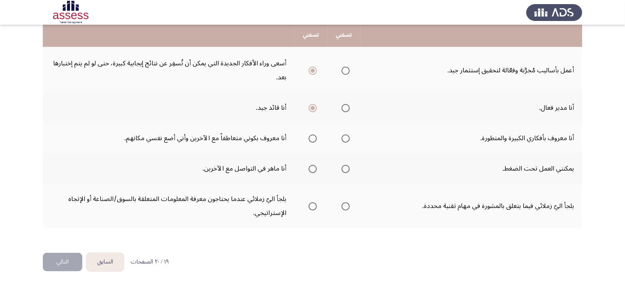
scroll to position [255, 0]
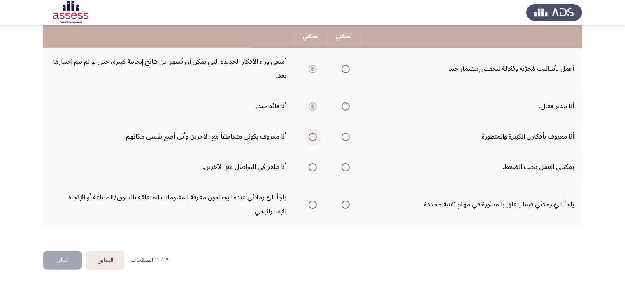
click at [310, 138] on span "Select an option" at bounding box center [313, 137] width 8 height 8
click at [310, 138] on input "Select an option" at bounding box center [313, 137] width 8 height 8
click at [314, 167] on span "Select an option" at bounding box center [313, 167] width 8 height 8
click at [314, 167] on input "Select an option" at bounding box center [313, 167] width 8 height 8
click at [314, 202] on span "Select an option" at bounding box center [313, 205] width 8 height 8
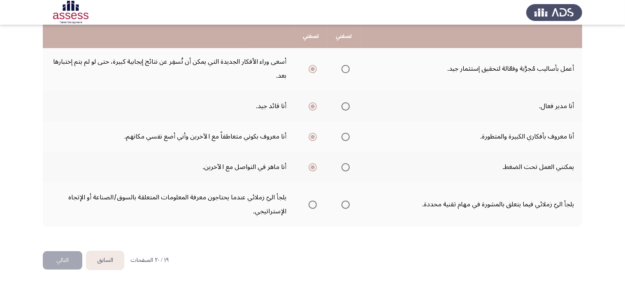
click at [314, 202] on input "Select an option" at bounding box center [313, 205] width 8 height 8
click at [67, 255] on button "التالي" at bounding box center [63, 260] width 40 height 19
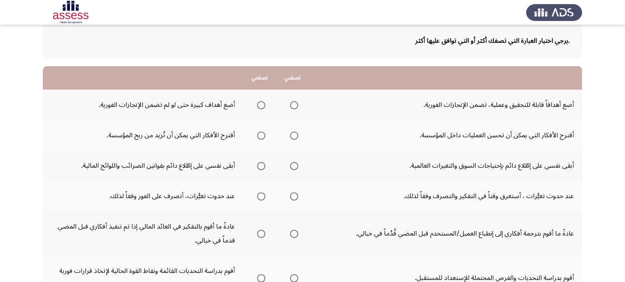
scroll to position [80, 0]
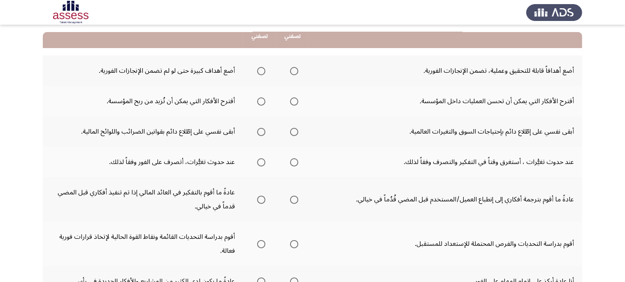
click at [291, 69] on span "Select an option" at bounding box center [294, 71] width 8 height 8
click at [291, 69] on input "Select an option" at bounding box center [294, 71] width 8 height 8
click at [295, 99] on span "Select an option" at bounding box center [294, 102] width 8 height 8
click at [295, 99] on input "Select an option" at bounding box center [294, 102] width 8 height 8
click at [295, 130] on span "Select an option" at bounding box center [294, 132] width 8 height 8
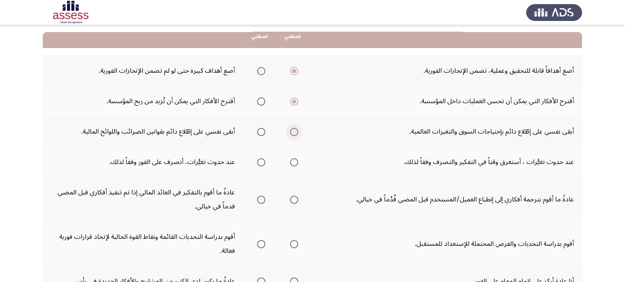
click at [295, 130] on input "Select an option" at bounding box center [294, 132] width 8 height 8
click at [260, 130] on span "Select an option" at bounding box center [261, 132] width 8 height 8
click at [260, 130] on input "Select an option" at bounding box center [261, 132] width 8 height 8
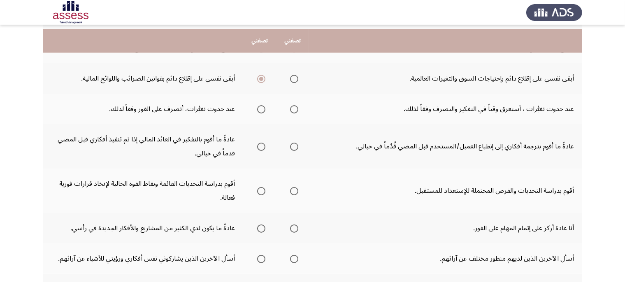
scroll to position [137, 0]
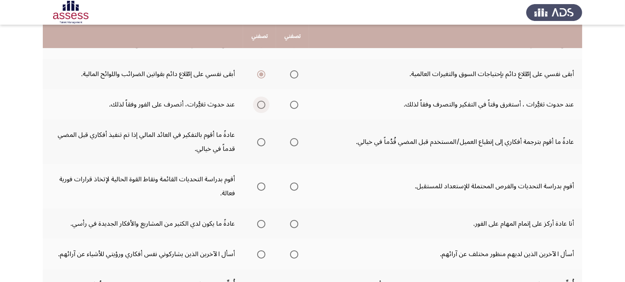
click at [258, 102] on span "Select an option" at bounding box center [261, 105] width 8 height 8
click at [258, 102] on input "Select an option" at bounding box center [261, 105] width 8 height 8
click at [293, 142] on span "Select an option" at bounding box center [294, 142] width 8 height 8
click at [293, 142] on input "Select an option" at bounding box center [294, 142] width 8 height 8
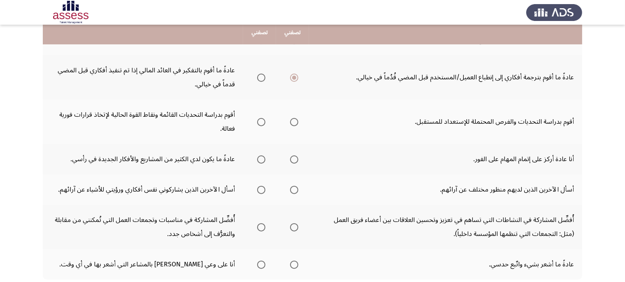
scroll to position [205, 0]
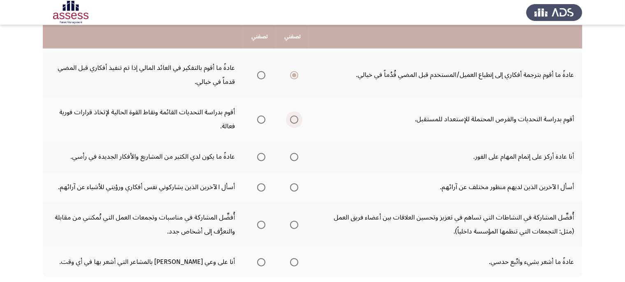
click at [296, 117] on span "Select an option" at bounding box center [294, 120] width 8 height 8
click at [296, 117] on input "Select an option" at bounding box center [294, 120] width 8 height 8
click at [258, 154] on span "Select an option" at bounding box center [261, 157] width 8 height 8
click at [258, 154] on input "Select an option" at bounding box center [261, 157] width 8 height 8
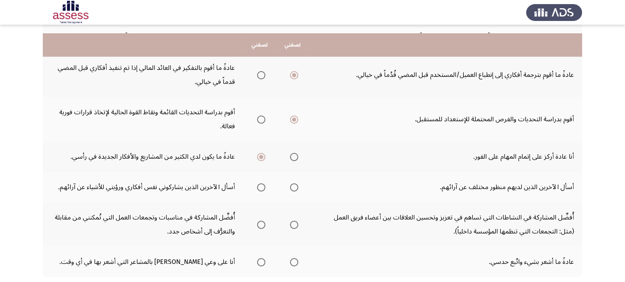
scroll to position [255, 0]
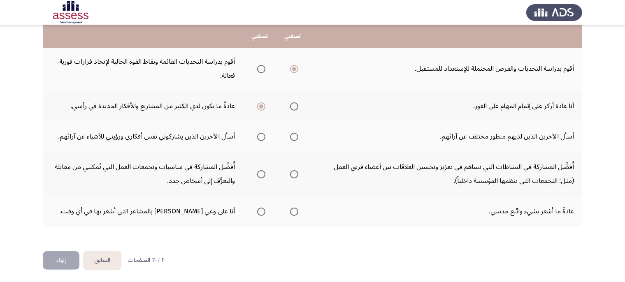
click at [294, 136] on span "Select an option" at bounding box center [294, 137] width 8 height 8
click at [294, 136] on input "Select an option" at bounding box center [294, 137] width 8 height 8
click at [263, 173] on span "Select an option" at bounding box center [261, 174] width 8 height 8
click at [263, 173] on input "Select an option" at bounding box center [261, 174] width 8 height 8
click at [257, 208] on span "Select an option" at bounding box center [261, 212] width 8 height 8
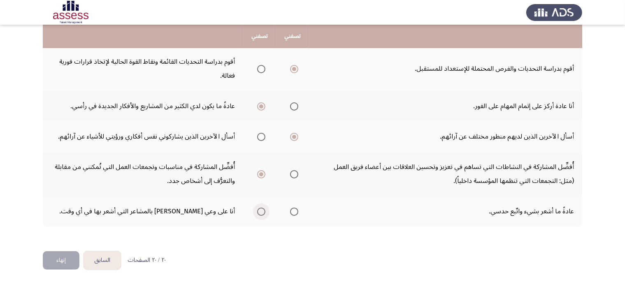
click at [257, 208] on input "Select an option" at bounding box center [261, 212] width 8 height 8
click at [58, 263] on button "إنهاء" at bounding box center [61, 260] width 37 height 19
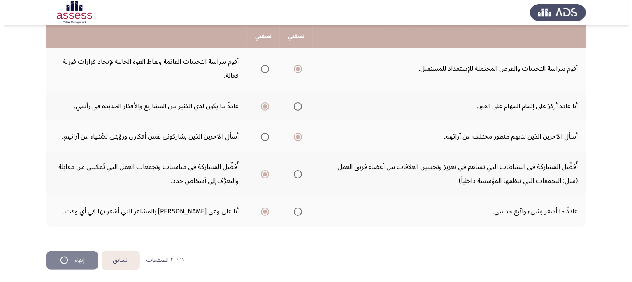
scroll to position [0, 0]
